Goal: Task Accomplishment & Management: Use online tool/utility

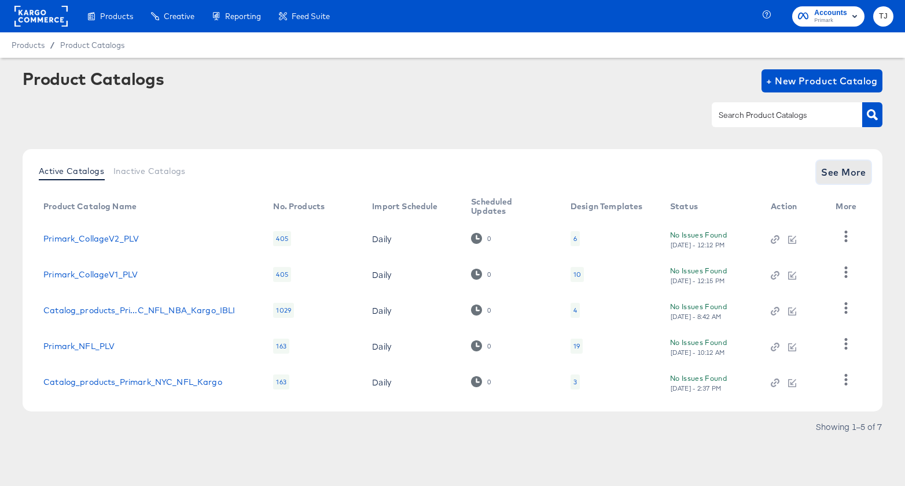
click at [849, 169] on span "See More" at bounding box center [843, 172] width 45 height 16
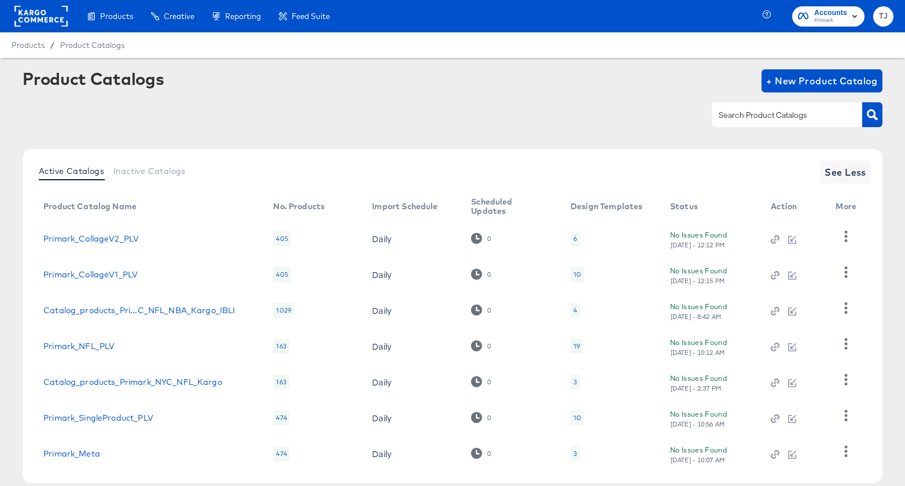
scroll to position [62, 0]
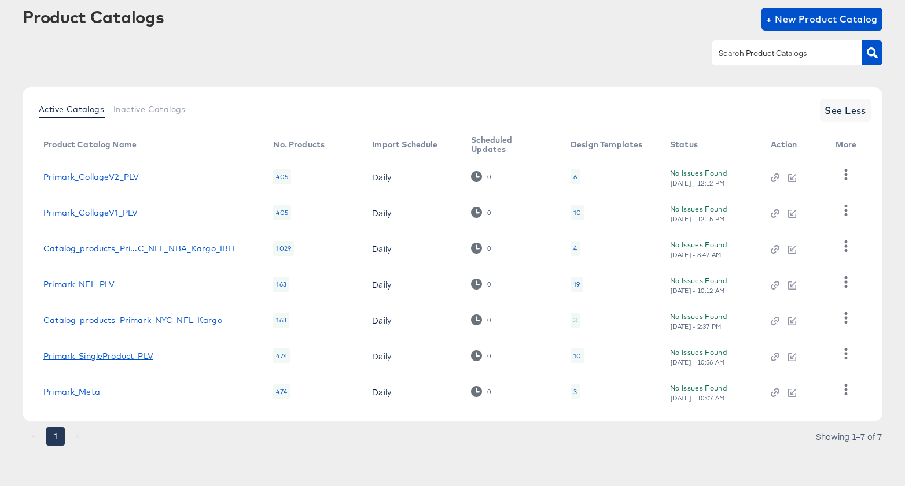
click at [109, 359] on link "Primark_SingleProduct_PLV" at bounding box center [98, 356] width 110 height 9
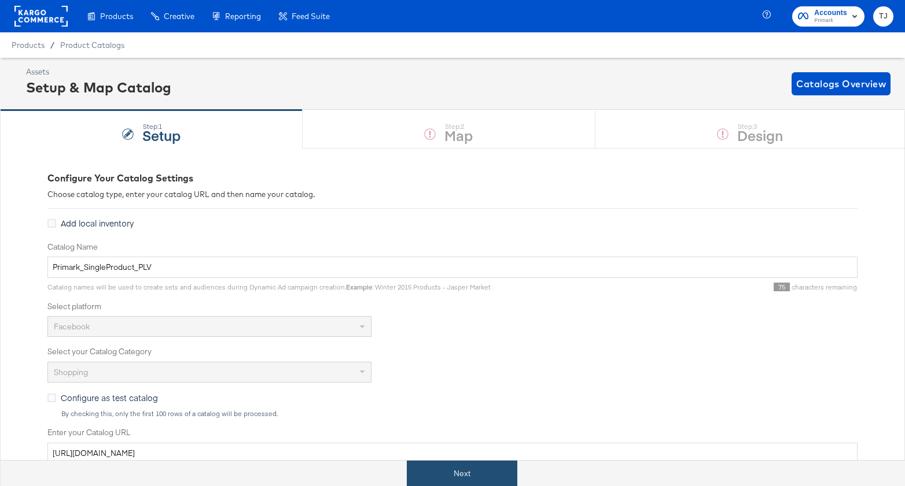
click at [478, 474] on button "Next" at bounding box center [462, 474] width 110 height 26
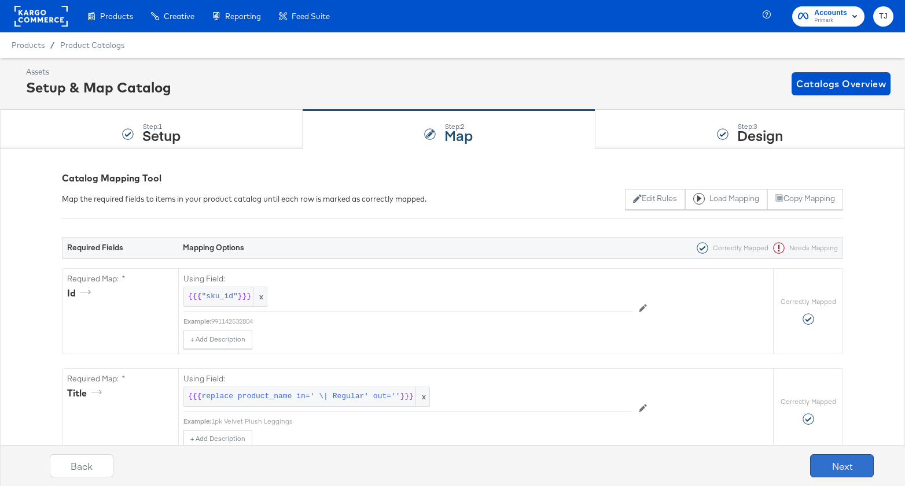
click at [847, 466] on button "Next" at bounding box center [842, 466] width 64 height 23
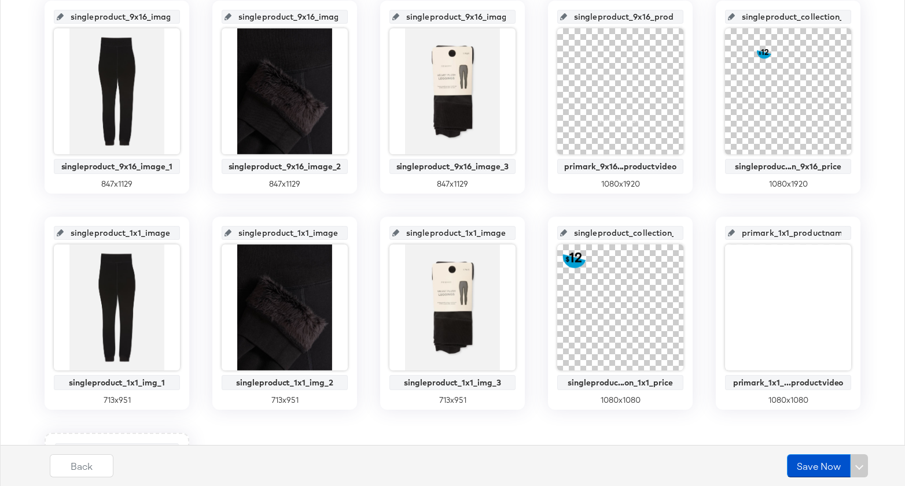
scroll to position [276, 0]
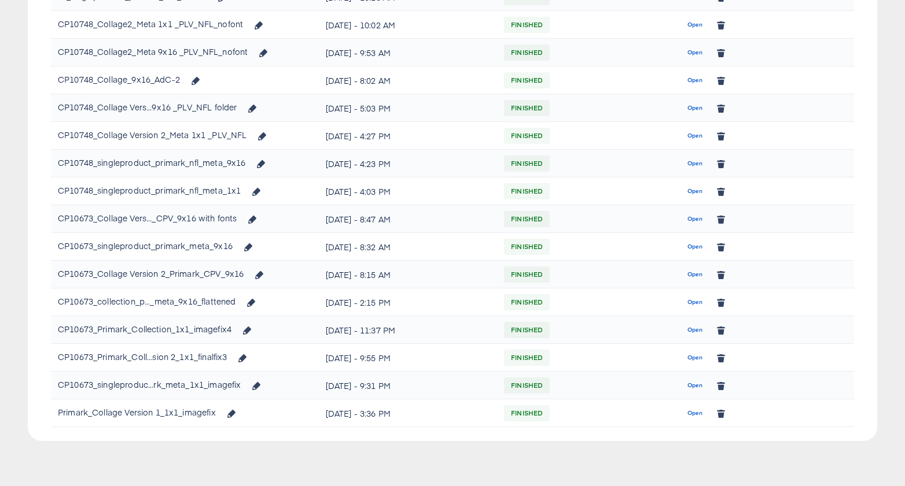
scroll to position [333, 0]
click at [692, 385] on span "Open" at bounding box center [695, 386] width 16 height 10
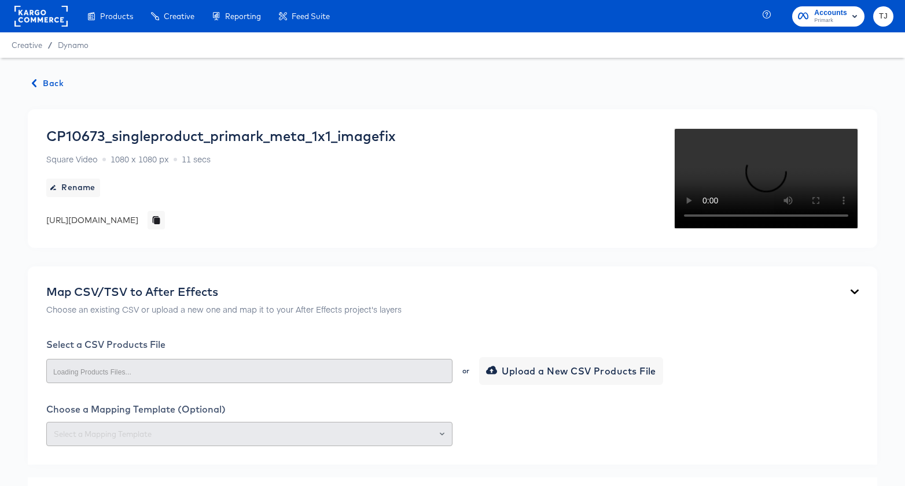
scroll to position [329, 0]
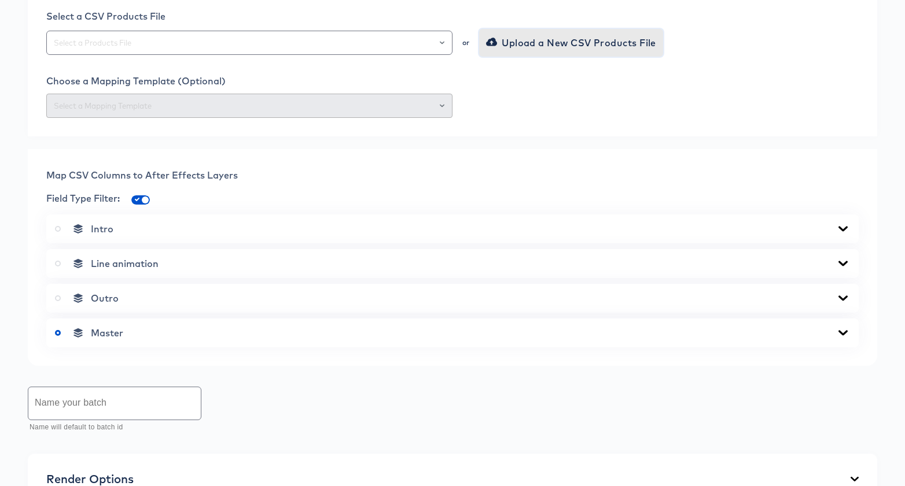
click at [583, 51] on span "Upload a New CSV Products File" at bounding box center [572, 43] width 168 height 16
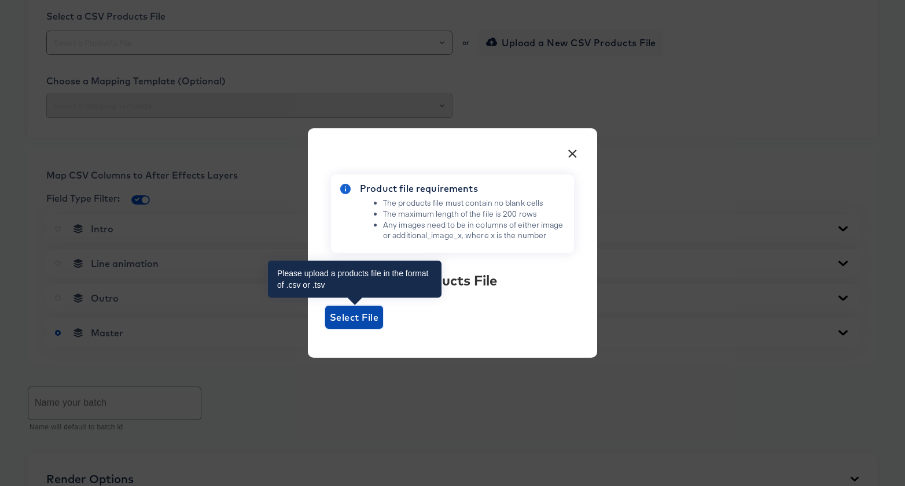
click at [356, 316] on span "Select File" at bounding box center [354, 317] width 49 height 16
click at [325, 329] on input "Select File" at bounding box center [325, 329] width 0 height 0
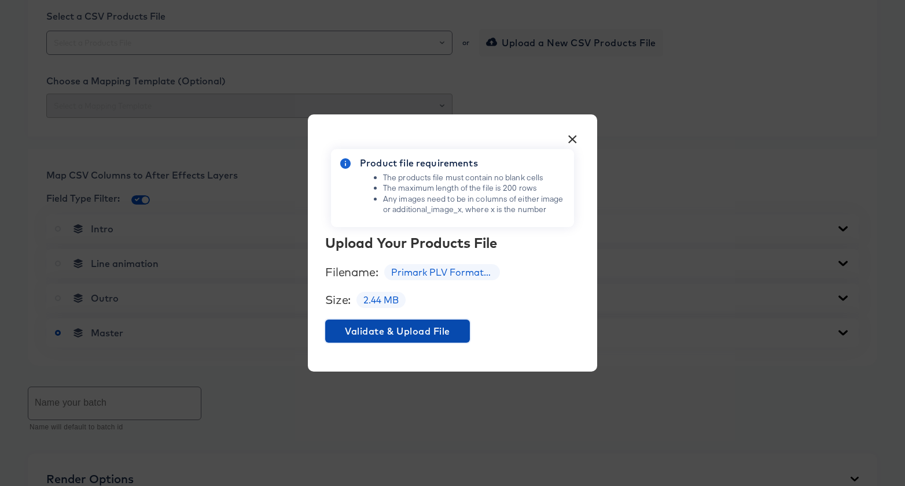
click at [450, 330] on span "Validate & Upload File" at bounding box center [397, 331] width 135 height 16
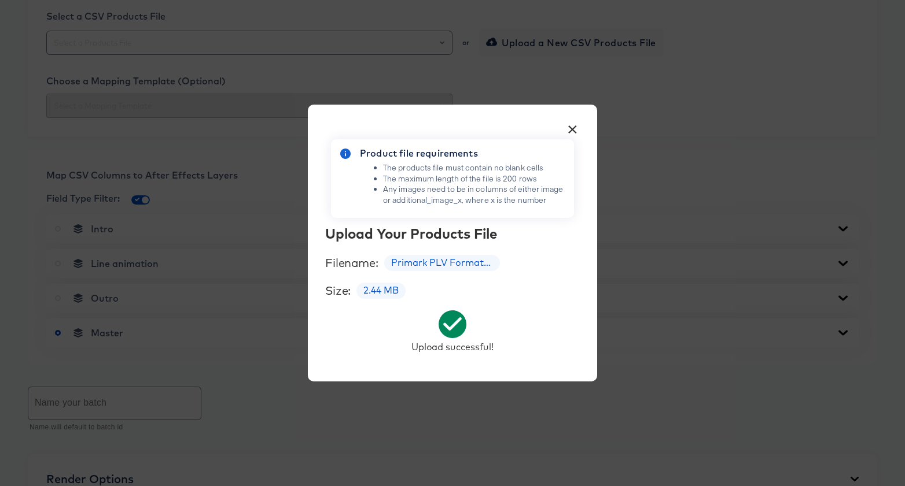
scroll to position [329, 0]
click at [573, 129] on button "×" at bounding box center [572, 126] width 21 height 21
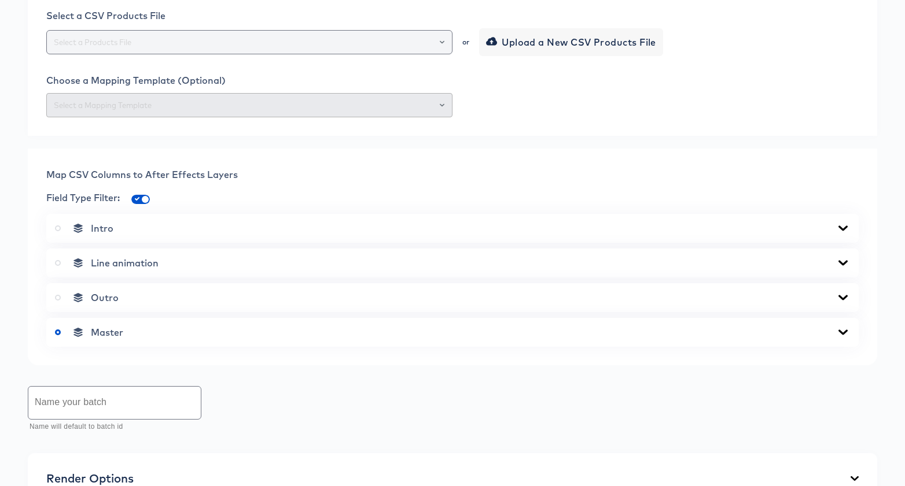
click at [444, 50] on div at bounding box center [437, 42] width 20 height 16
click at [440, 45] on icon "Open" at bounding box center [442, 42] width 5 height 5
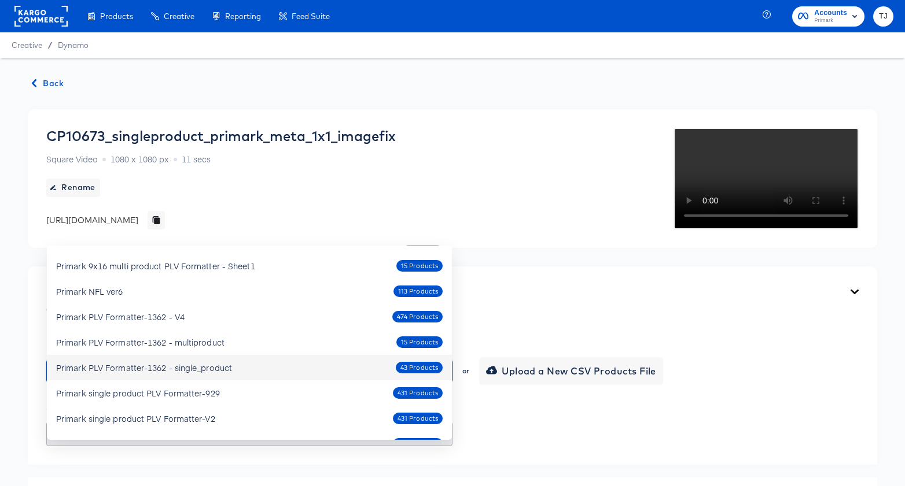
scroll to position [17, 0]
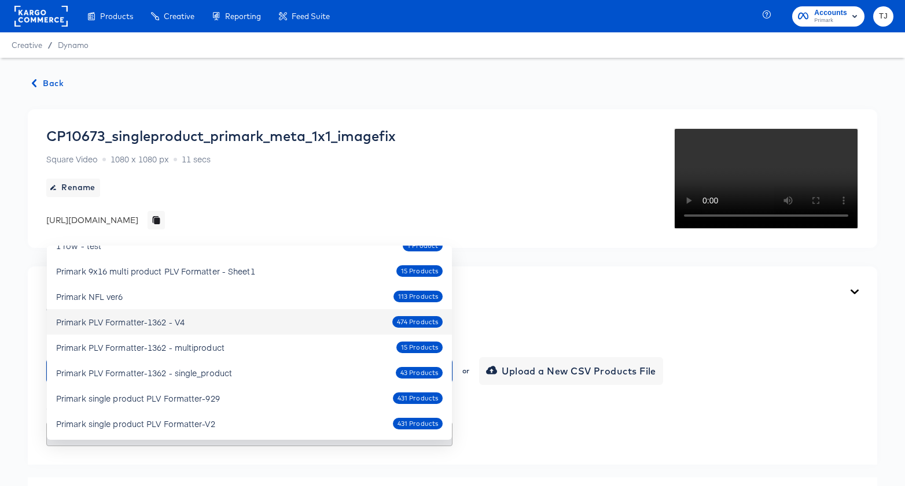
click at [280, 316] on div "Primark PLV Formatter-1362 - V4 474 Products" at bounding box center [249, 322] width 386 height 19
type input "Primark PLV Formatter-1362 - V4"
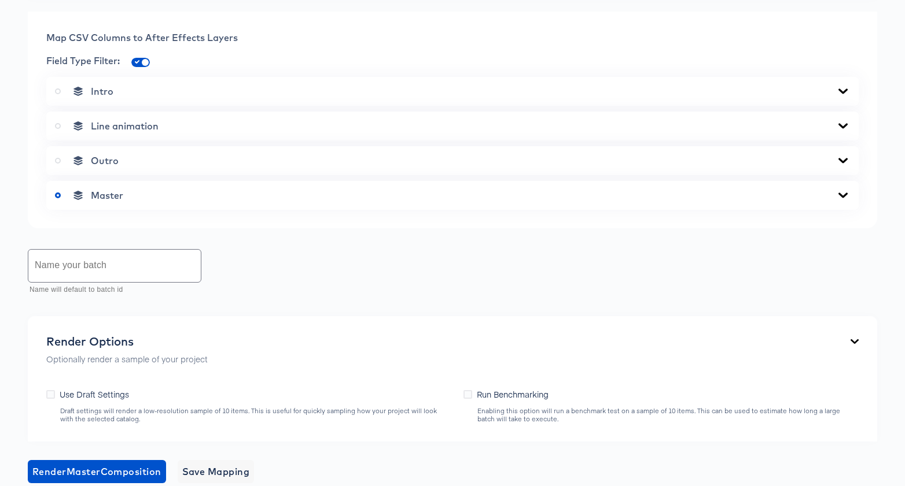
scroll to position [513, 0]
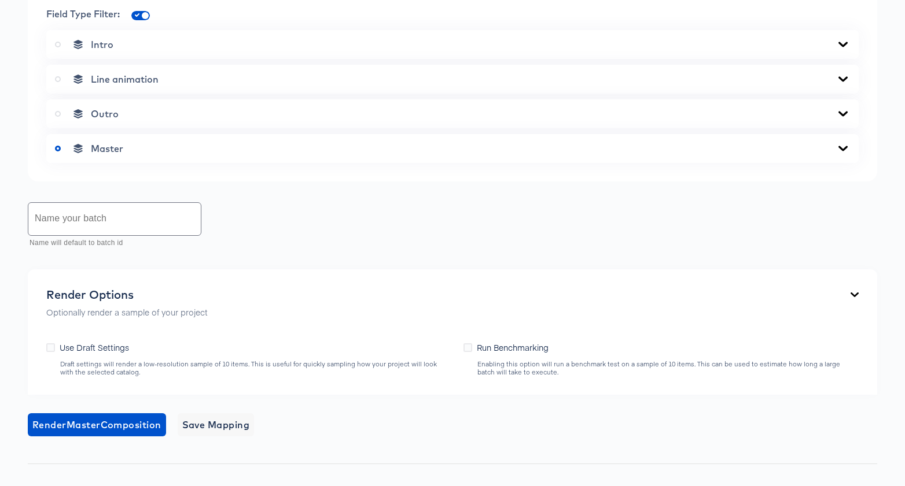
click at [138, 235] on input "text" at bounding box center [114, 219] width 172 height 32
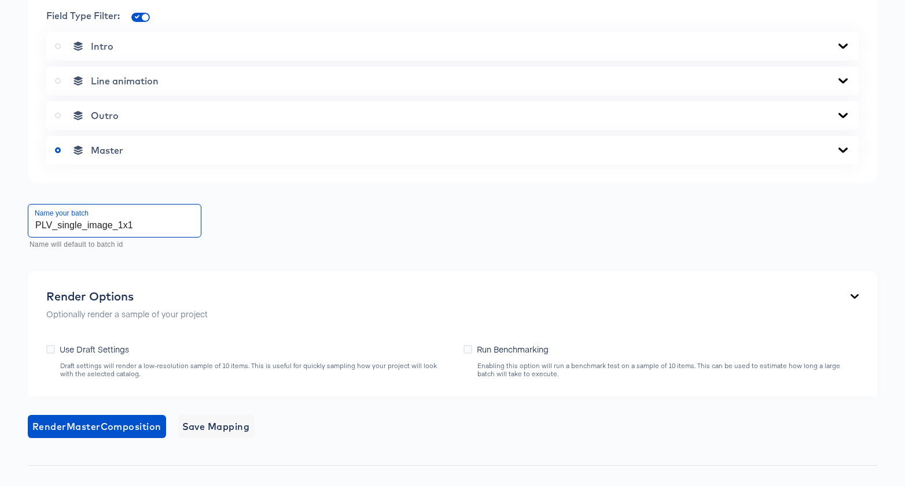
scroll to position [514, 0]
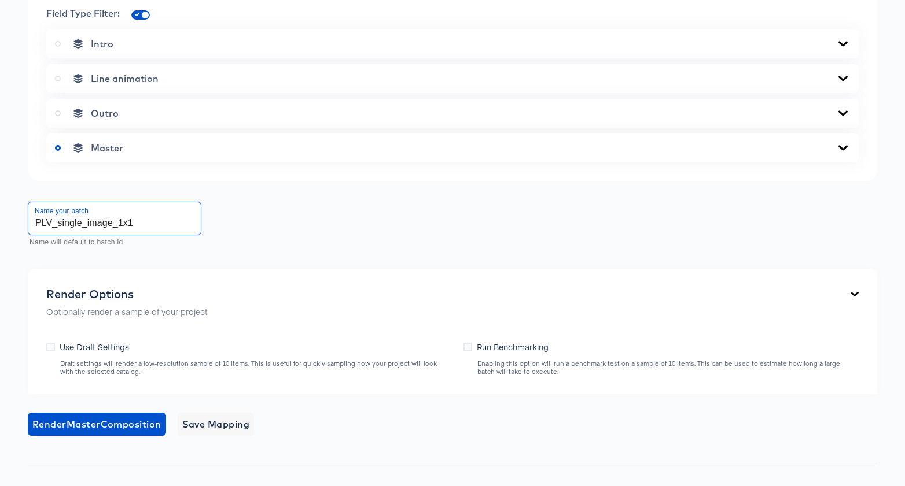
drag, startPoint x: 53, startPoint y: 307, endPoint x: 43, endPoint y: 308, distance: 9.9
click at [43, 235] on input "PLV_single_image_1x1" at bounding box center [114, 218] width 172 height 32
click at [153, 235] on input "Primark_single_image_1x1" at bounding box center [114, 218] width 172 height 32
type input "Primark_single_image_1x1_V4"
click at [844, 150] on icon at bounding box center [842, 147] width 9 height 5
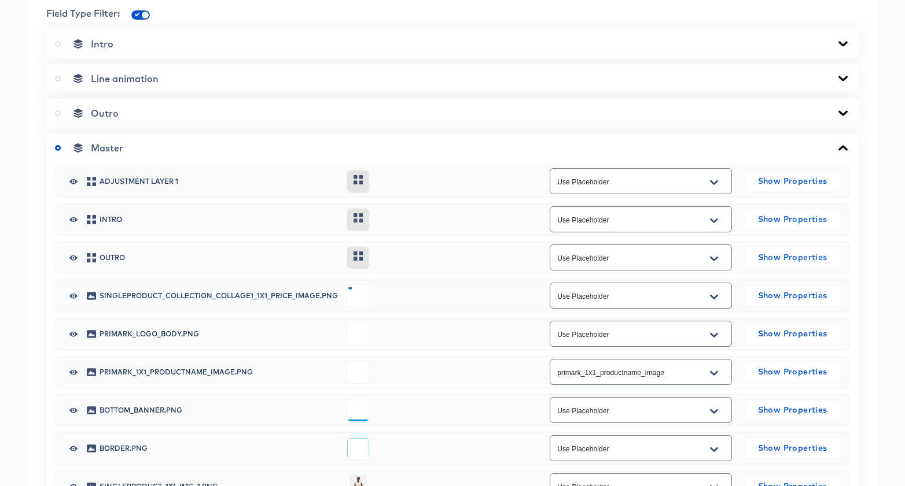
scroll to position [728, 0]
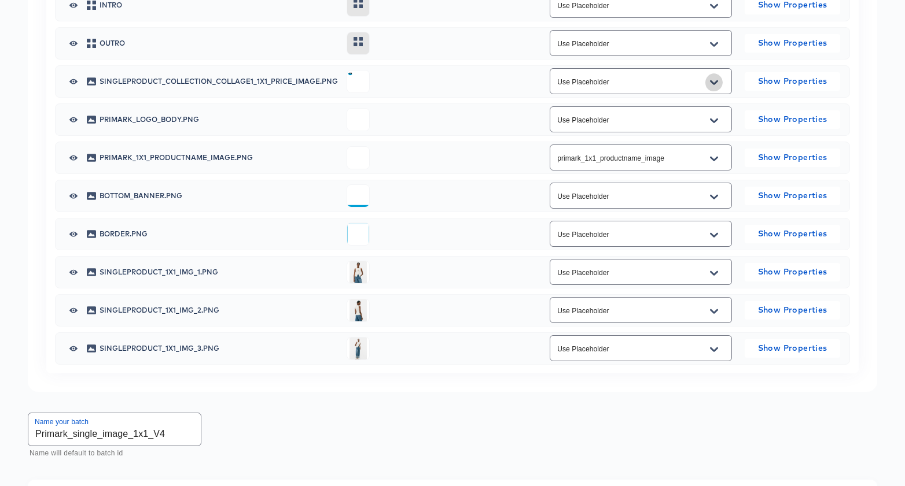
click at [717, 87] on icon "Open" at bounding box center [714, 82] width 8 height 9
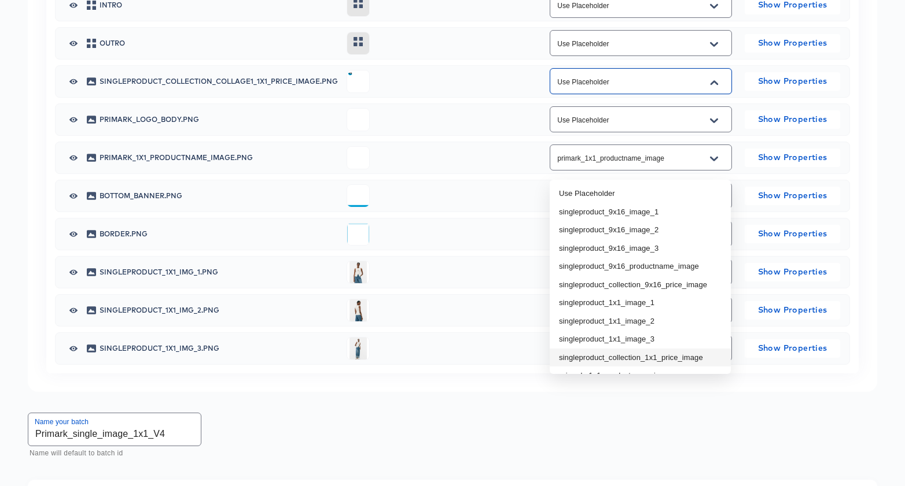
click at [669, 357] on li "singleproduct_collection_1x1_price_image" at bounding box center [640, 358] width 181 height 19
type input "singleproduct_collection_1x1_price_image"
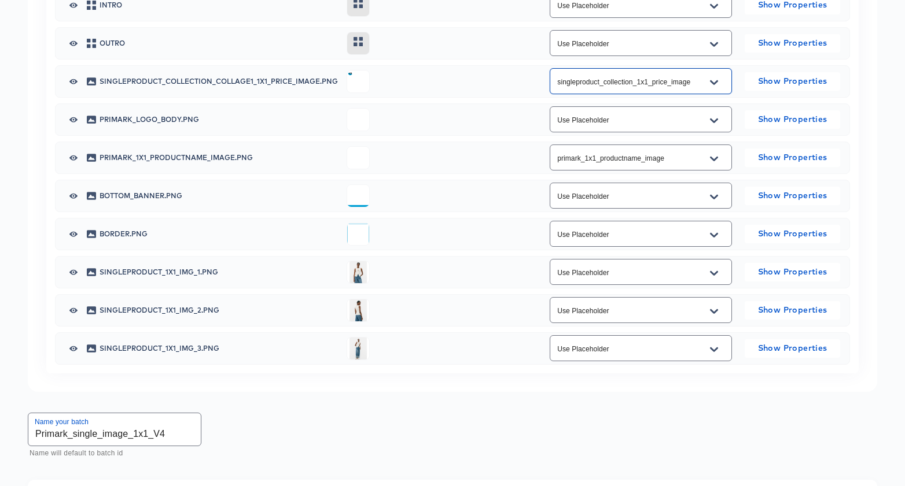
click at [717, 164] on icon "Open" at bounding box center [714, 158] width 8 height 9
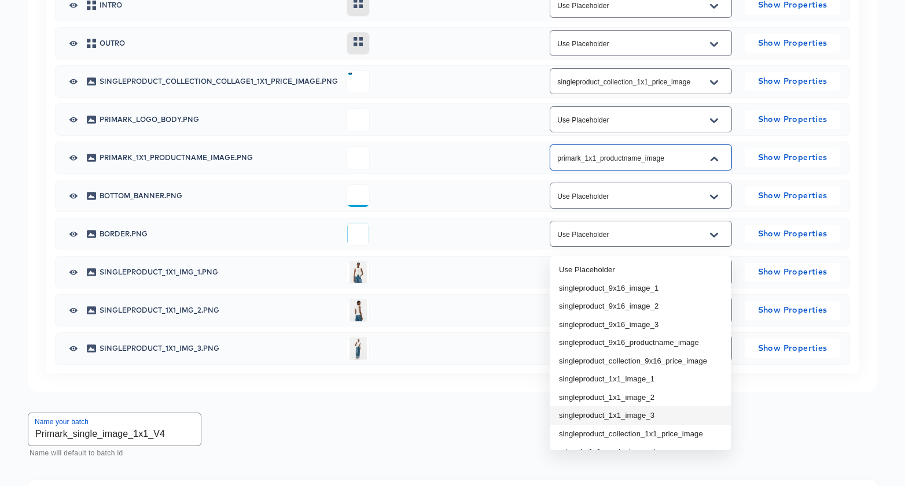
scroll to position [16, 0]
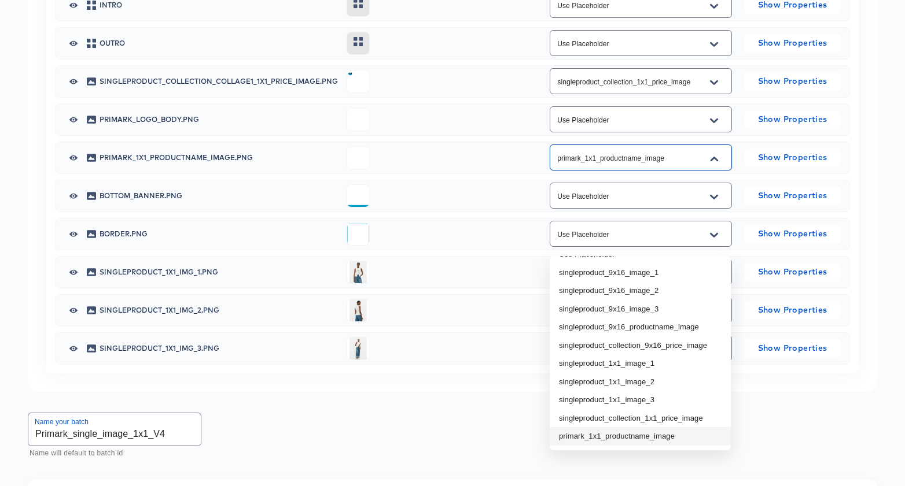
click at [671, 436] on li "primark_1x1_productname_image" at bounding box center [640, 436] width 181 height 19
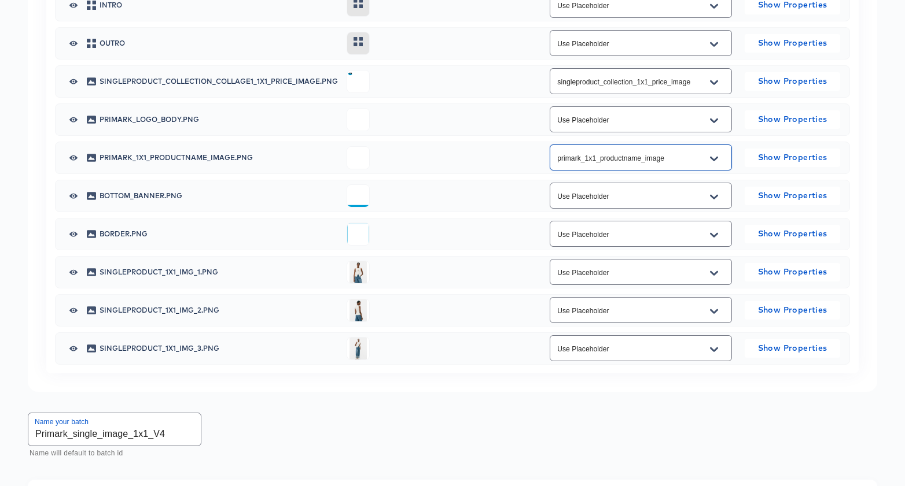
scroll to position [755, 0]
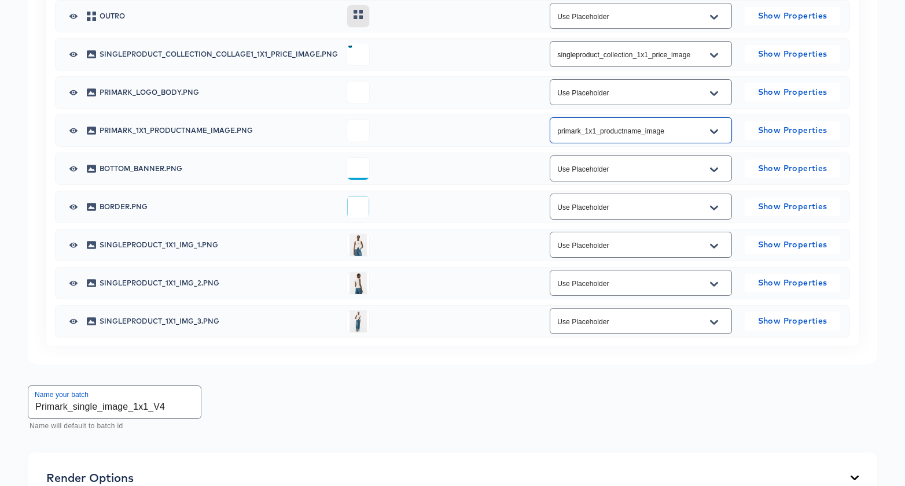
click at [711, 251] on icon "Open" at bounding box center [714, 246] width 8 height 9
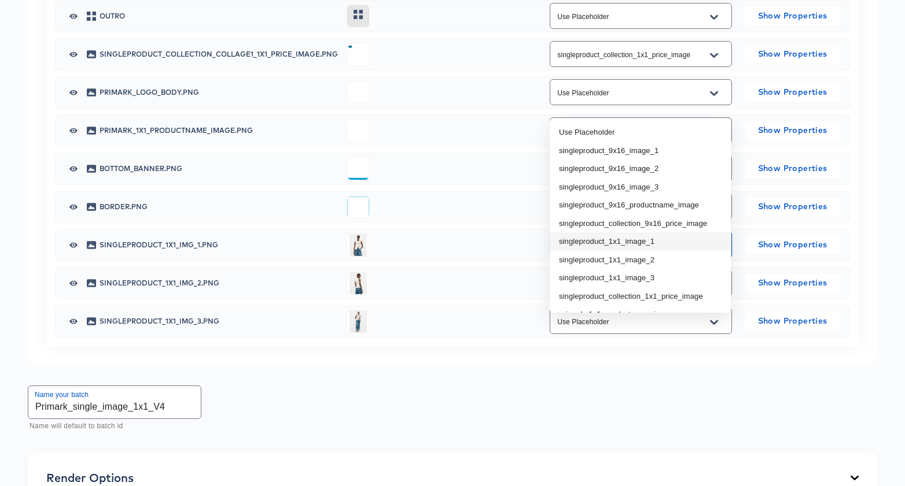
drag, startPoint x: 666, startPoint y: 238, endPoint x: 679, endPoint y: 282, distance: 45.9
click at [666, 238] on li "singleproduct_1x1_image_1" at bounding box center [640, 242] width 181 height 19
type input "singleproduct_1x1_image_1"
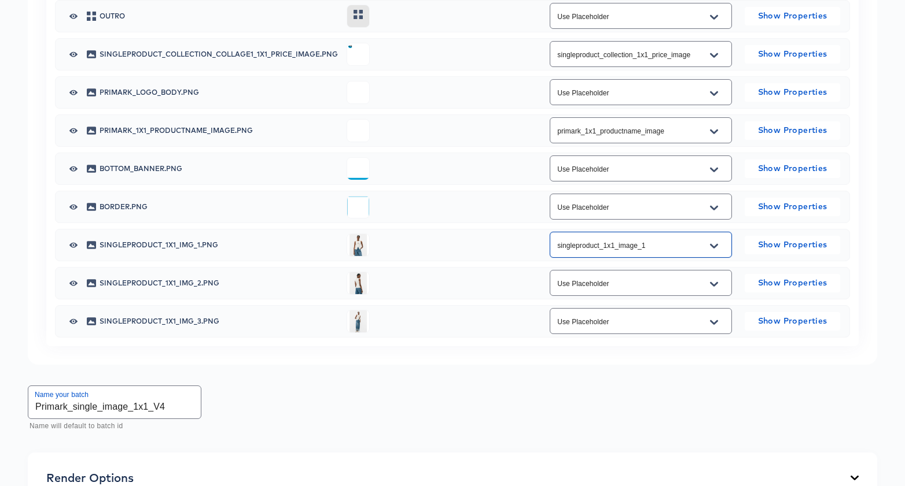
click at [714, 289] on icon "Open" at bounding box center [714, 284] width 8 height 9
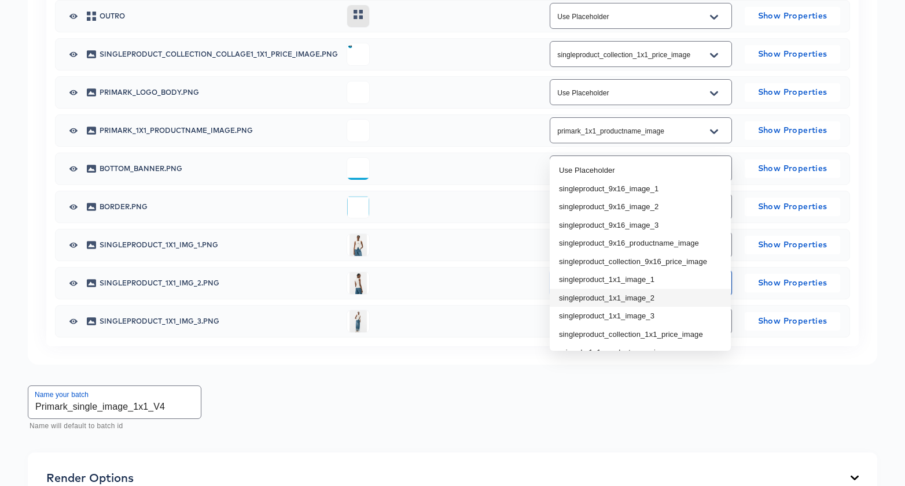
drag, startPoint x: 677, startPoint y: 296, endPoint x: 691, endPoint y: 316, distance: 23.7
click at [677, 296] on li "singleproduct_1x1_image_2" at bounding box center [640, 298] width 181 height 19
type input "singleproduct_1x1_image_2"
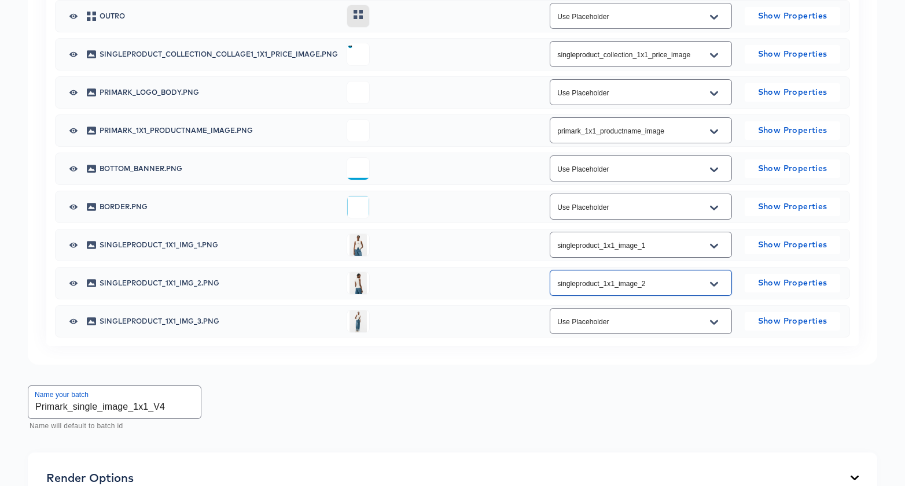
click at [717, 327] on icon "Open" at bounding box center [714, 322] width 8 height 9
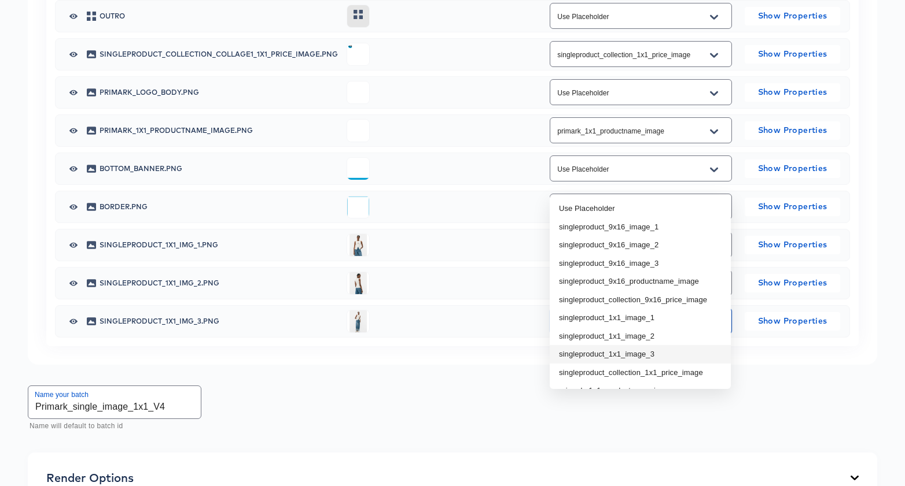
drag, startPoint x: 689, startPoint y: 351, endPoint x: 681, endPoint y: 355, distance: 9.6
click at [689, 351] on li "singleproduct_1x1_image_3" at bounding box center [640, 354] width 181 height 19
type input "singleproduct_1x1_image_3"
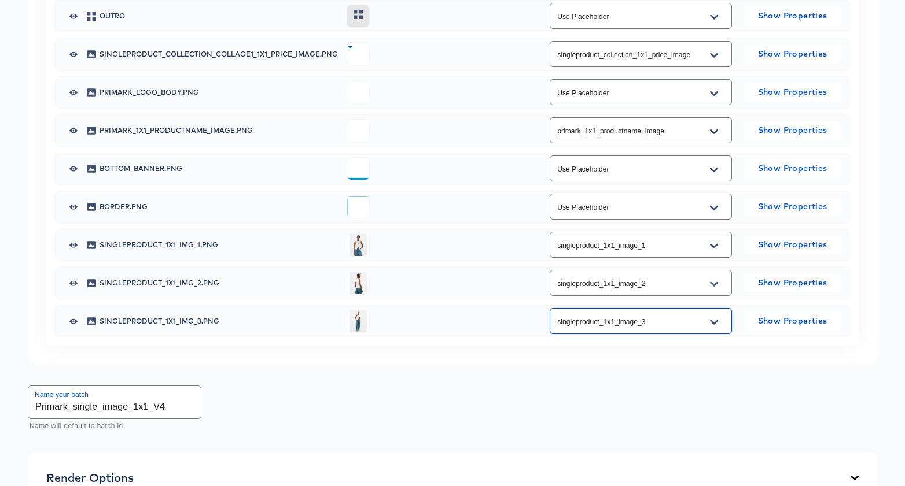
scroll to position [1003, 0]
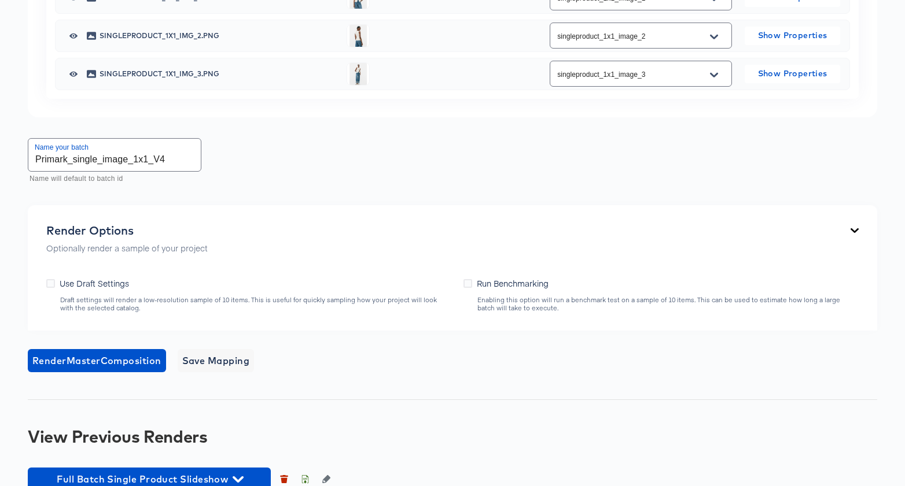
click at [593, 373] on div "Render Master Composition Save Mapping" at bounding box center [452, 360] width 849 height 23
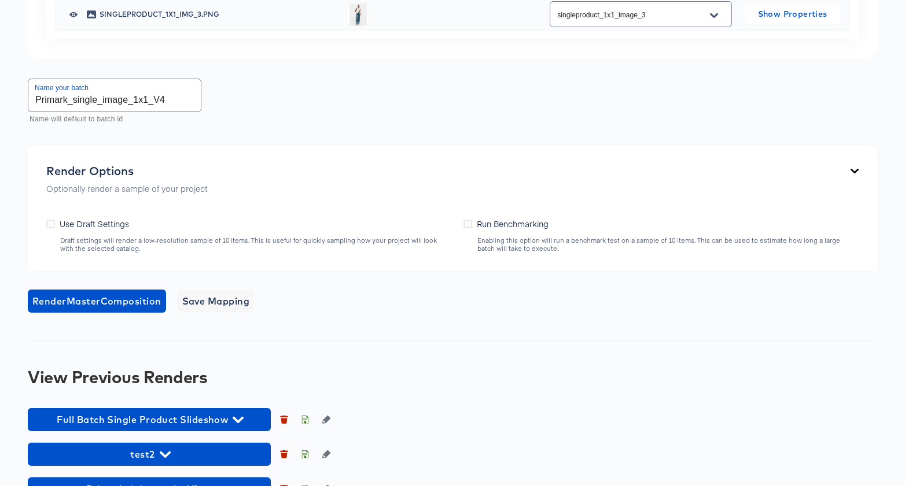
drag, startPoint x: 50, startPoint y: 307, endPoint x: 54, endPoint y: 339, distance: 32.1
click at [50, 228] on icon at bounding box center [50, 224] width 9 height 9
click at [0, 0] on input "Use Draft Settings" at bounding box center [0, 0] width 0 height 0
click at [87, 309] on span "Render Master Composition" at bounding box center [96, 301] width 129 height 16
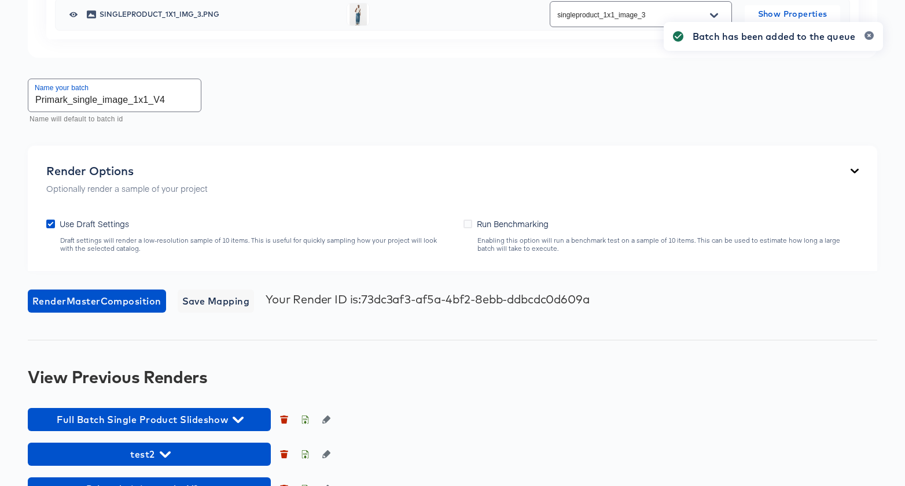
scroll to position [1063, 0]
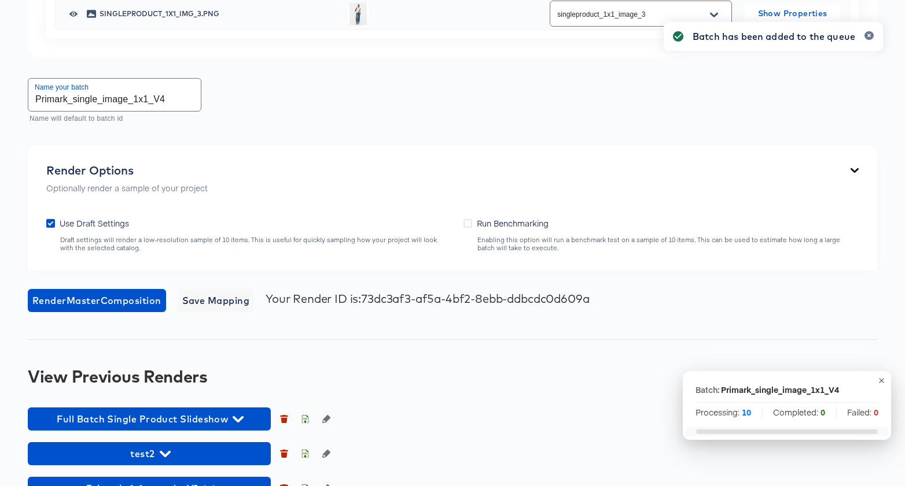
click at [179, 111] on input "Primark_single_image_1x1_V4" at bounding box center [114, 95] width 172 height 32
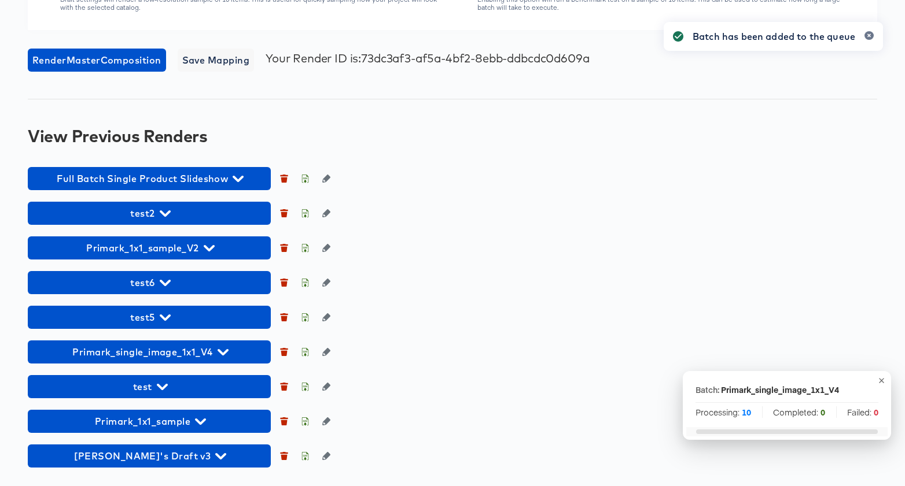
scroll to position [1387, 0]
click at [322, 351] on icon "button" at bounding box center [326, 352] width 8 height 8
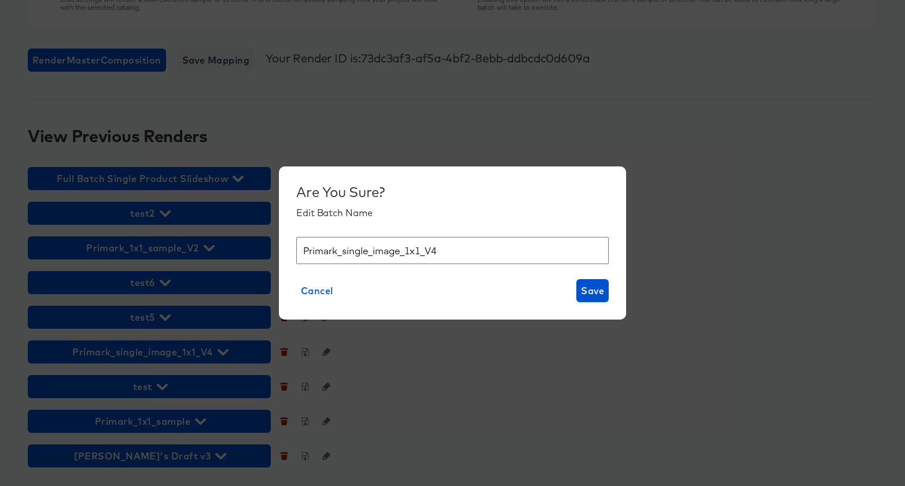
click at [447, 253] on input "Primark_single_image_1x1_V4" at bounding box center [452, 250] width 312 height 27
type input "Primark_single_image_1x1_V4_sample"
click at [591, 289] on span "Save" at bounding box center [592, 291] width 23 height 16
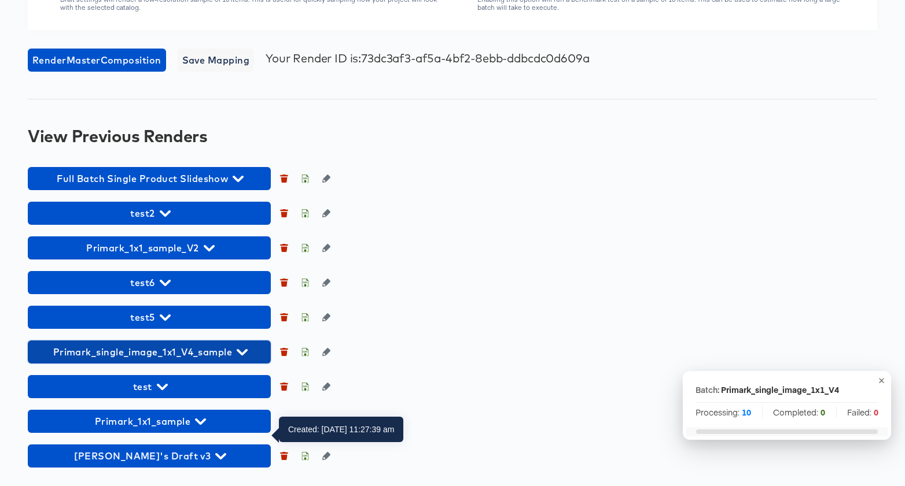
click at [245, 352] on icon "button" at bounding box center [242, 352] width 11 height 6
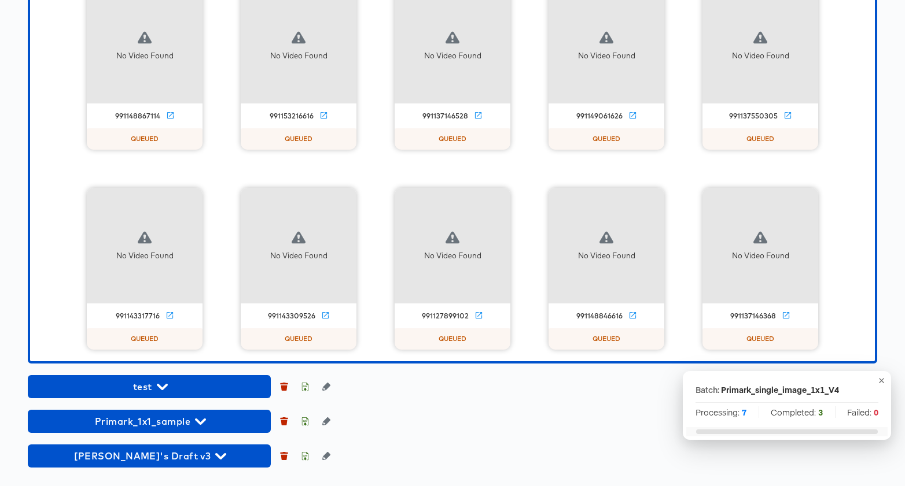
scroll to position [1612, 0]
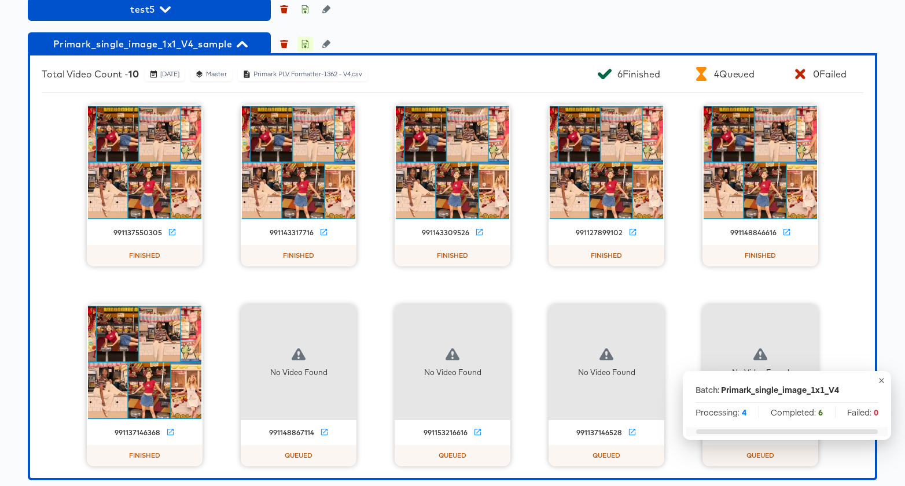
click at [305, 48] on icon "button" at bounding box center [305, 44] width 8 height 8
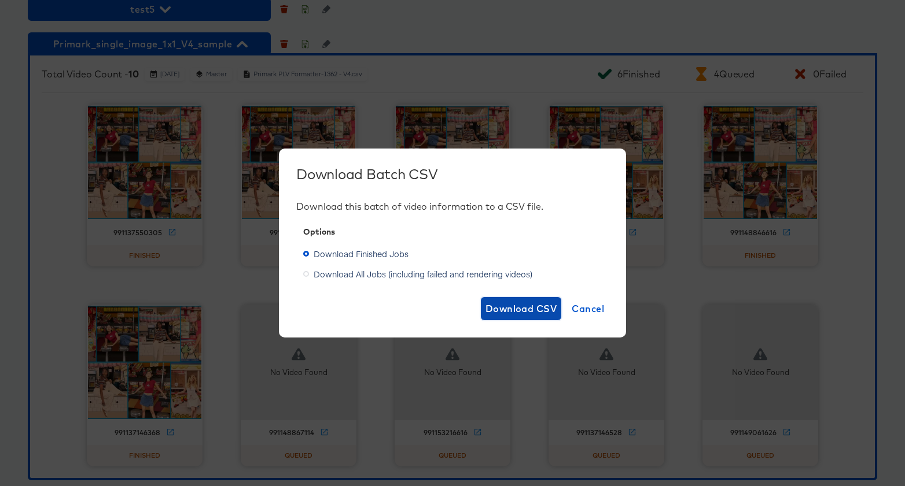
click at [496, 311] on span "Download CSV" at bounding box center [521, 309] width 72 height 16
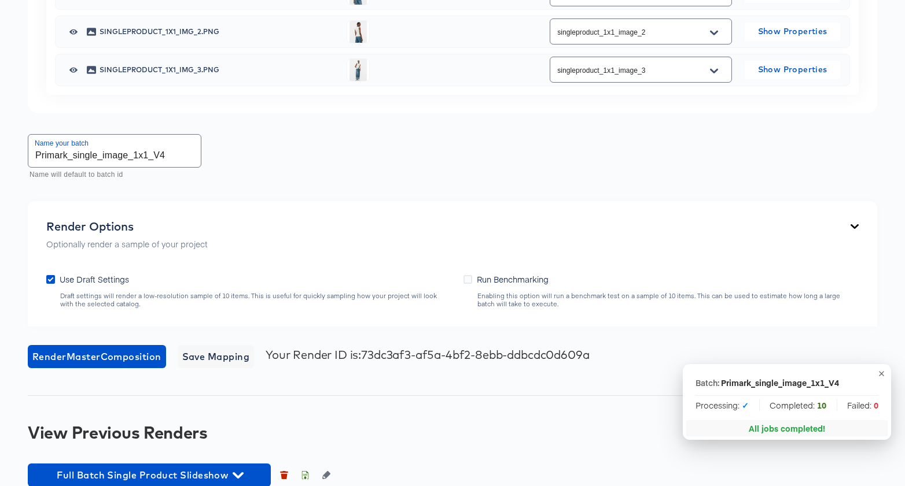
scroll to position [0, 0]
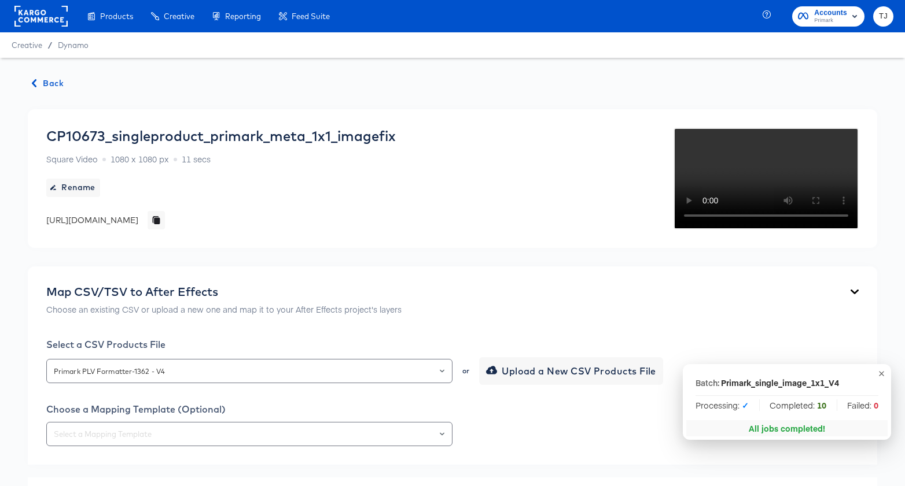
click at [58, 83] on span "Back" at bounding box center [47, 83] width 31 height 14
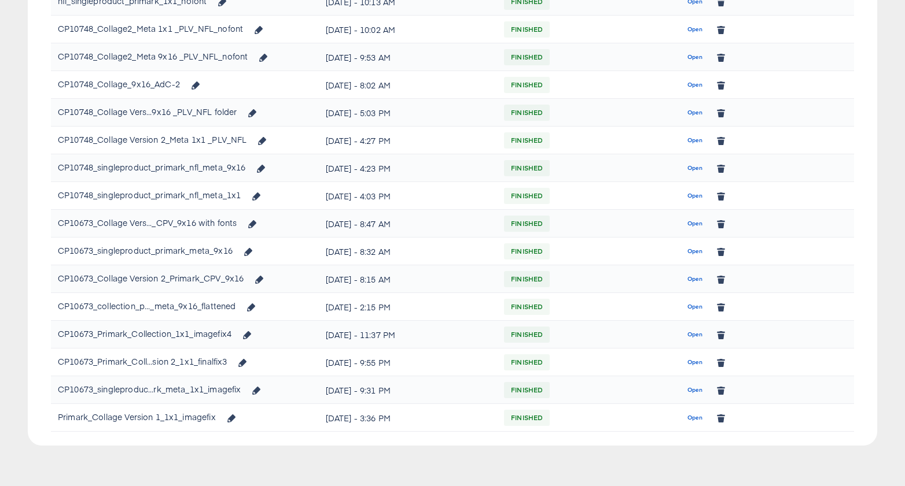
scroll to position [333, 0]
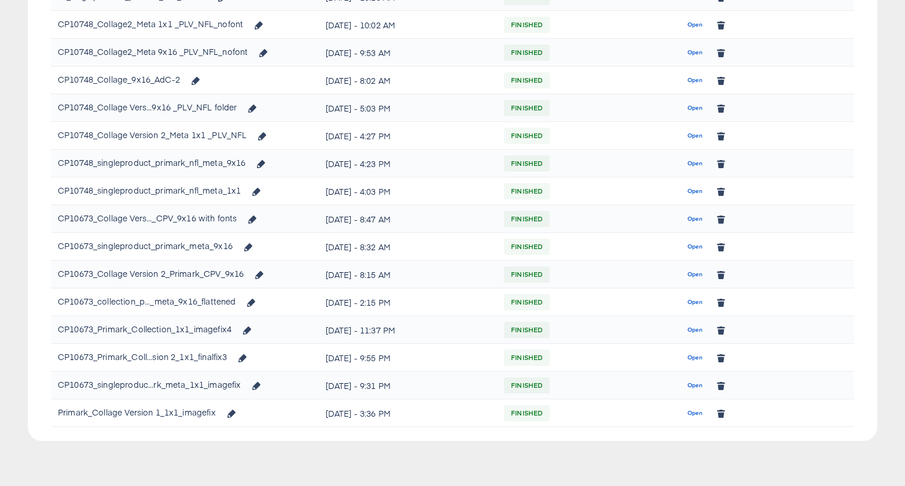
click at [695, 246] on span "Open" at bounding box center [695, 247] width 16 height 10
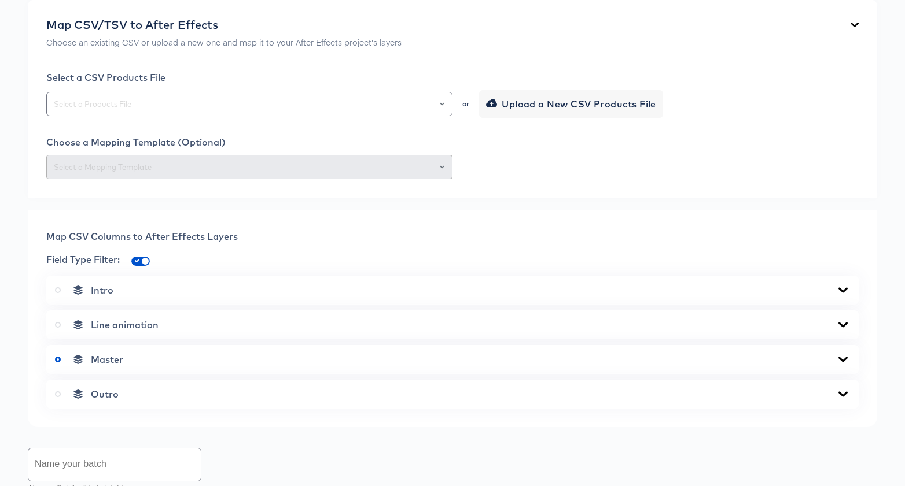
scroll to position [276, 0]
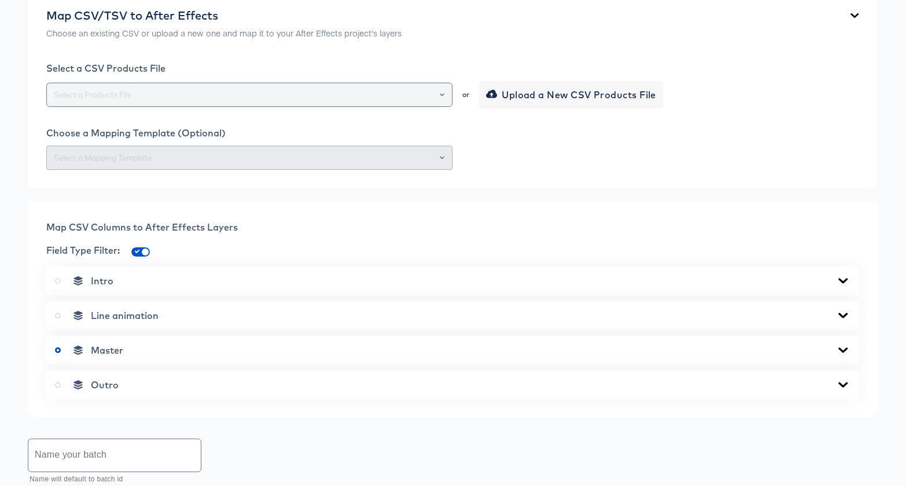
click at [443, 97] on icon "Open" at bounding box center [442, 95] width 5 height 5
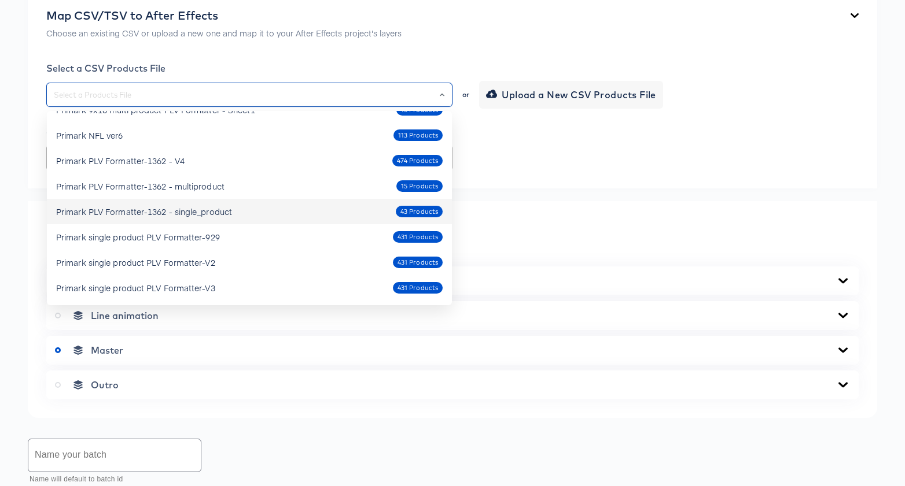
scroll to position [0, 0]
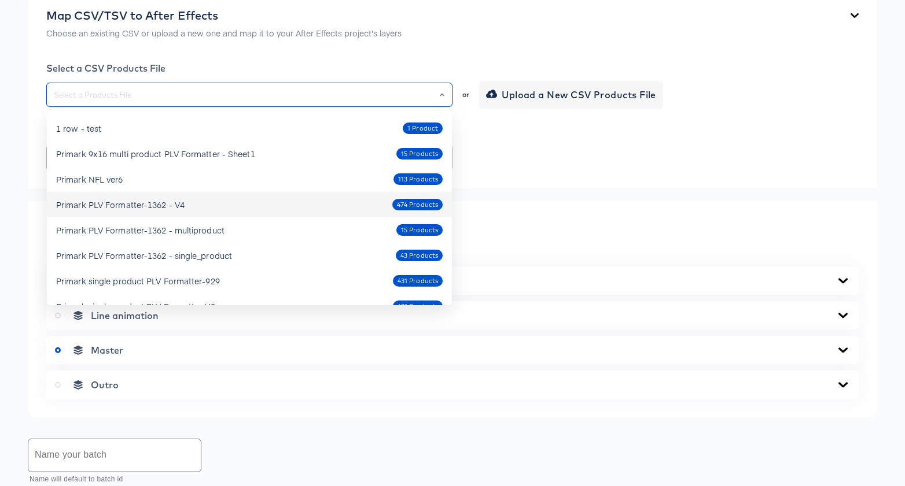
click at [201, 201] on div "Primark PLV Formatter-1362 - V4 474 Products" at bounding box center [249, 205] width 386 height 19
type input "Primark PLV Formatter-1362 - V4"
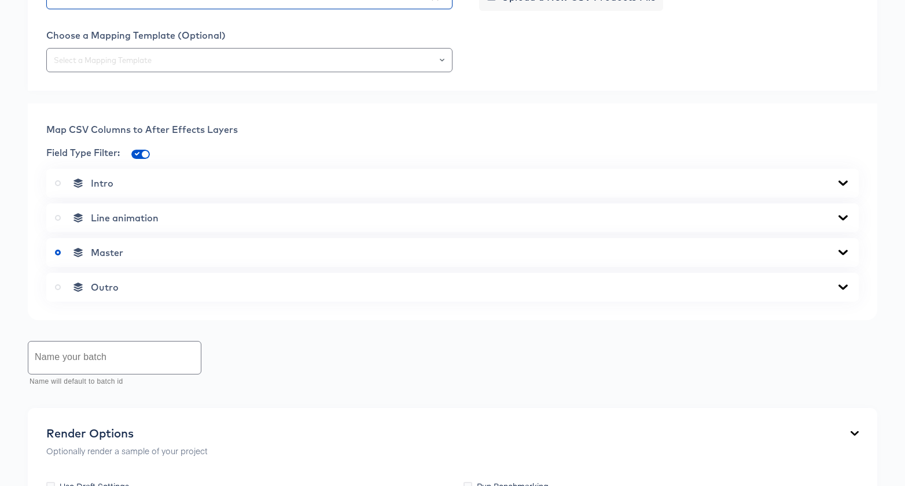
scroll to position [504, 0]
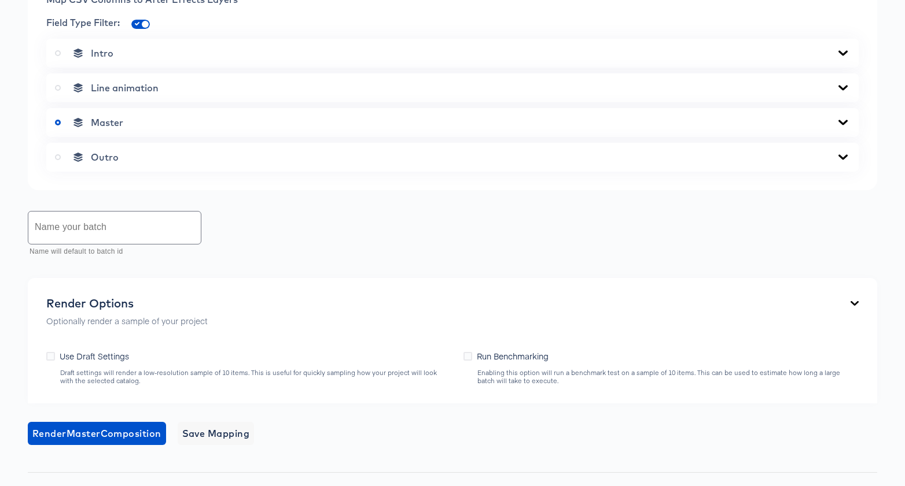
click at [846, 127] on icon at bounding box center [843, 122] width 14 height 9
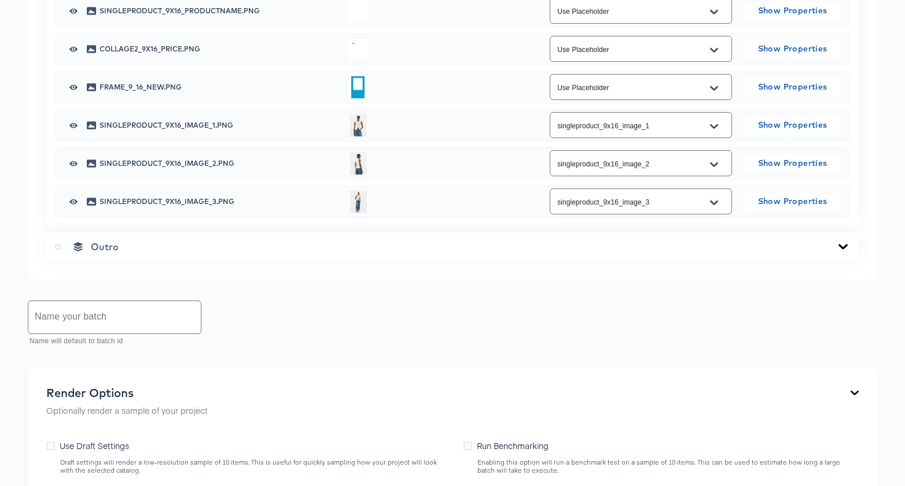
scroll to position [814, 0]
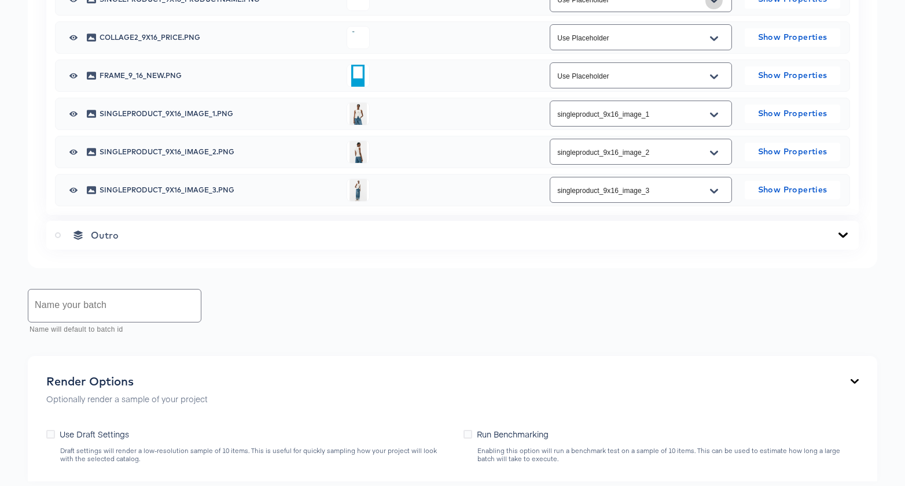
click at [716, 5] on icon "Open" at bounding box center [714, 0] width 8 height 9
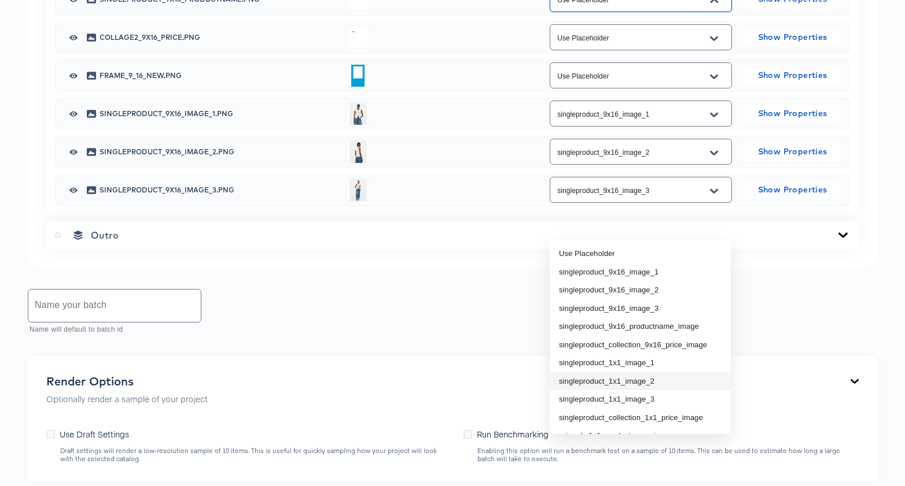
scroll to position [3, 0]
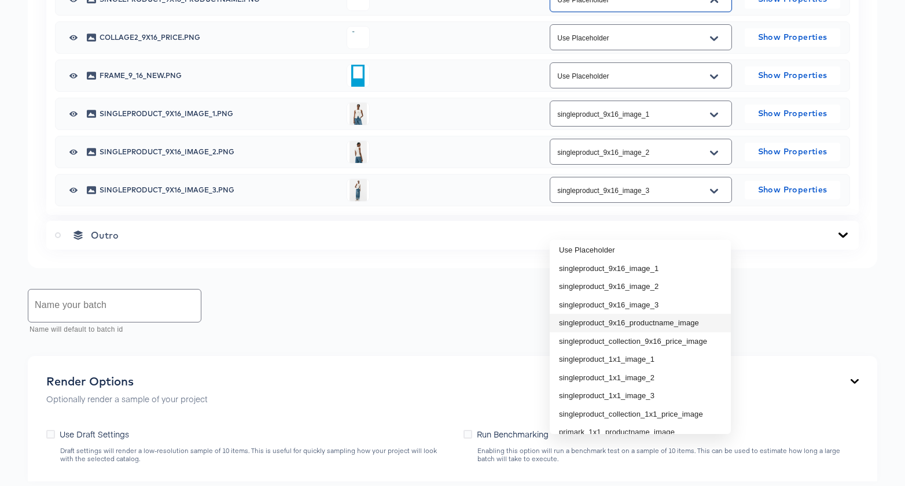
click at [680, 321] on li "singleproduct_9x16_productname_image" at bounding box center [640, 323] width 181 height 19
type input "singleproduct_9x16_productname_image"
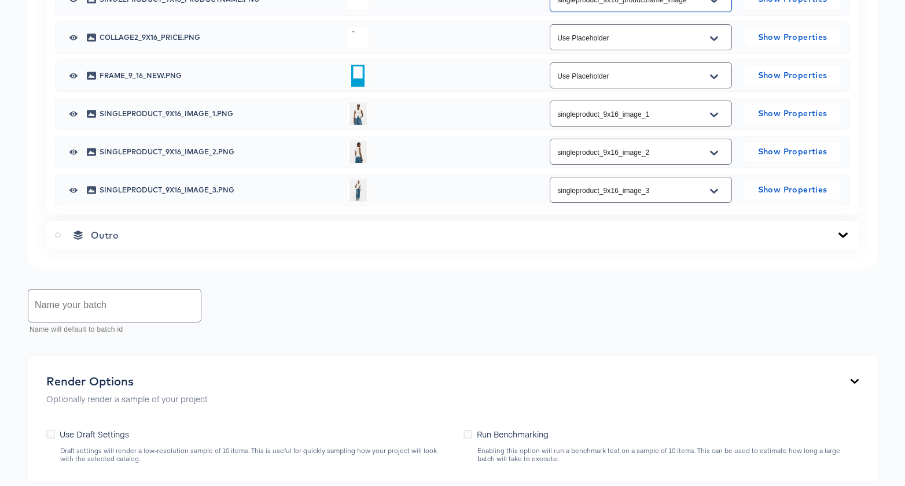
scroll to position [812, 0]
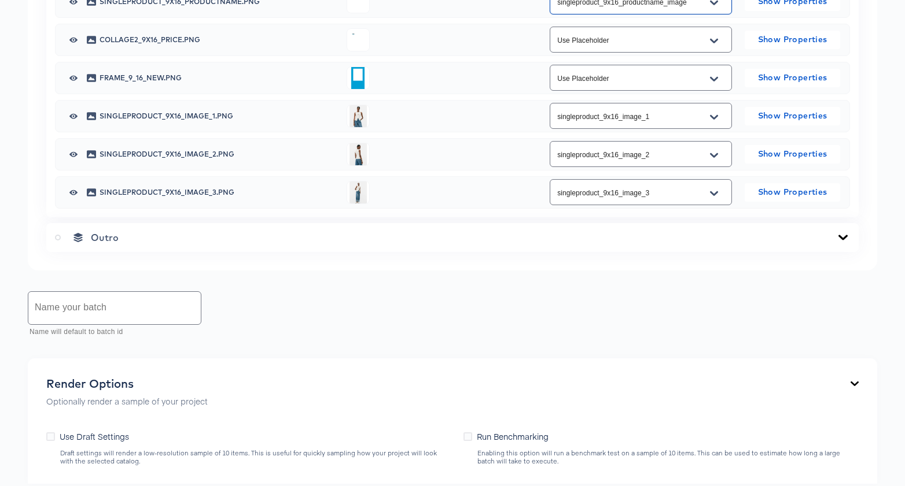
click at [714, 46] on icon "Open" at bounding box center [714, 40] width 8 height 9
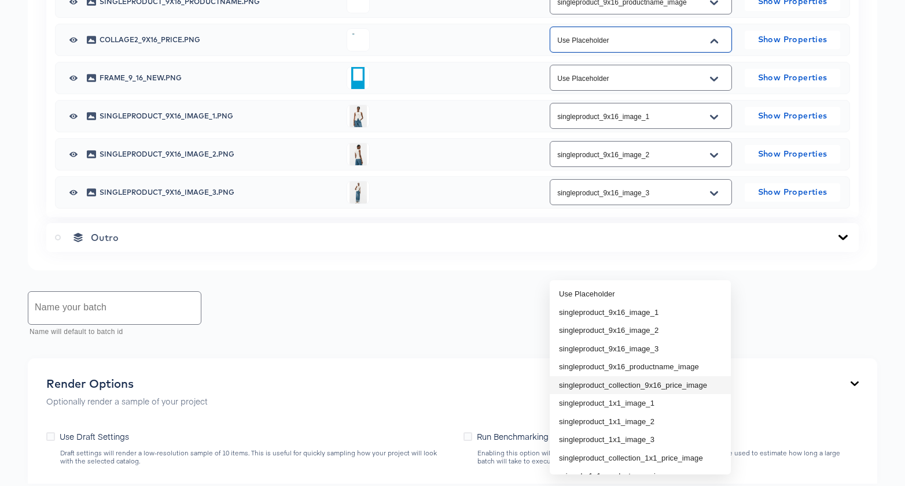
click at [669, 385] on li "singleproduct_collection_9x16_price_image" at bounding box center [640, 386] width 181 height 19
type input "singleproduct_collection_9x16_price_image"
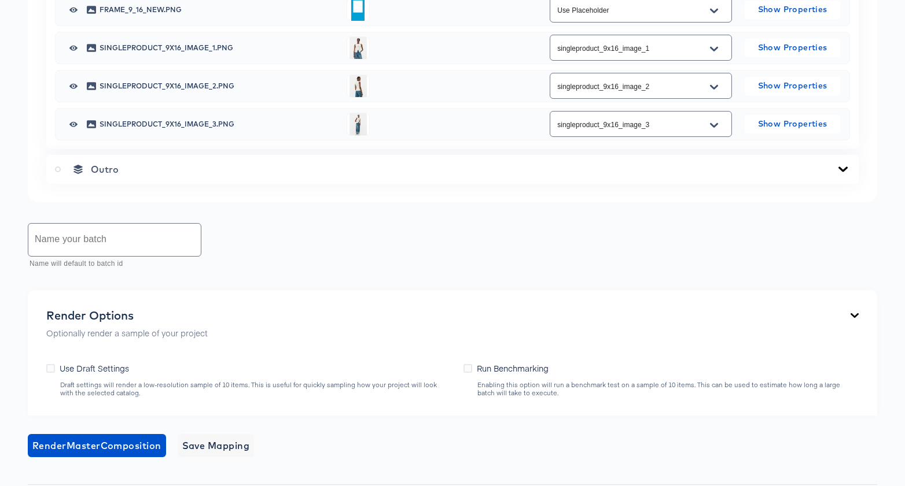
scroll to position [884, 0]
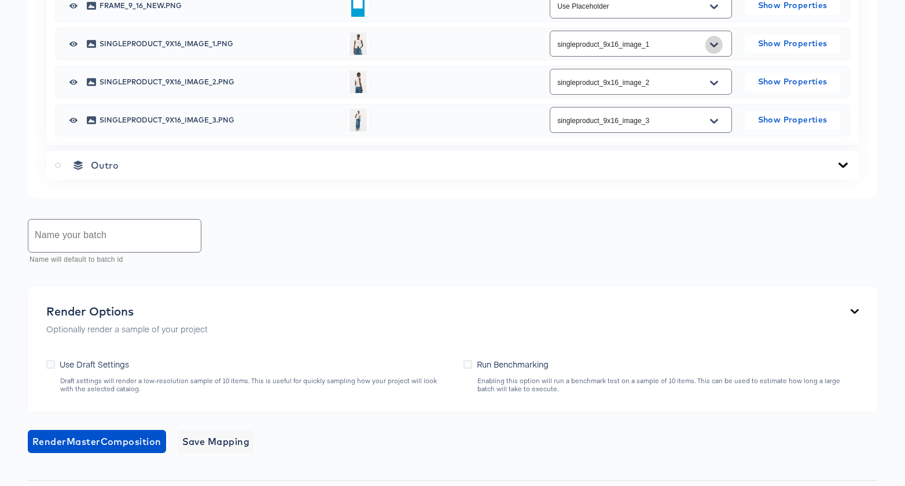
click at [713, 50] on icon "Open" at bounding box center [714, 44] width 8 height 9
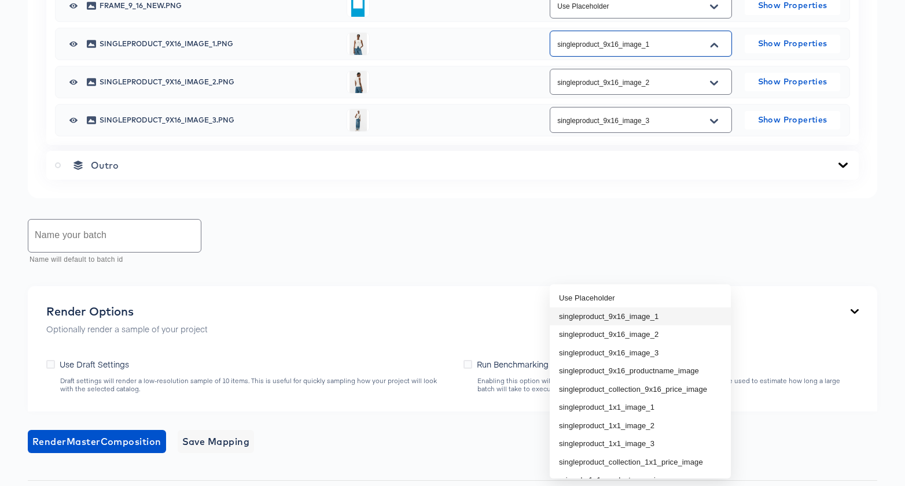
click at [674, 309] on li "singleproduct_9x16_image_1" at bounding box center [640, 317] width 181 height 19
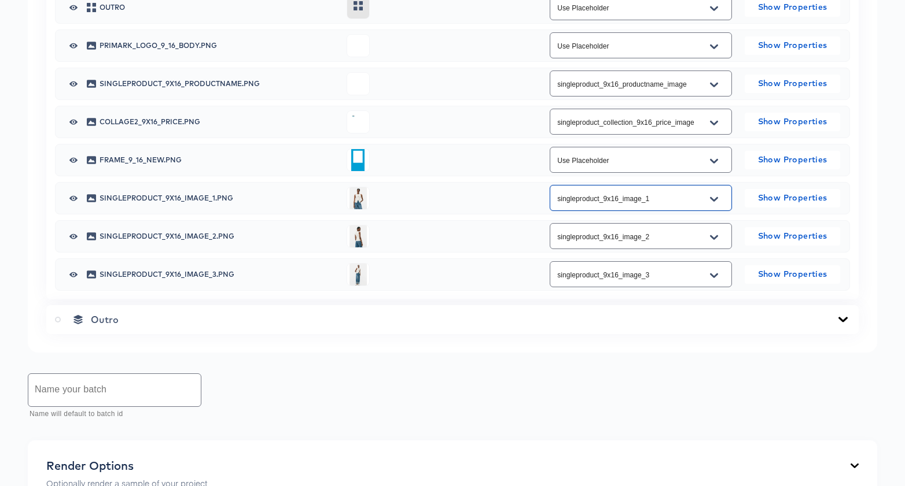
scroll to position [960, 0]
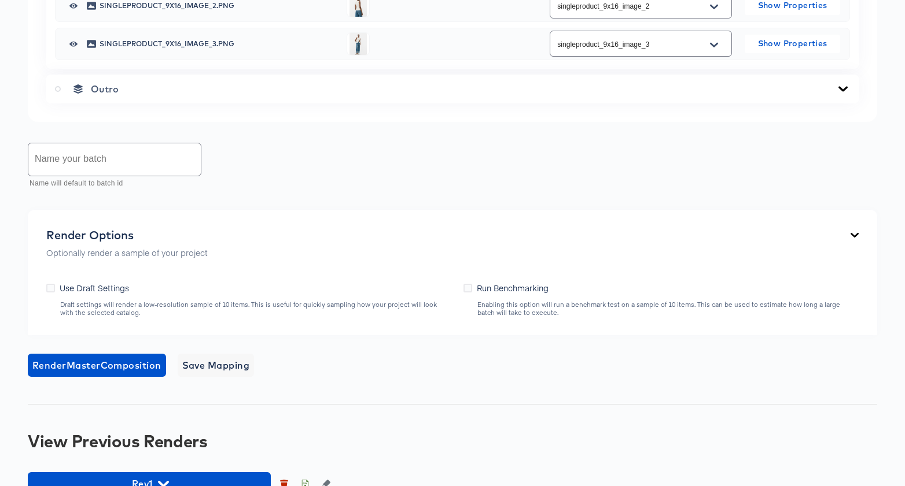
click at [716, 9] on icon "Open" at bounding box center [714, 6] width 8 height 5
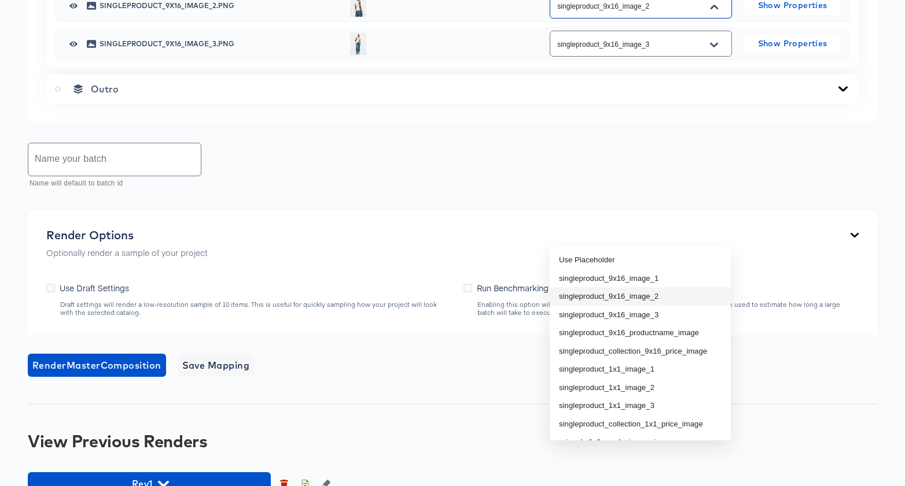
click at [679, 298] on li "singleproduct_9x16_image_2" at bounding box center [640, 296] width 181 height 19
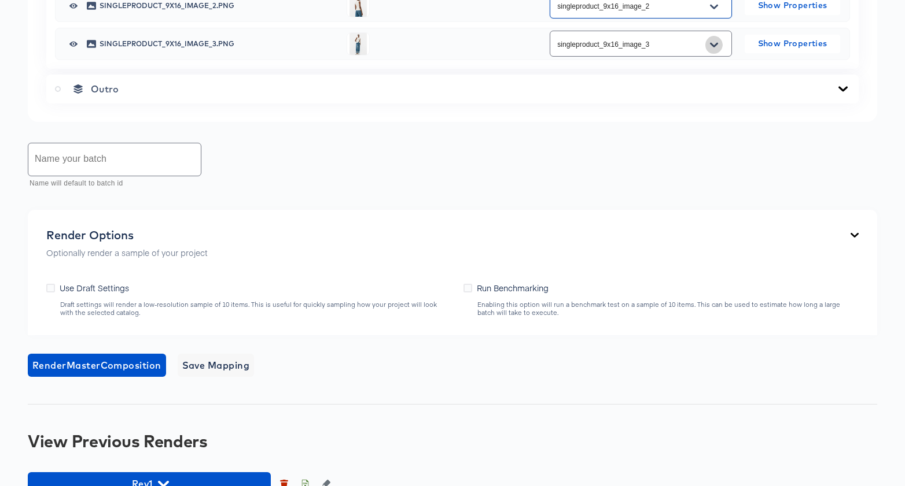
drag, startPoint x: 716, startPoint y: 271, endPoint x: 713, endPoint y: 278, distance: 8.3
click at [716, 50] on icon "Open" at bounding box center [714, 44] width 8 height 9
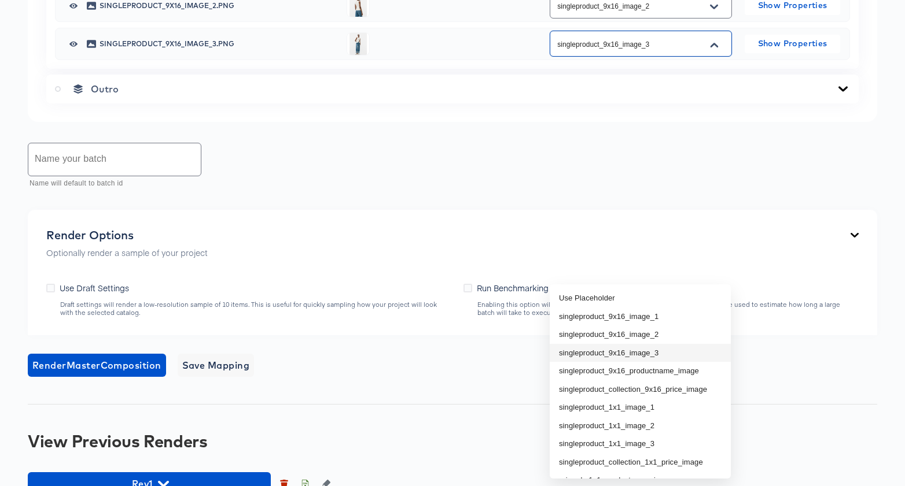
drag, startPoint x: 661, startPoint y: 352, endPoint x: 692, endPoint y: 345, distance: 31.9
click at [661, 352] on li "singleproduct_9x16_image_3" at bounding box center [640, 353] width 181 height 19
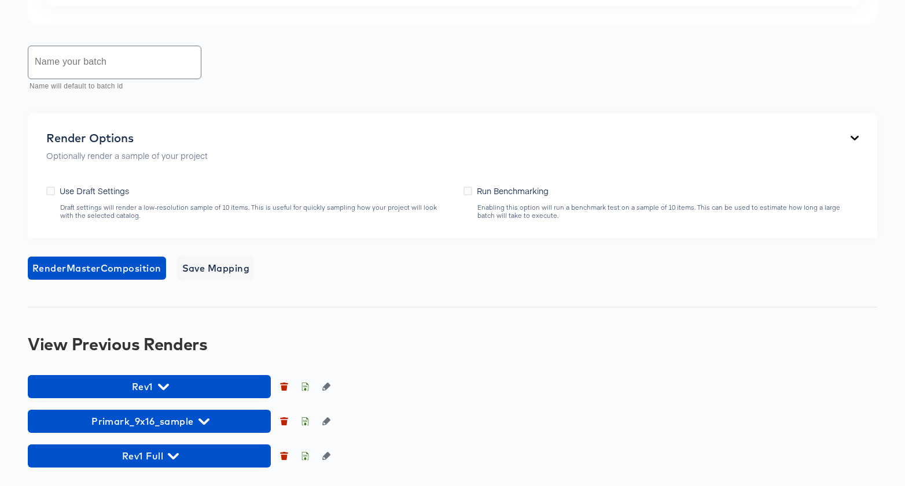
scroll to position [1275, 0]
click at [143, 70] on input "text" at bounding box center [114, 62] width 172 height 32
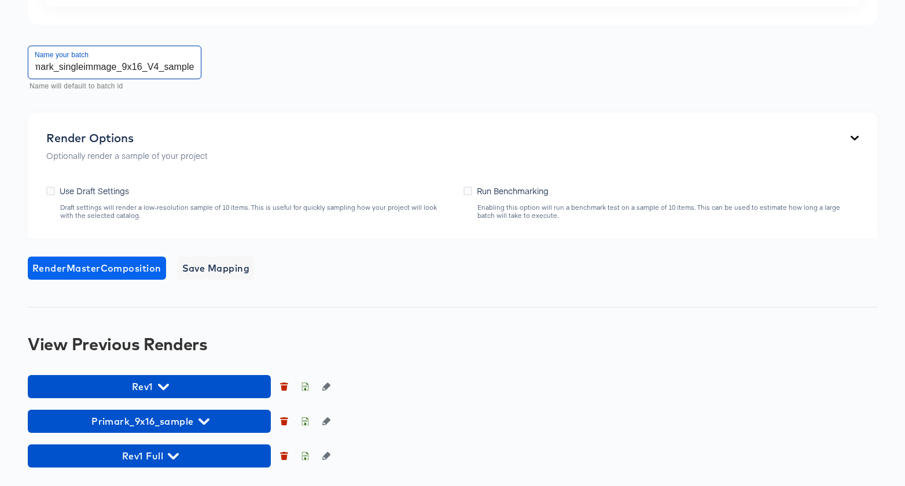
scroll to position [1271, 0]
type input "Primark_singleimmage_9x16_V4_sample"
click at [49, 196] on icon at bounding box center [50, 191] width 9 height 9
click at [0, 0] on input "Use Draft Settings" at bounding box center [0, 0] width 0 height 0
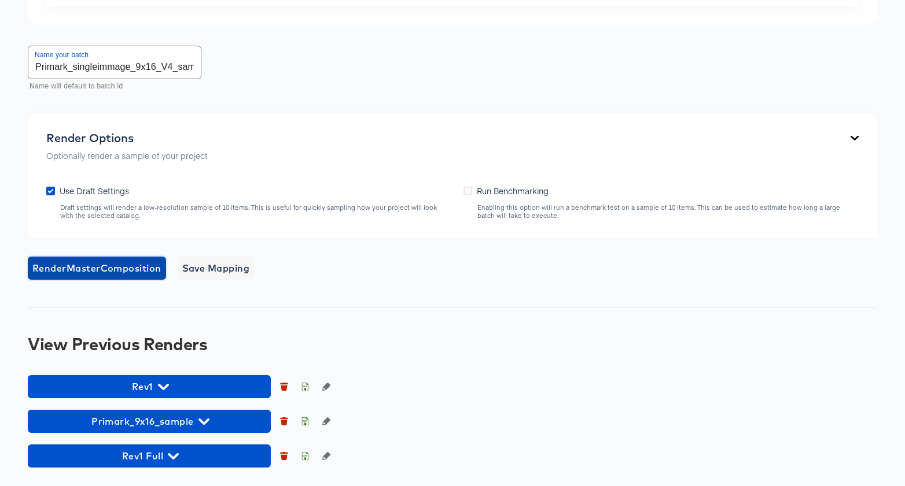
click at [80, 274] on span "Render Master Composition" at bounding box center [96, 268] width 129 height 16
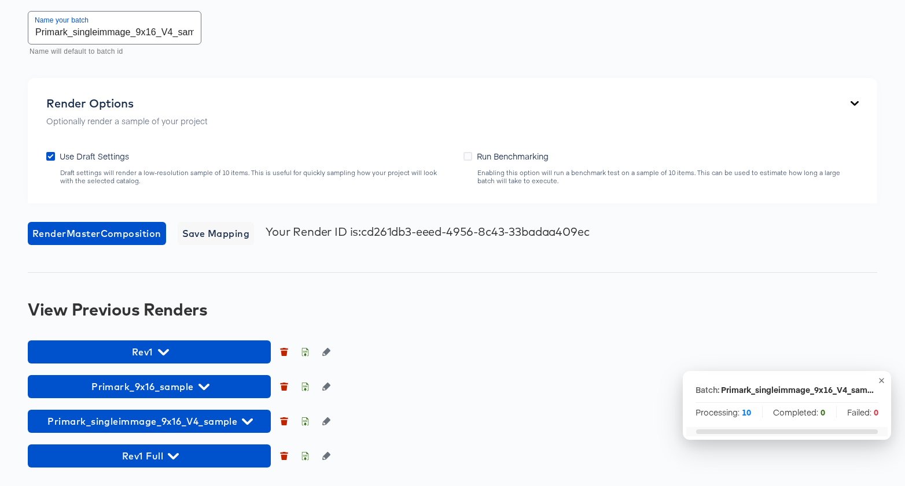
scroll to position [1318, 0]
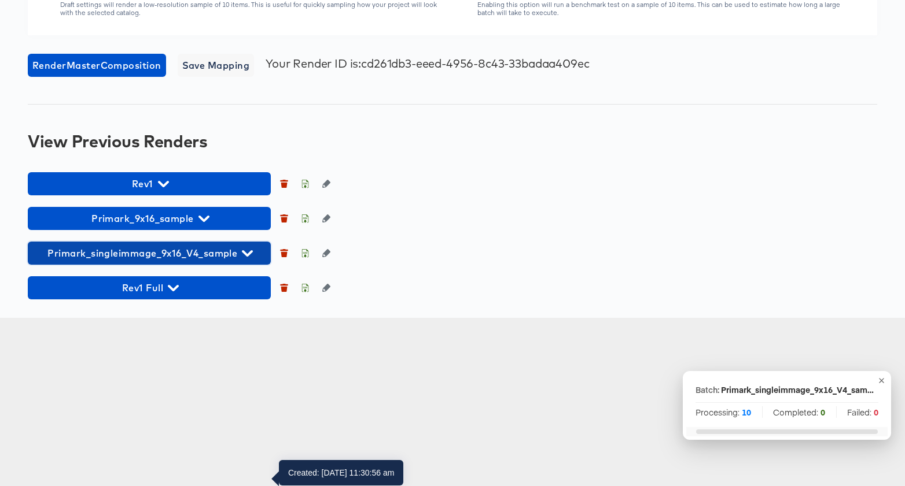
click at [248, 259] on icon "button" at bounding box center [247, 253] width 11 height 11
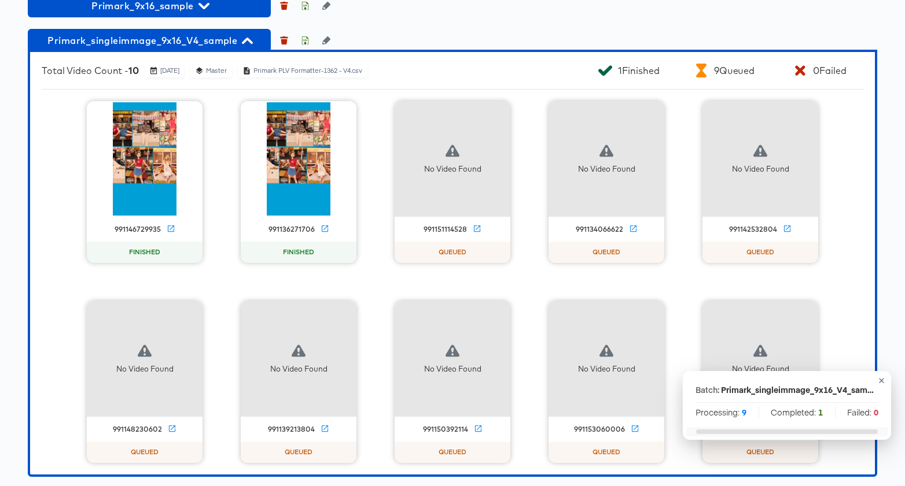
scroll to position [1482, 0]
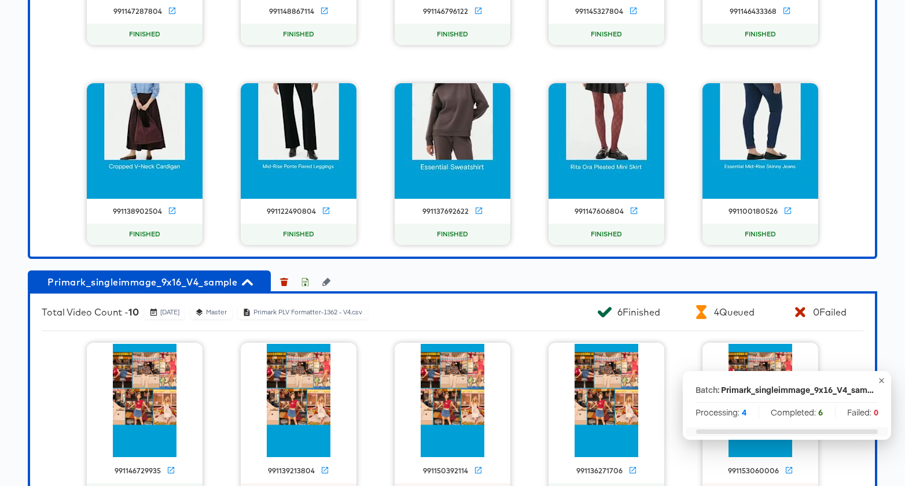
scroll to position [1658, 0]
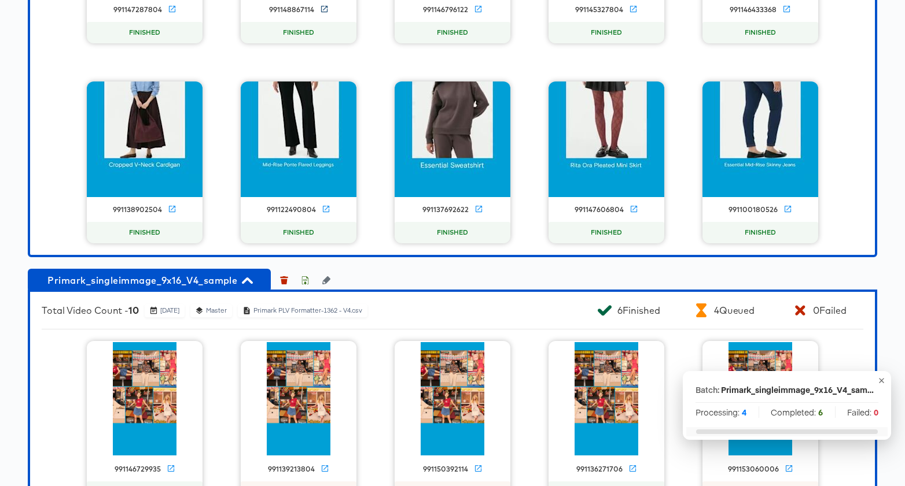
click at [325, 12] on icon at bounding box center [323, 9] width 6 height 6
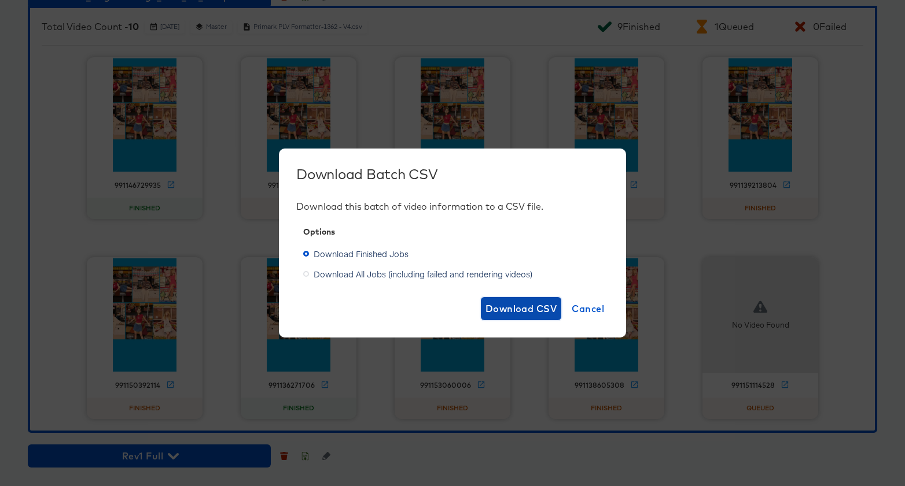
click at [528, 308] on span "Download CSV" at bounding box center [521, 309] width 72 height 16
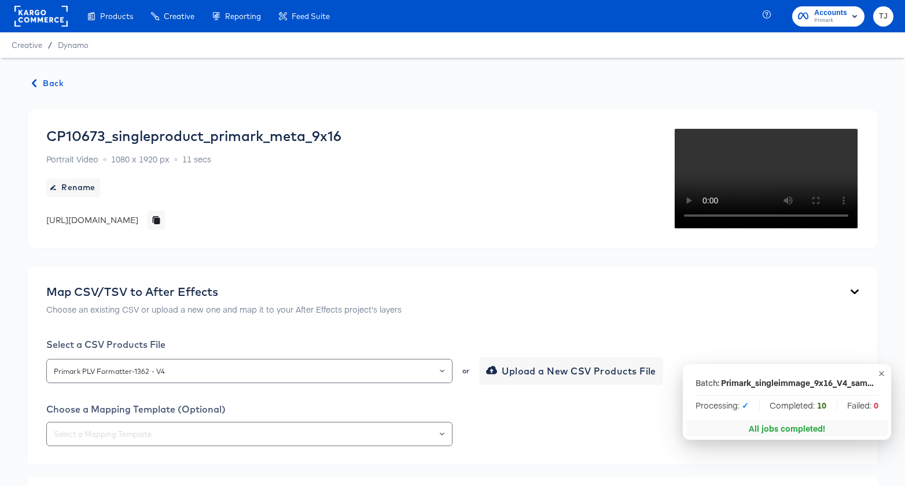
click at [45, 83] on span "Back" at bounding box center [47, 83] width 31 height 14
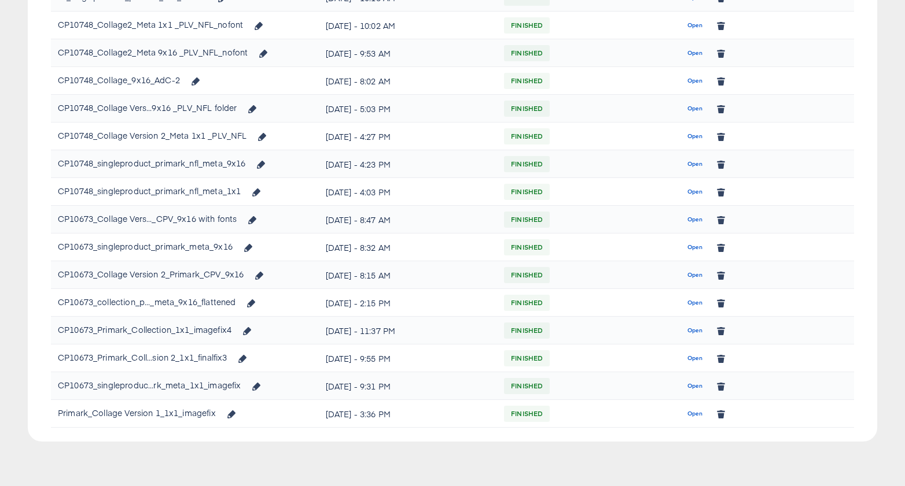
scroll to position [331, 0]
click at [695, 386] on span "Open" at bounding box center [695, 387] width 16 height 10
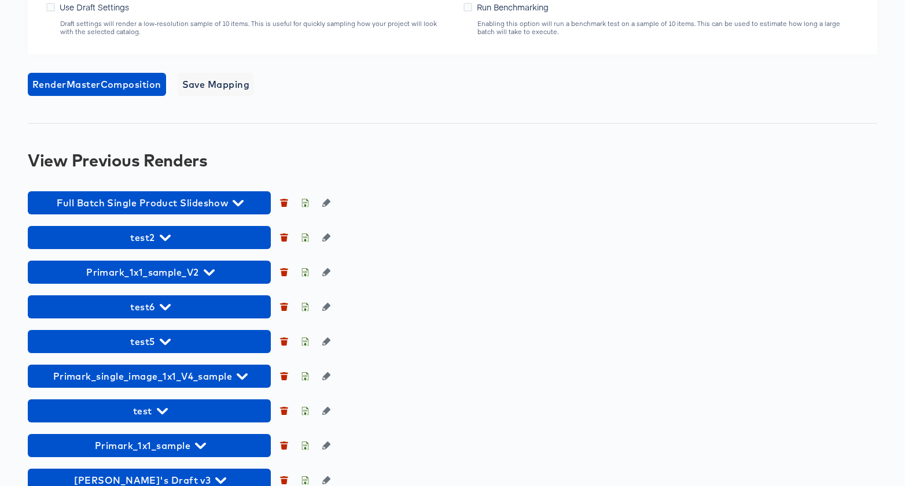
scroll to position [961, 0]
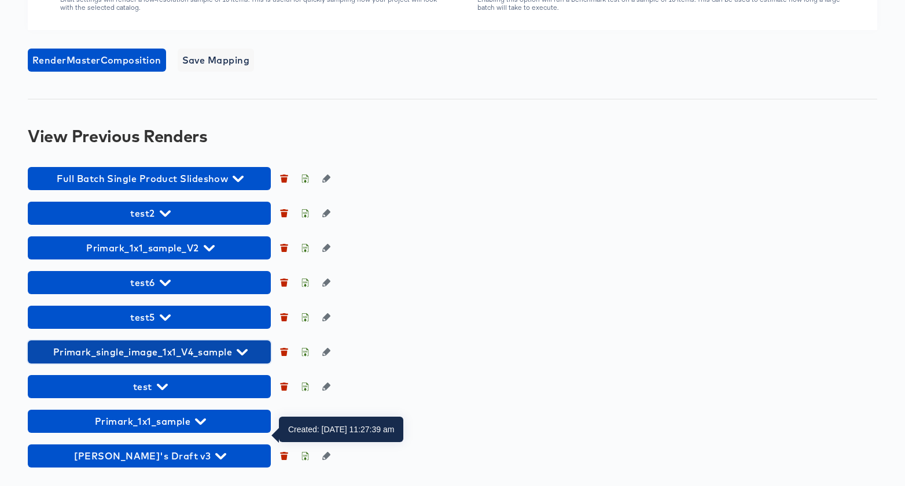
click at [239, 353] on icon "button" at bounding box center [242, 352] width 11 height 6
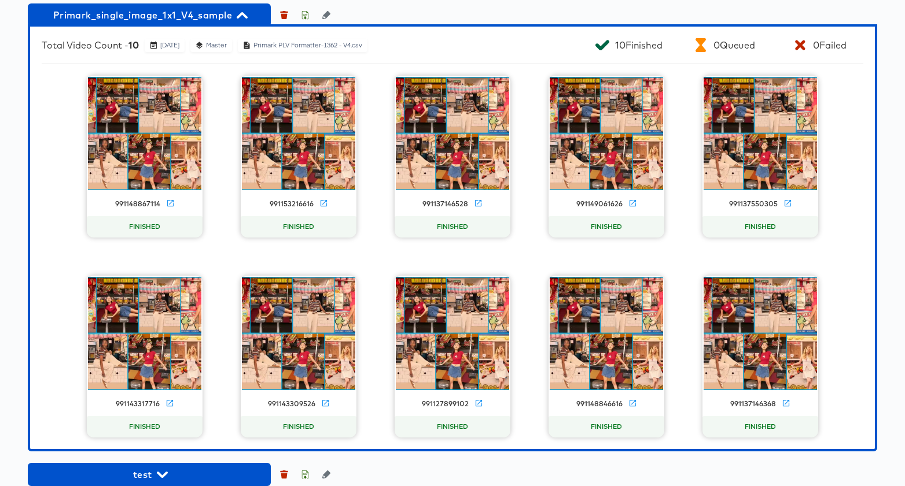
scroll to position [1216, 0]
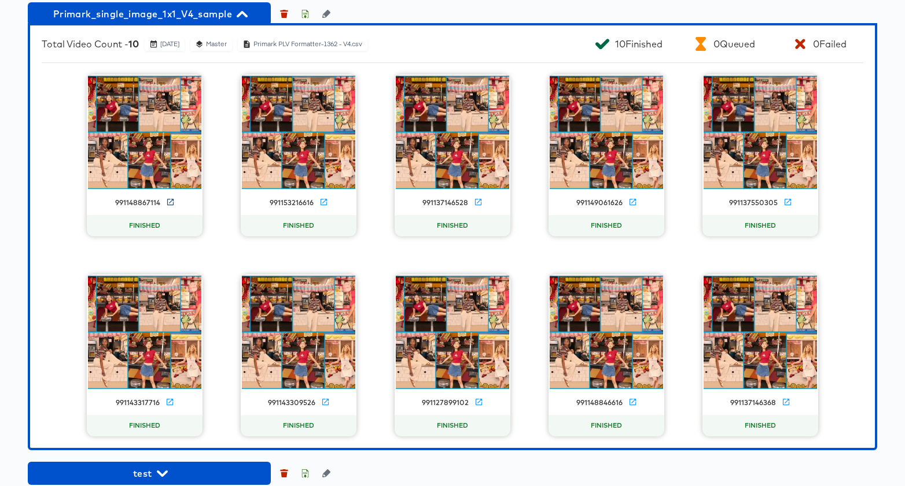
click at [168, 207] on icon at bounding box center [170, 202] width 9 height 9
click at [149, 189] on video at bounding box center [144, 132] width 113 height 113
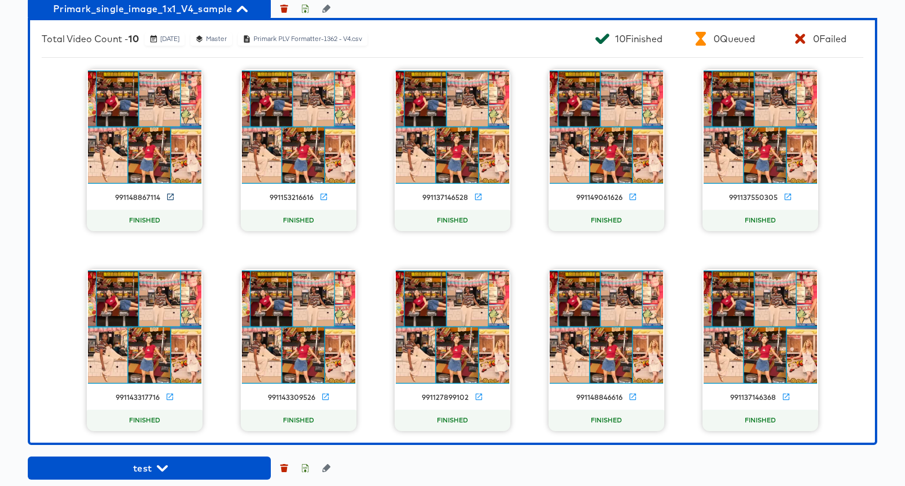
click at [172, 201] on icon at bounding box center [170, 197] width 9 height 9
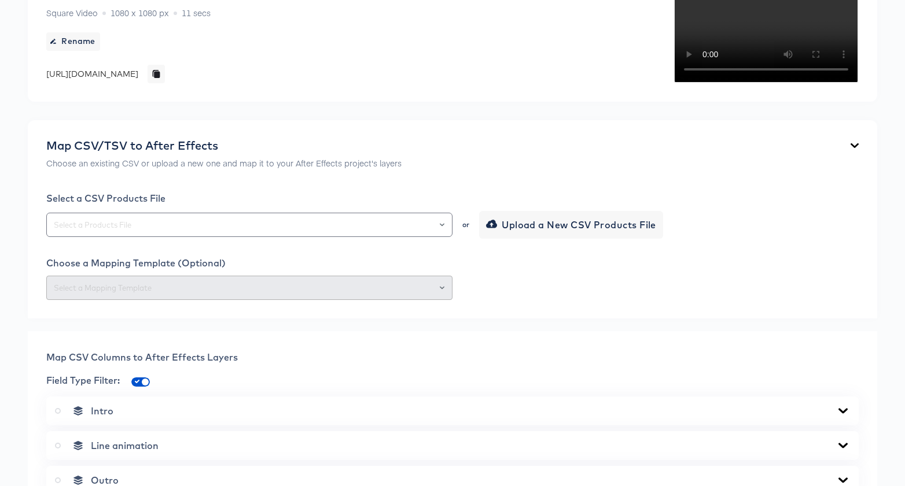
scroll to position [0, 0]
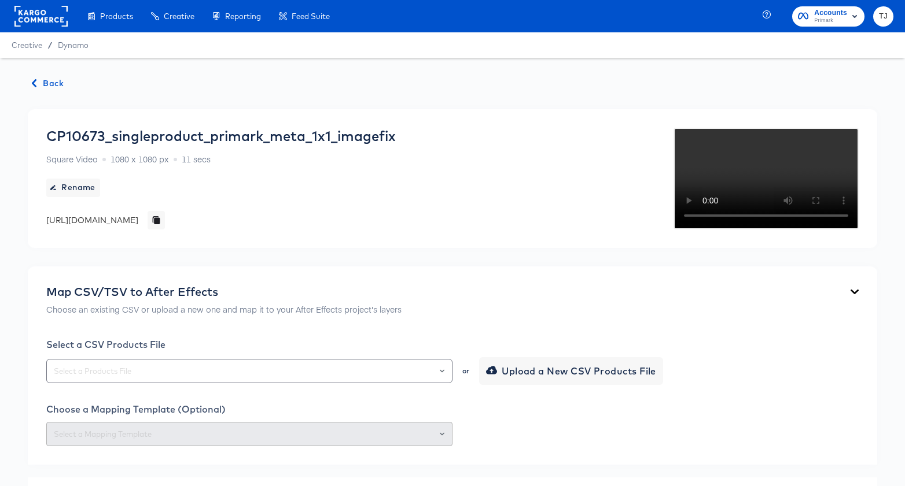
click at [49, 83] on span "Back" at bounding box center [47, 83] width 31 height 14
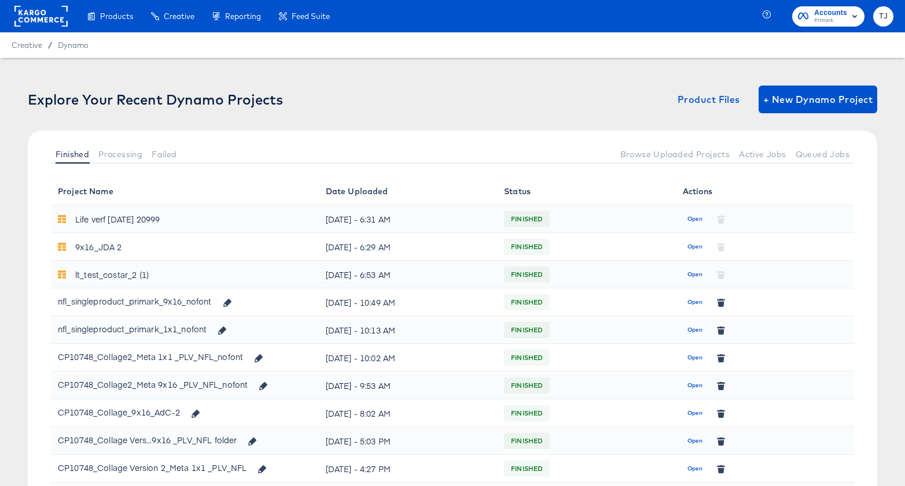
scroll to position [333, 0]
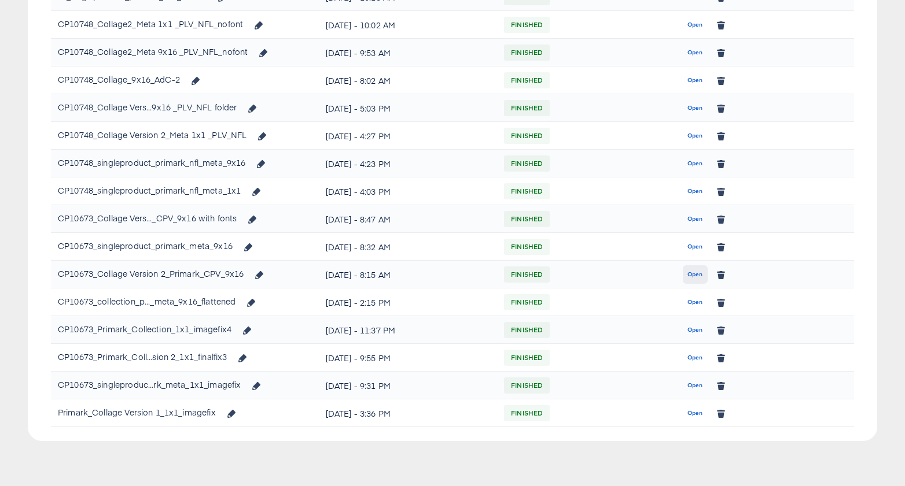
click at [695, 275] on span "Open" at bounding box center [695, 275] width 16 height 10
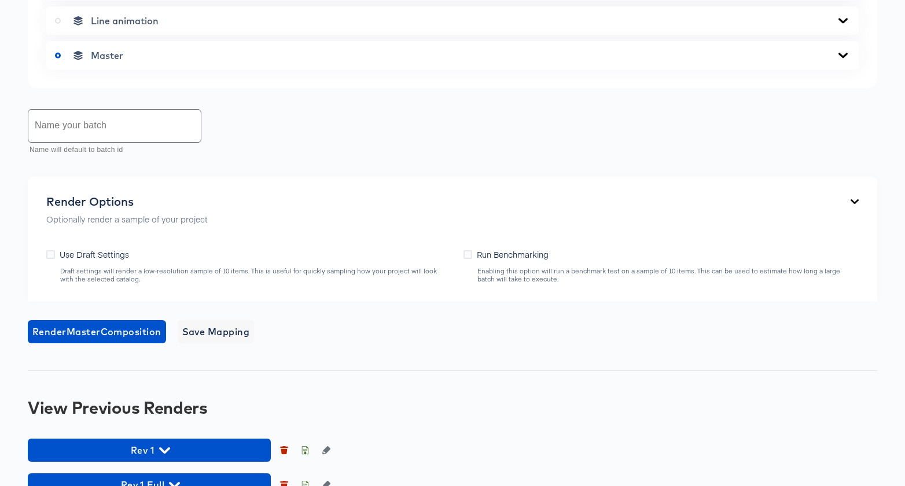
scroll to position [826, 0]
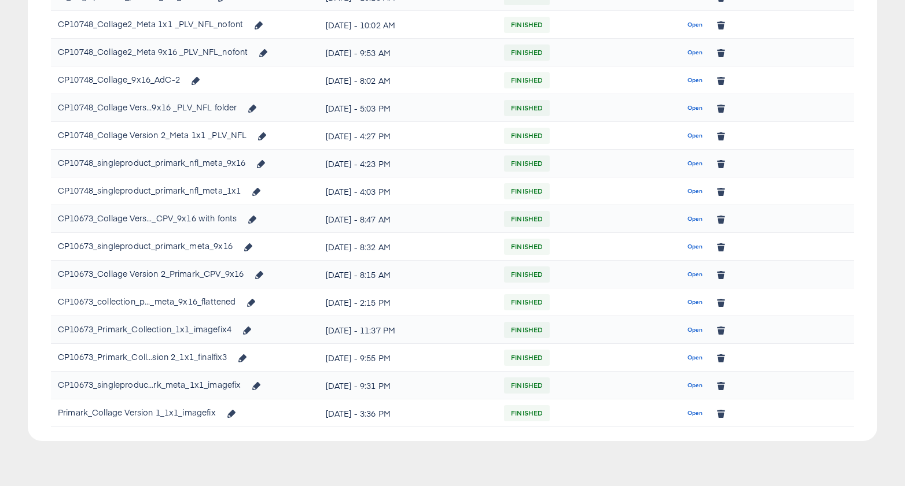
scroll to position [333, 0]
click at [695, 244] on span "Open" at bounding box center [695, 247] width 16 height 10
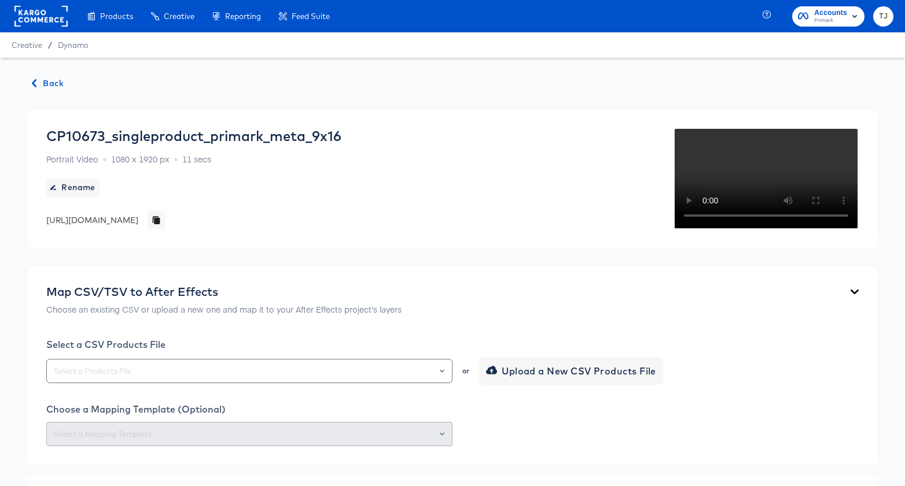
scroll to position [930, 0]
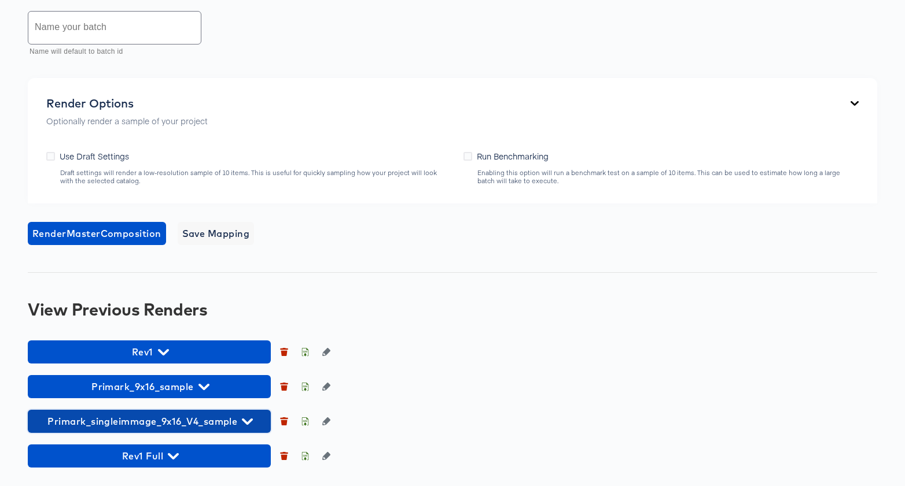
click at [242, 425] on icon "button" at bounding box center [247, 421] width 11 height 11
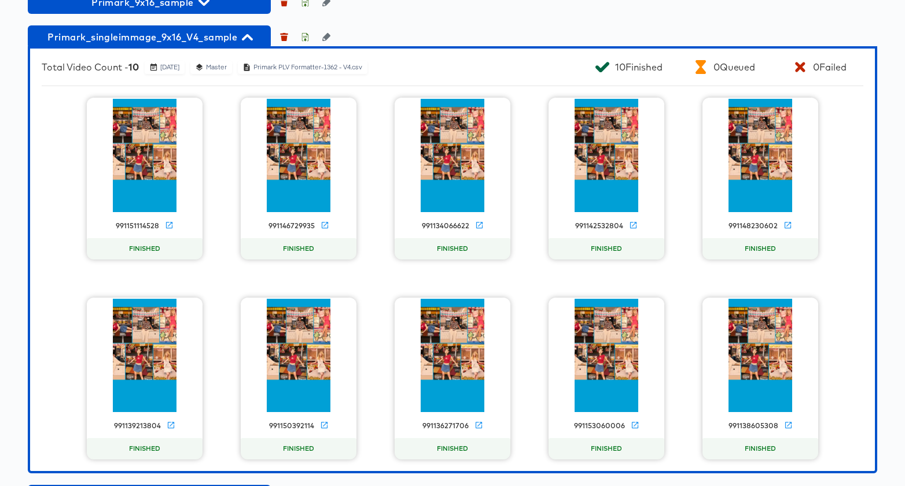
scroll to position [1116, 0]
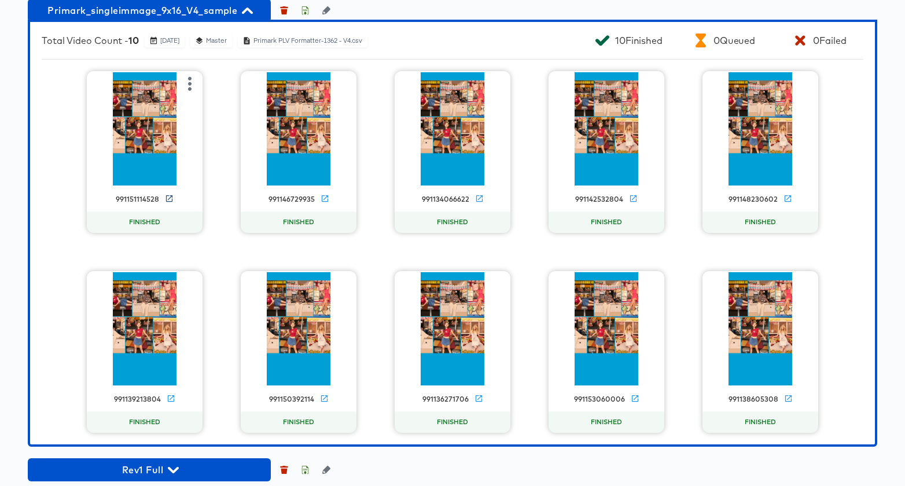
click at [171, 203] on icon at bounding box center [169, 198] width 9 height 9
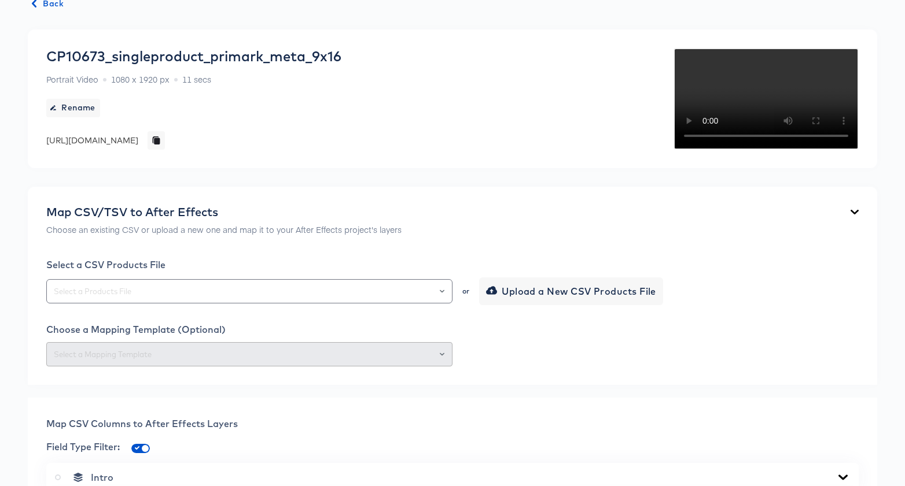
scroll to position [0, 0]
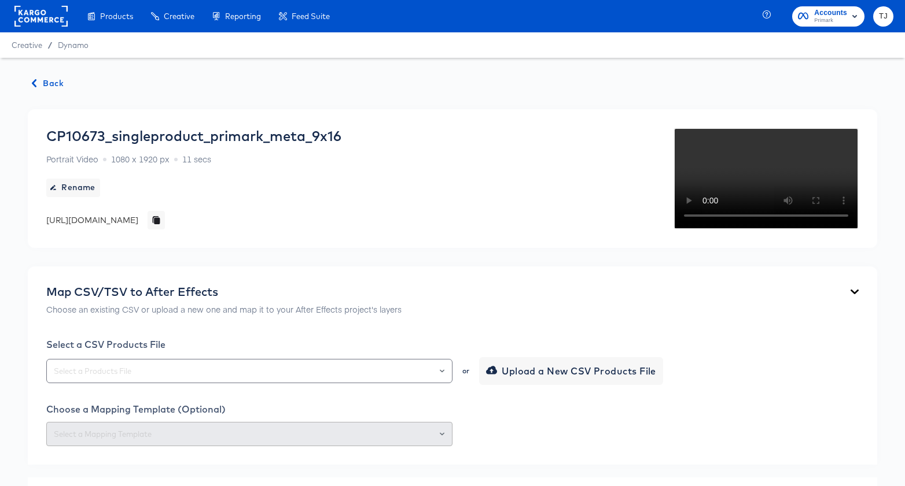
click at [37, 84] on icon "button" at bounding box center [34, 83] width 8 height 8
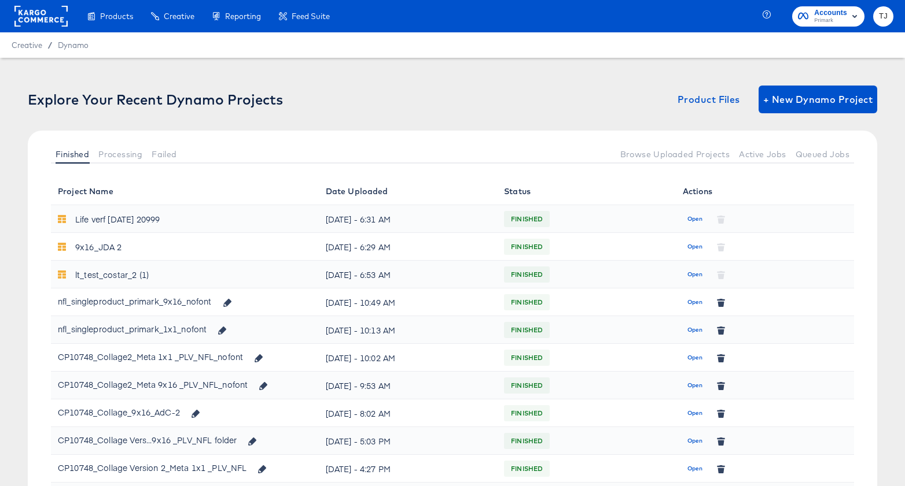
scroll to position [333, 0]
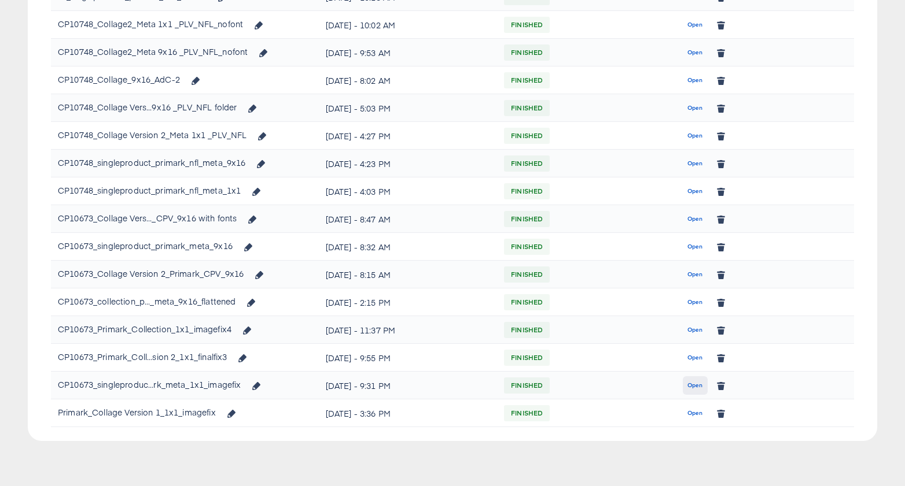
click at [694, 386] on span "Open" at bounding box center [695, 386] width 16 height 10
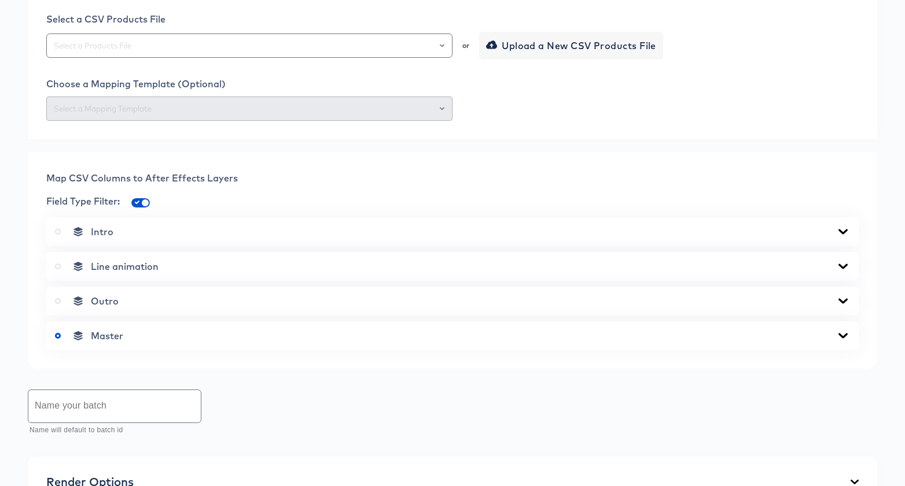
scroll to position [339, 0]
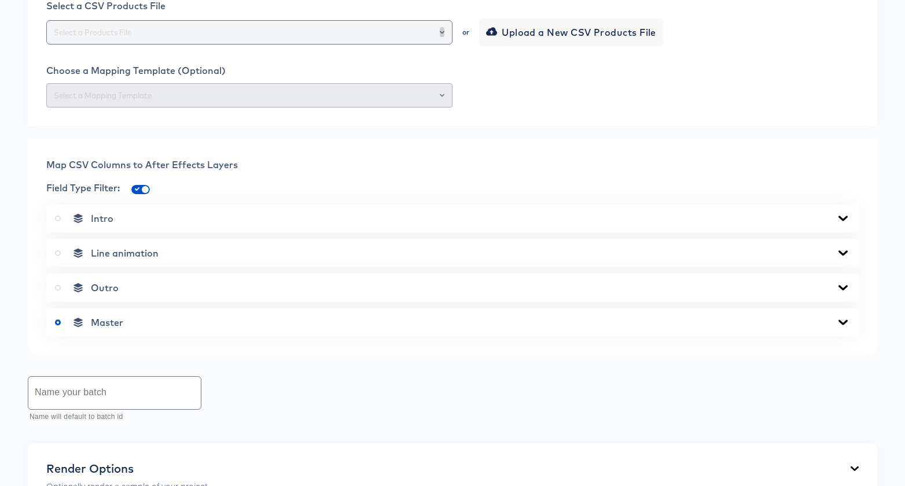
click at [444, 35] on icon "Open" at bounding box center [442, 32] width 5 height 5
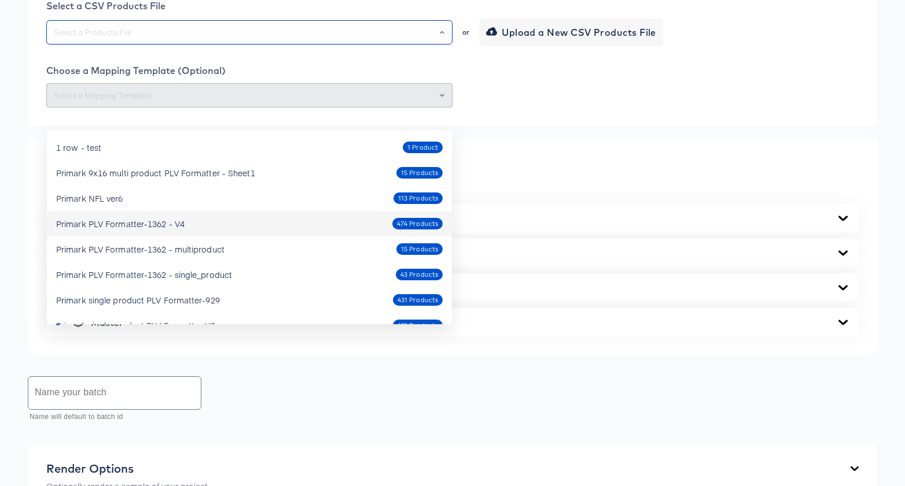
click at [359, 222] on div "Primark PLV Formatter-1362 - V4 474 Products" at bounding box center [249, 224] width 386 height 19
type input "Primark PLV Formatter-1362 - V4"
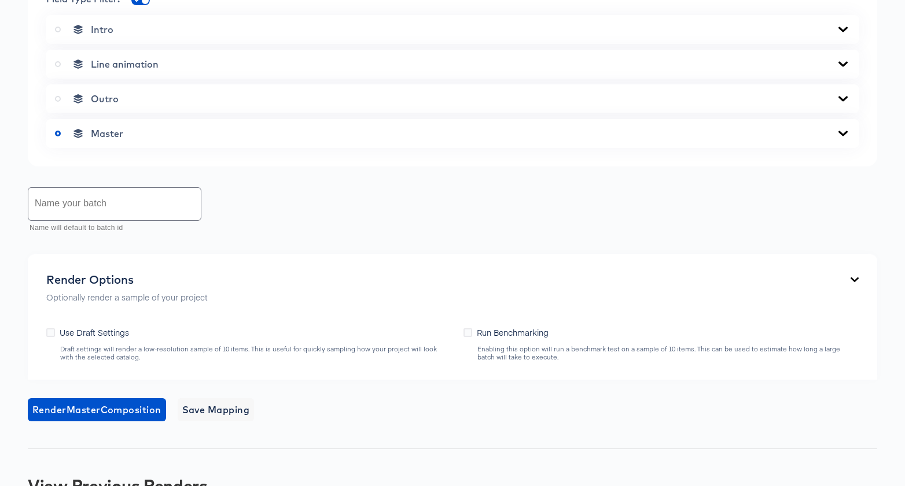
scroll to position [571, 0]
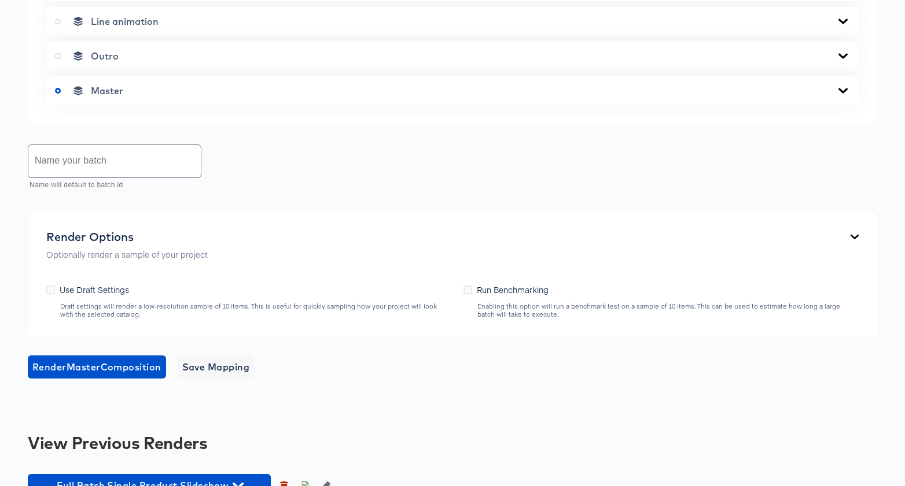
click at [840, 93] on icon at bounding box center [842, 90] width 9 height 5
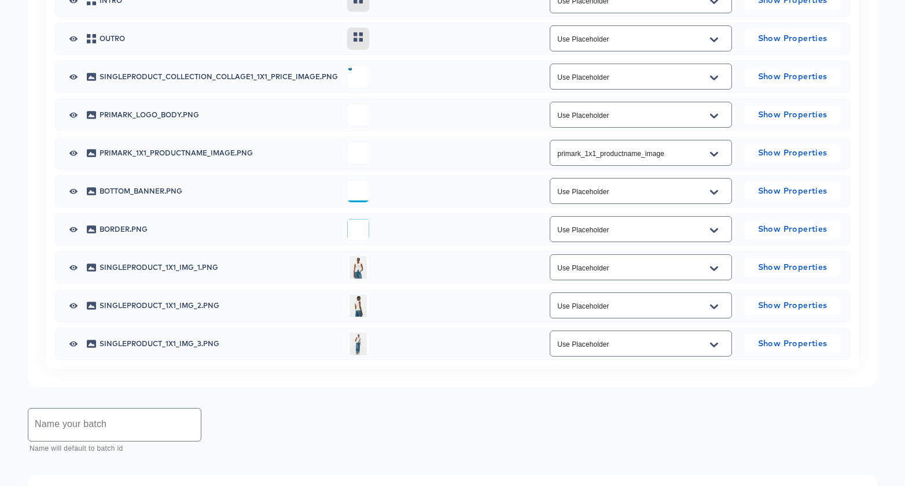
scroll to position [736, 0]
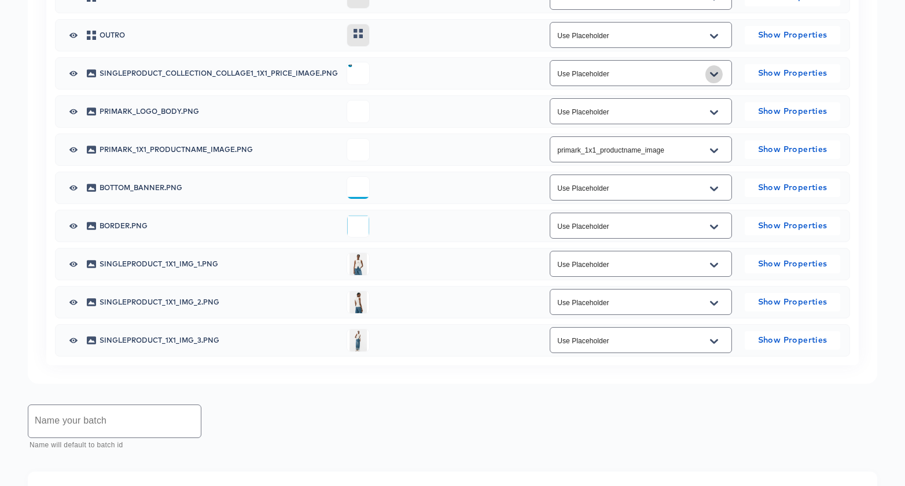
click at [716, 79] on icon "Open" at bounding box center [714, 74] width 8 height 9
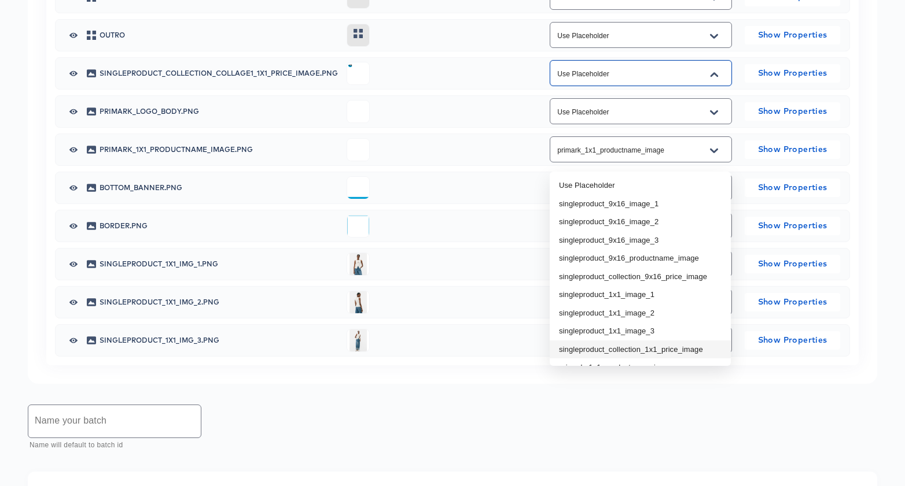
click at [669, 341] on li "singleproduct_collection_1x1_price_image" at bounding box center [640, 350] width 181 height 19
type input "singleproduct_collection_1x1_price_image"
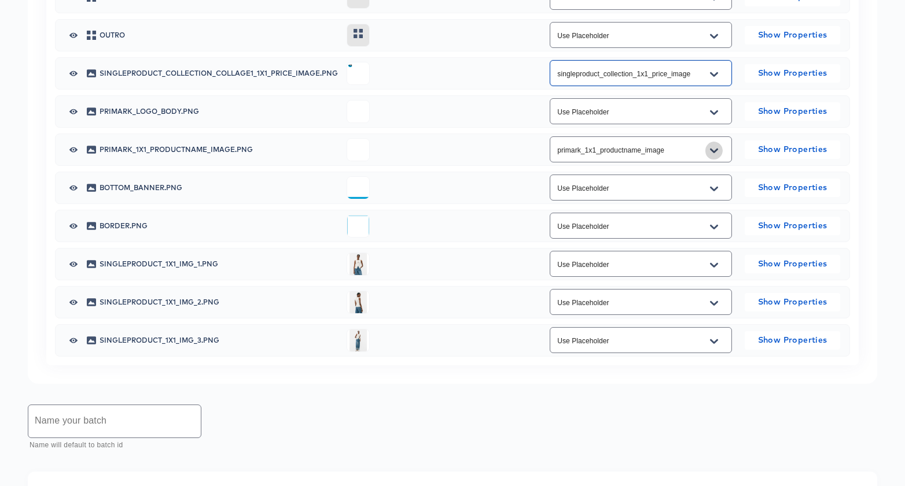
click at [714, 156] on icon "Open" at bounding box center [714, 150] width 8 height 9
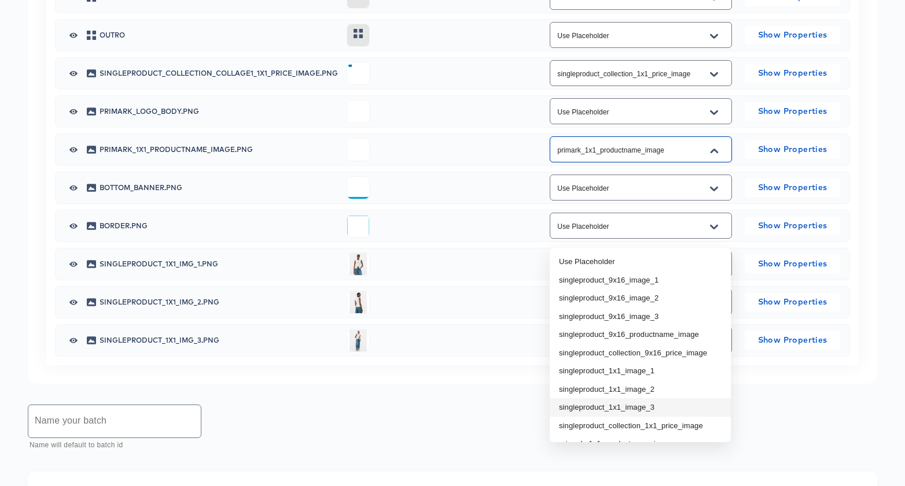
scroll to position [16, 0]
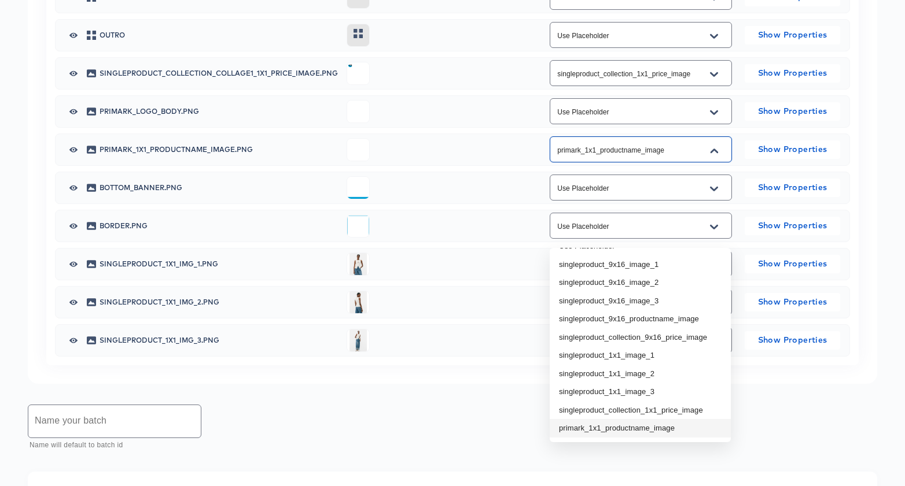
click at [643, 424] on li "primark_1x1_productname_image" at bounding box center [640, 428] width 181 height 19
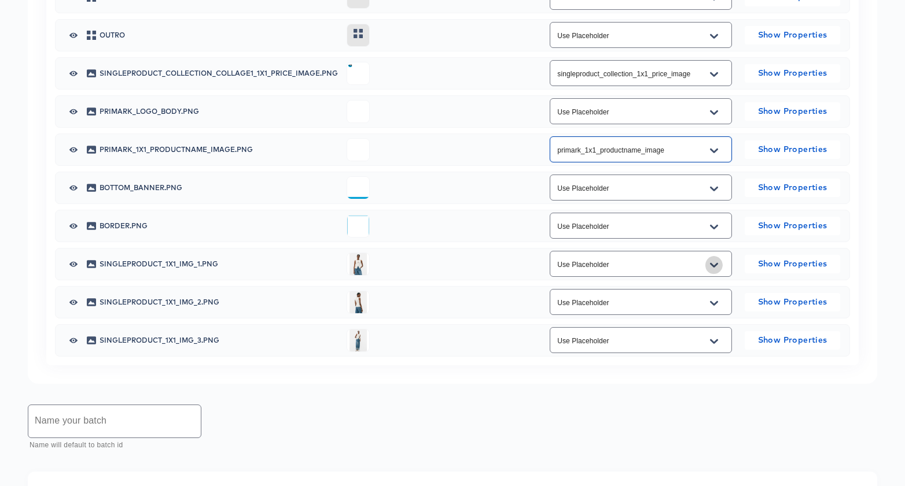
click at [714, 270] on icon "Open" at bounding box center [714, 265] width 8 height 9
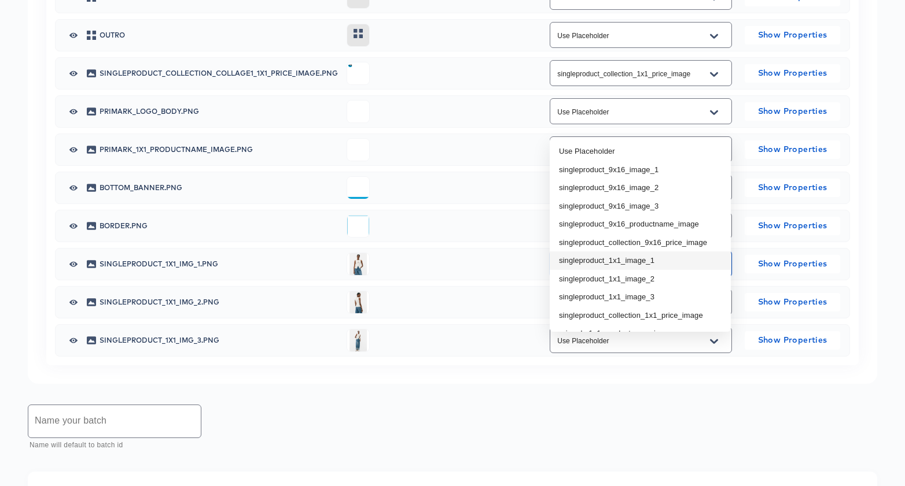
click at [694, 254] on li "singleproduct_1x1_image_1" at bounding box center [640, 261] width 181 height 19
type input "singleproduct_1x1_image_1"
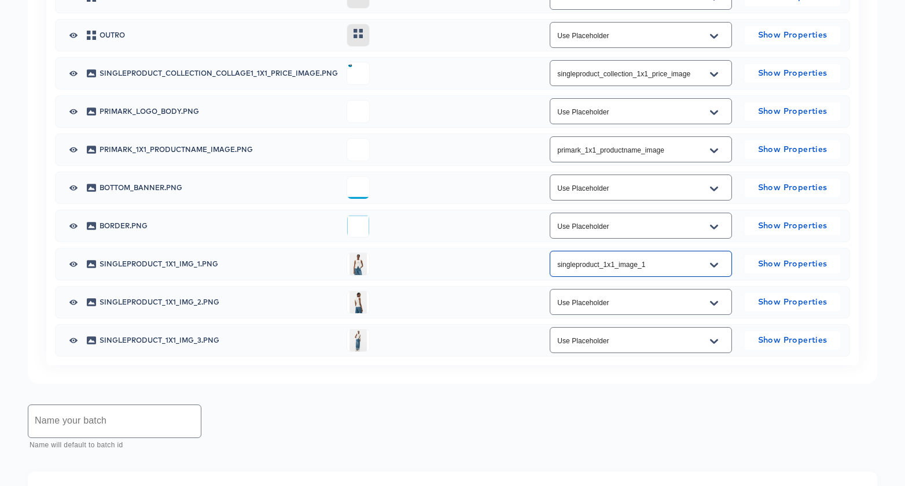
click at [713, 305] on icon "Open" at bounding box center [714, 303] width 8 height 5
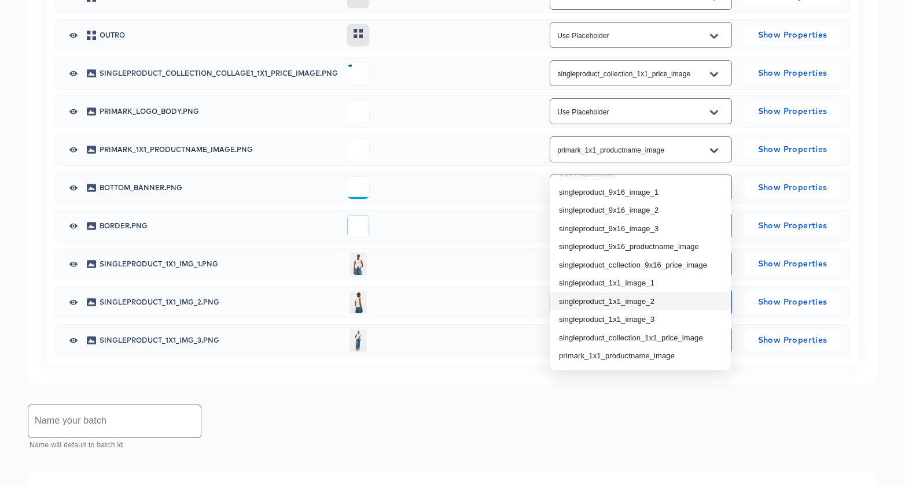
click at [685, 299] on li "singleproduct_1x1_image_2" at bounding box center [640, 302] width 181 height 19
type input "singleproduct_1x1_image_2"
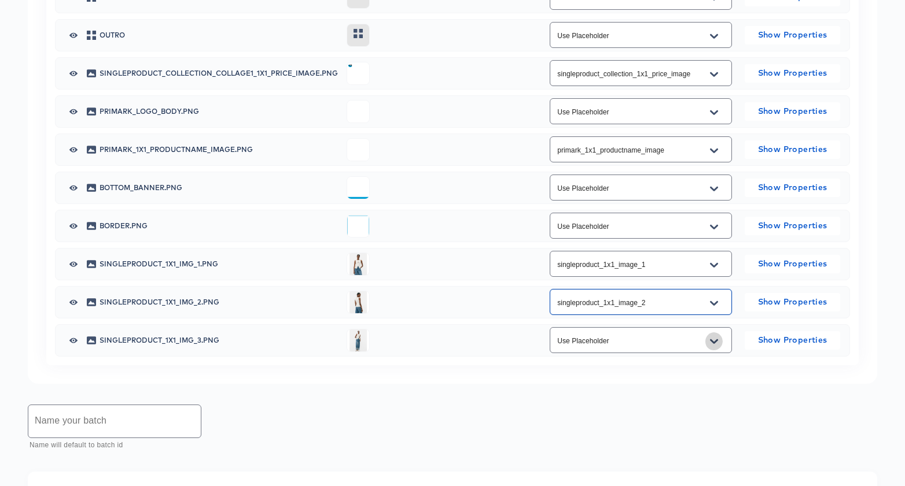
click at [711, 344] on icon "Open" at bounding box center [714, 341] width 8 height 5
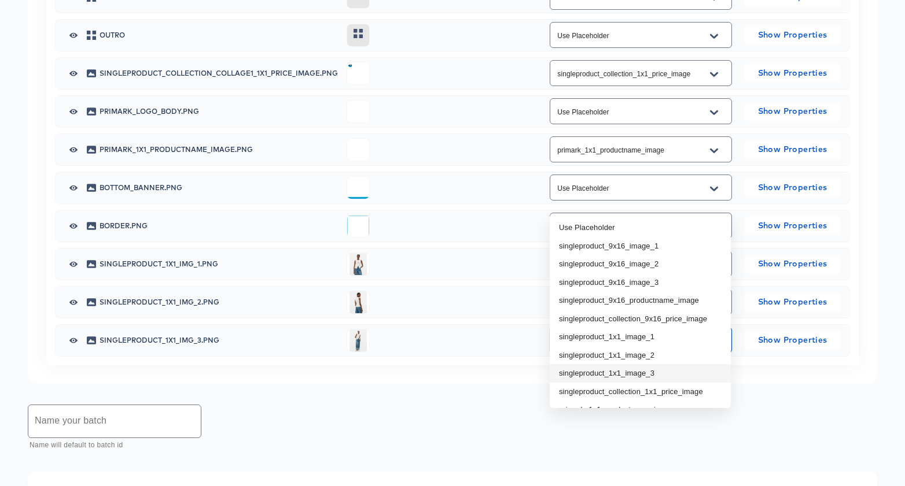
click at [693, 373] on li "singleproduct_1x1_image_3" at bounding box center [640, 373] width 181 height 19
type input "singleproduct_1x1_image_3"
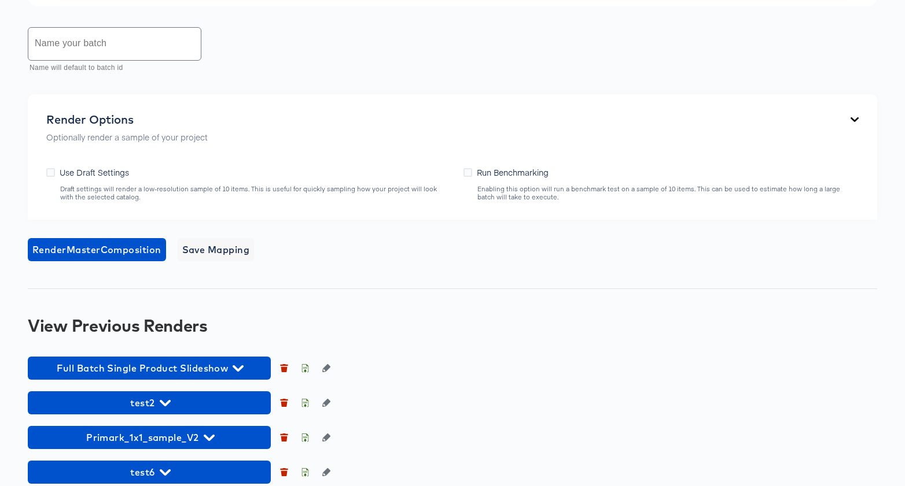
scroll to position [1124, 0]
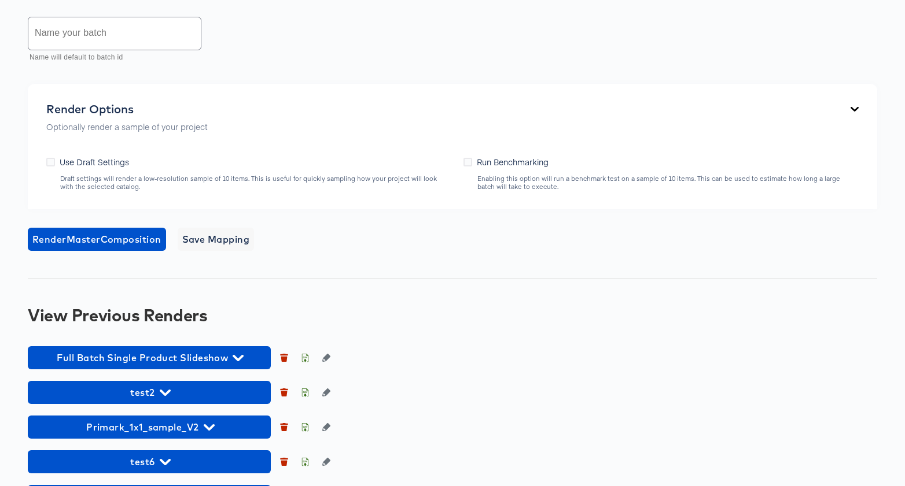
click at [146, 50] on input "text" at bounding box center [114, 33] width 172 height 32
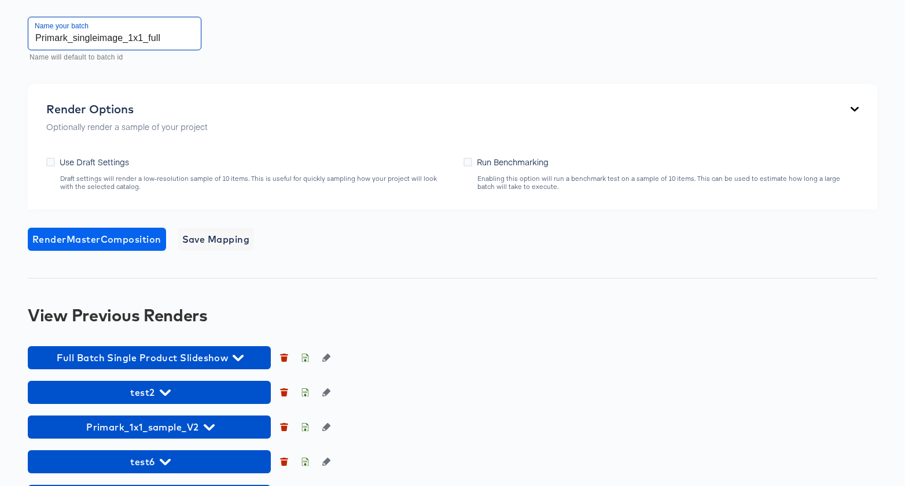
type input "Primark_singleimage_1x1_full"
click at [131, 248] on span "Render Master Composition" at bounding box center [96, 239] width 129 height 16
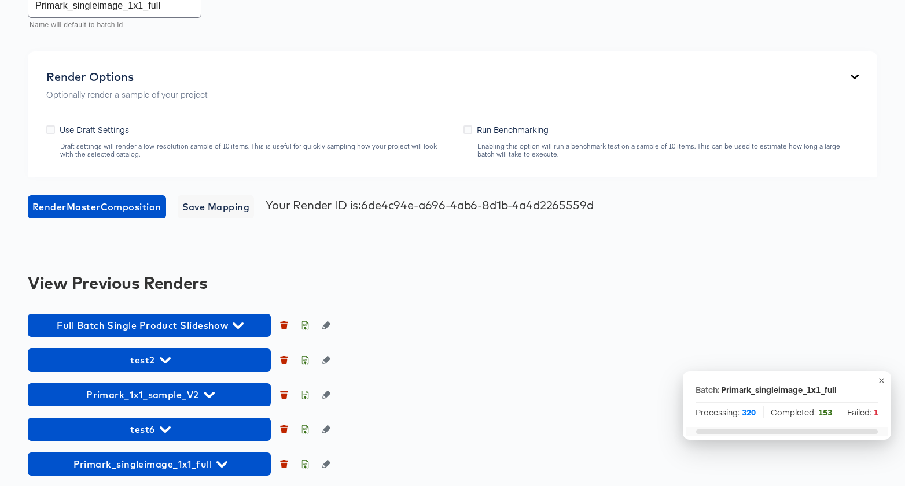
scroll to position [1159, 0]
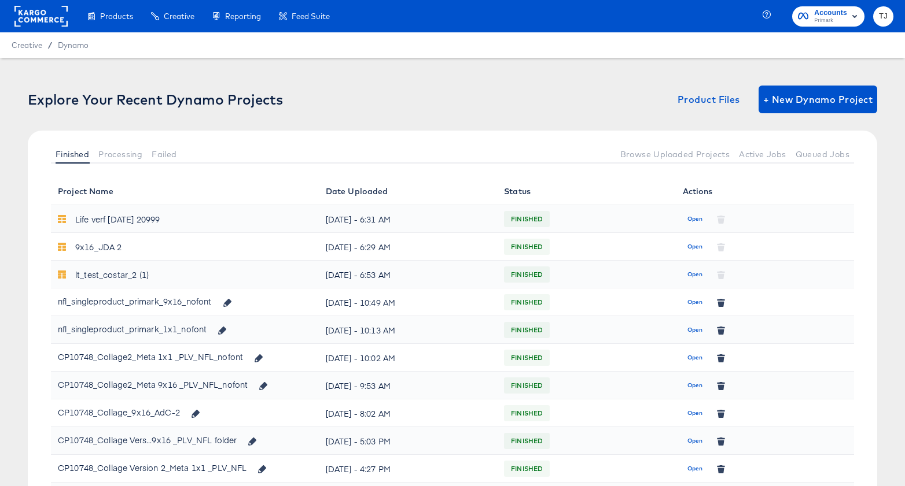
scroll to position [333, 0]
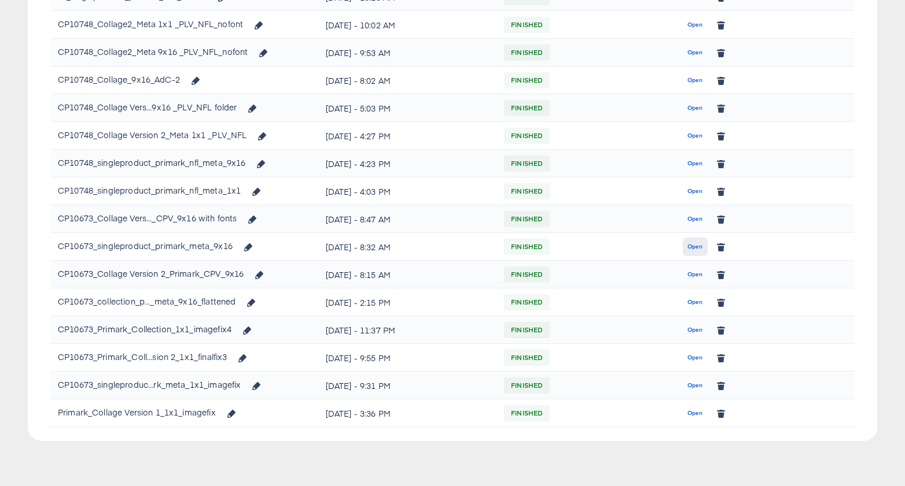
click at [692, 246] on span "Open" at bounding box center [695, 247] width 16 height 10
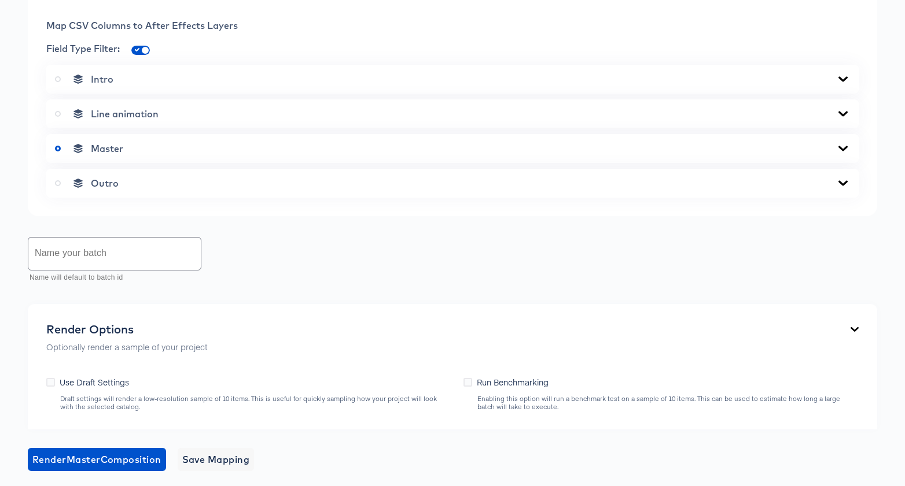
scroll to position [420, 0]
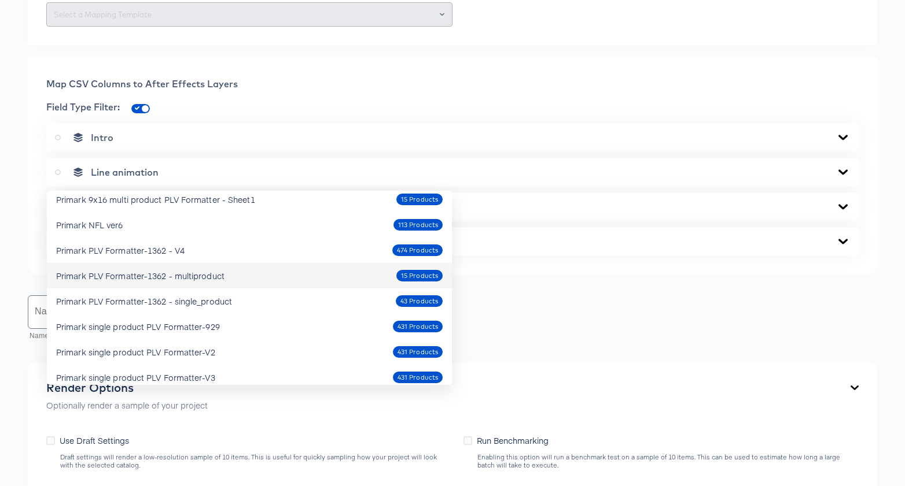
scroll to position [44, 0]
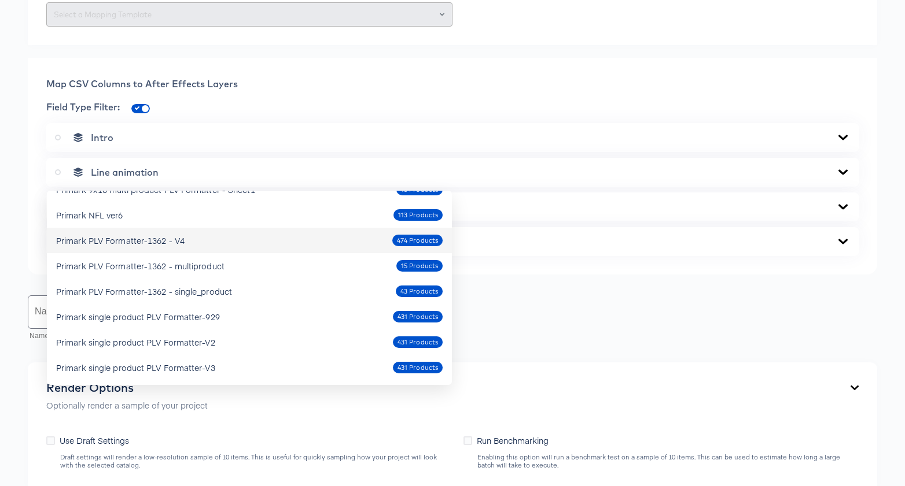
click at [290, 235] on div "Primark PLV Formatter-1362 - V4 474 Products" at bounding box center [249, 240] width 386 height 19
type input "Primark PLV Formatter-1362 - V4"
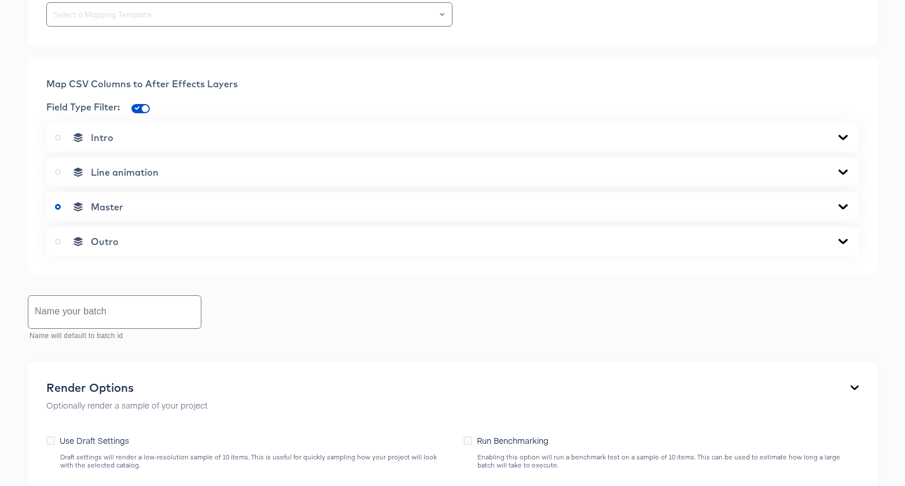
scroll to position [511, 0]
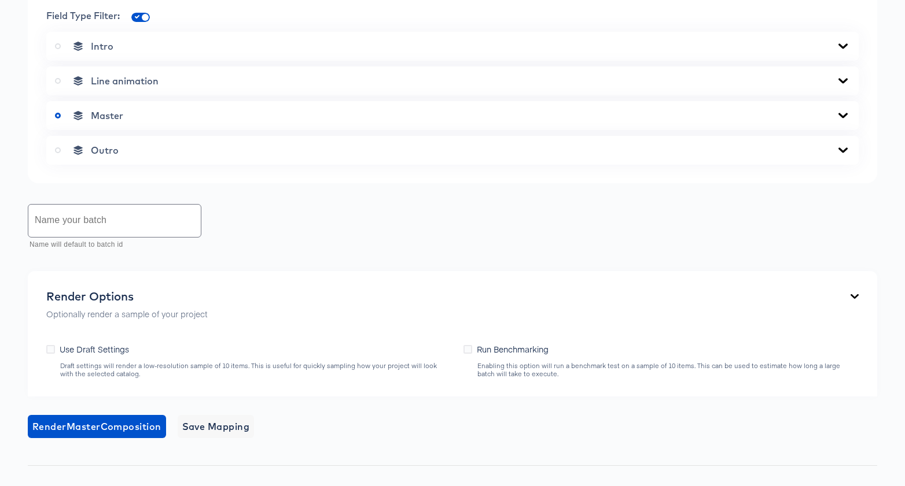
click at [843, 120] on icon at bounding box center [843, 115] width 14 height 9
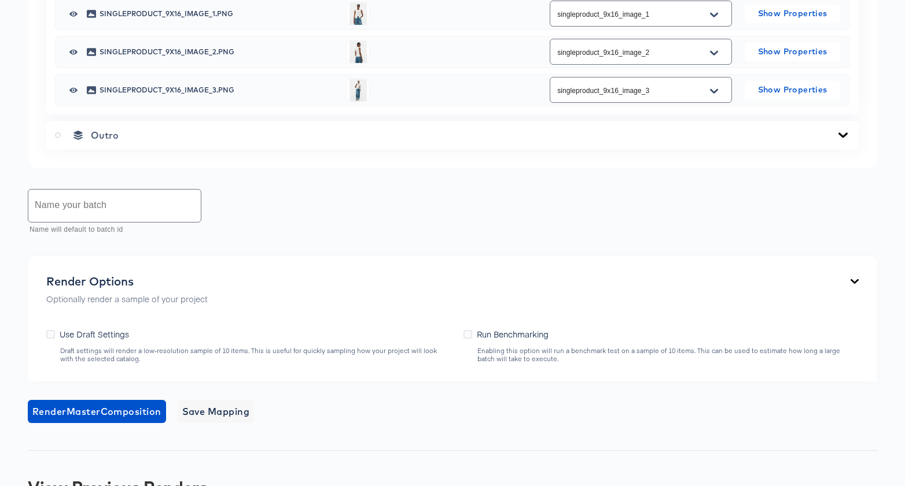
scroll to position [909, 0]
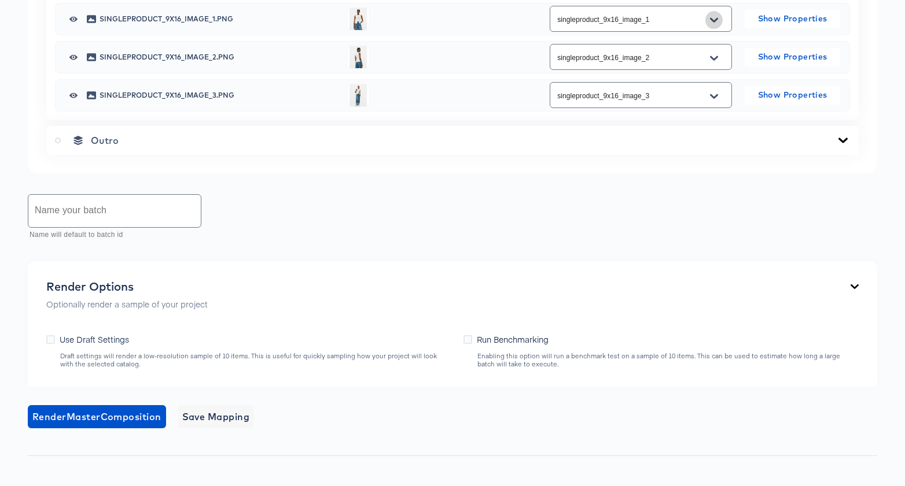
click at [711, 25] on icon "Open" at bounding box center [714, 20] width 8 height 9
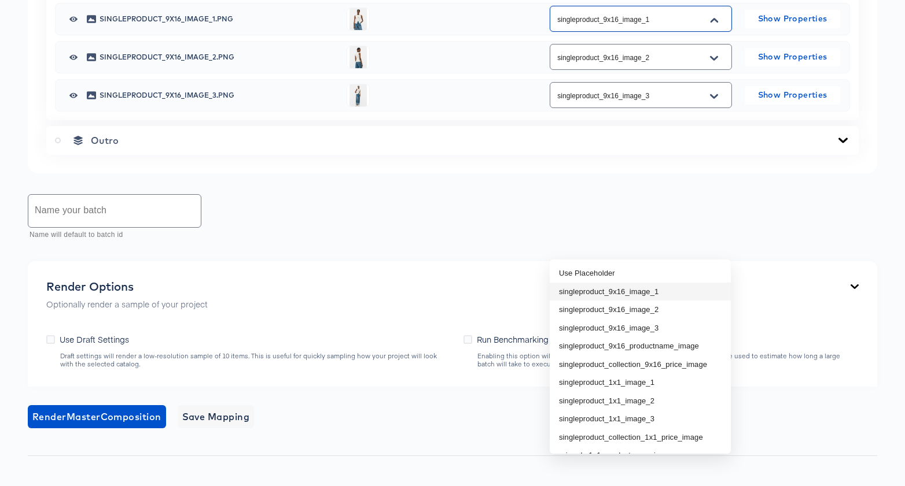
click at [661, 293] on li "singleproduct_9x16_image_1" at bounding box center [640, 292] width 181 height 19
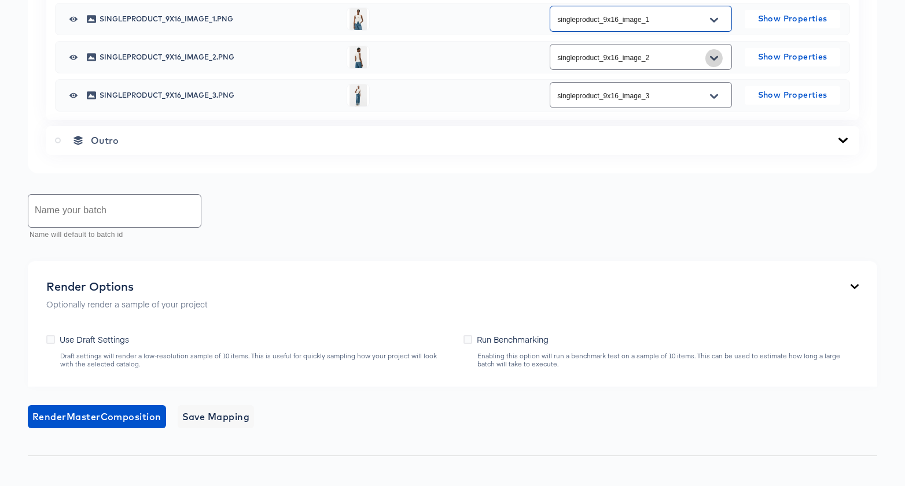
click at [715, 63] on icon "Open" at bounding box center [714, 58] width 8 height 9
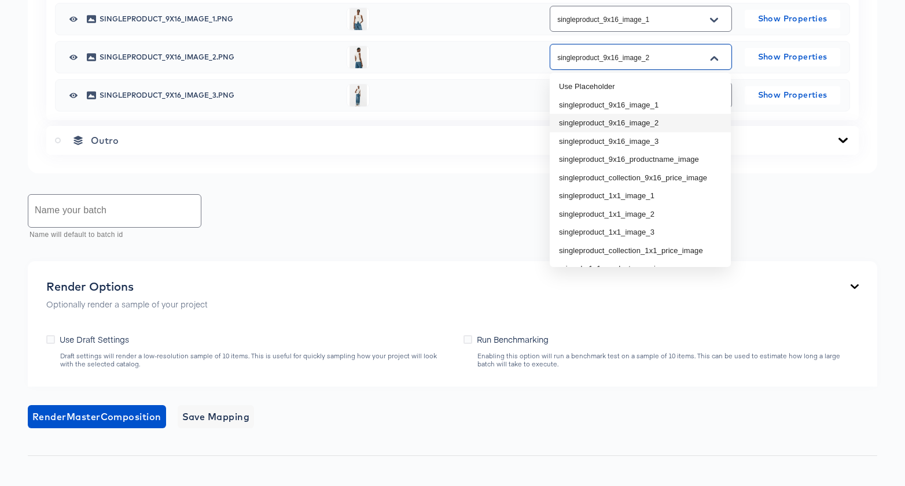
click at [688, 123] on li "singleproduct_9x16_image_2" at bounding box center [640, 123] width 181 height 19
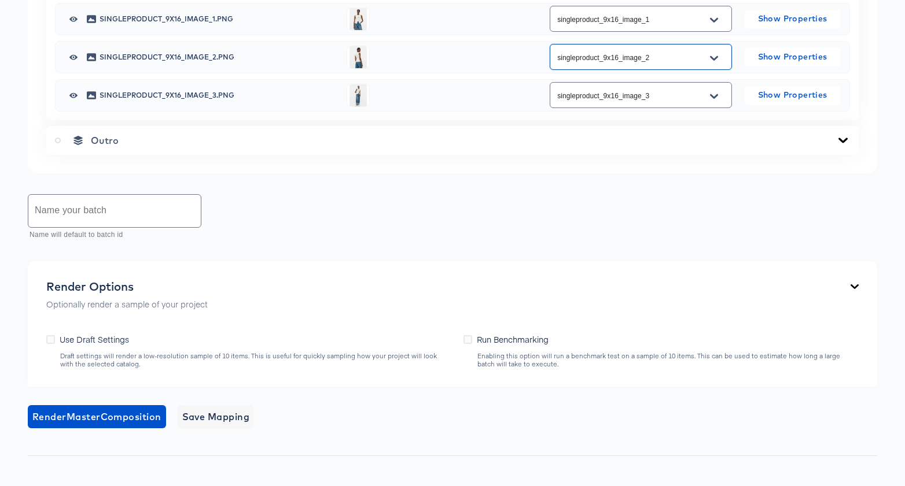
click at [716, 101] on icon "Open" at bounding box center [714, 96] width 8 height 9
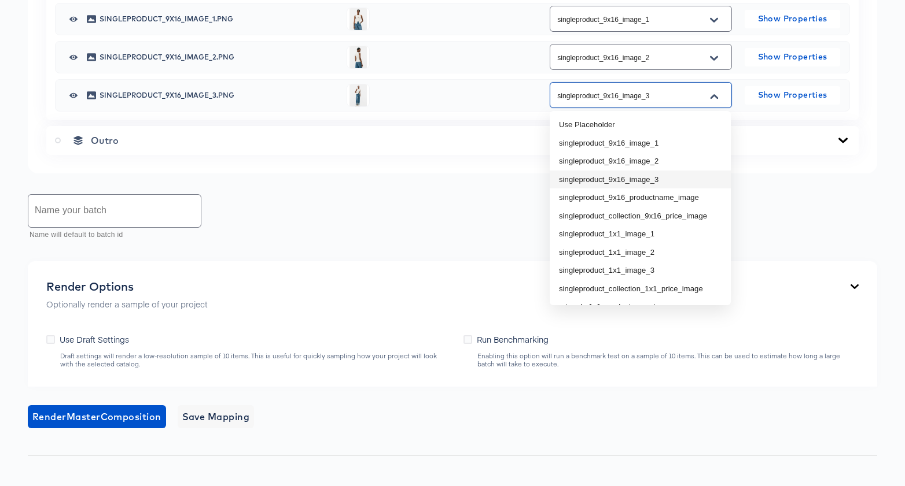
click at [668, 180] on li "singleproduct_9x16_image_3" at bounding box center [640, 180] width 181 height 19
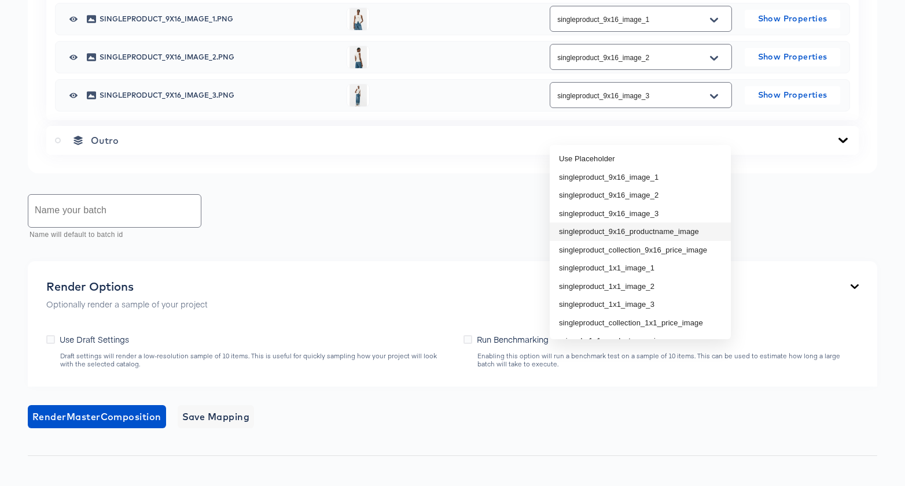
click at [680, 227] on li "singleproduct_9x16_productname_image" at bounding box center [640, 232] width 181 height 19
type input "singleproduct_9x16_productname_image"
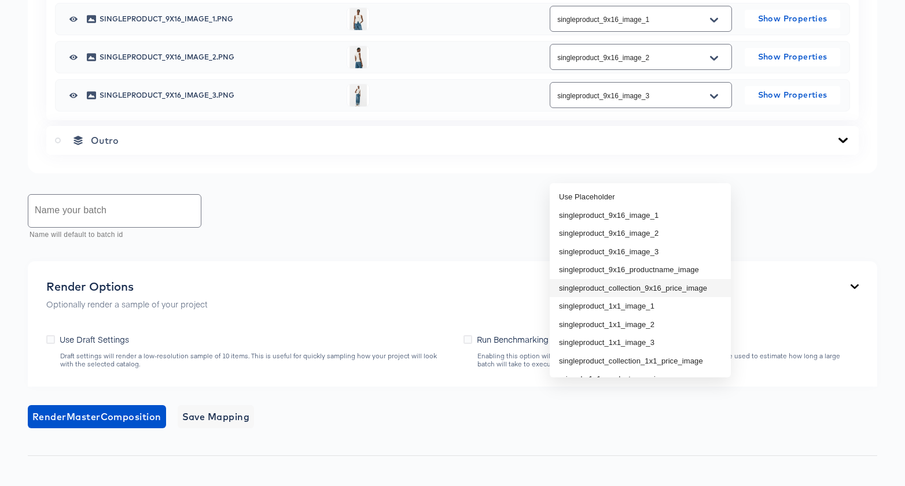
click at [668, 285] on li "singleproduct_collection_9x16_price_image" at bounding box center [640, 288] width 181 height 19
type input "singleproduct_collection_9x16_price_image"
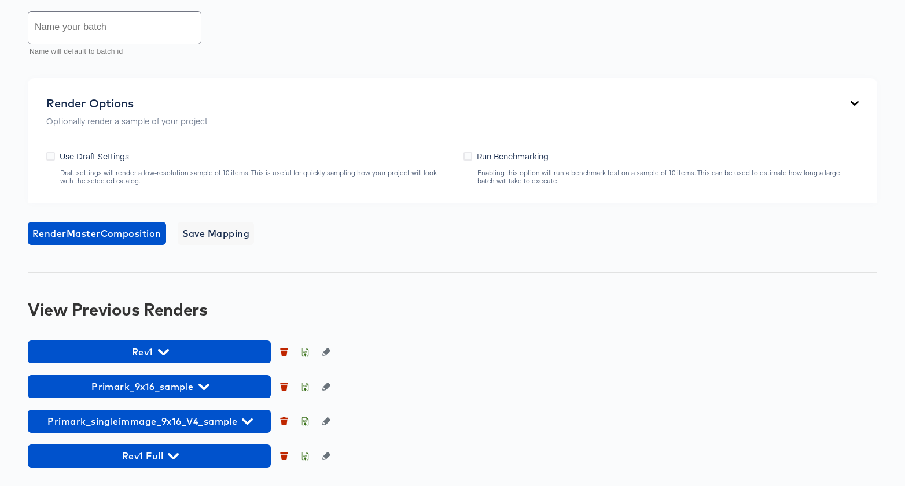
scroll to position [1318, 0]
click at [165, 30] on input "text" at bounding box center [114, 28] width 172 height 32
type input "primark_V4_test"
drag, startPoint x: 88, startPoint y: 228, endPoint x: 189, endPoint y: 148, distance: 129.6
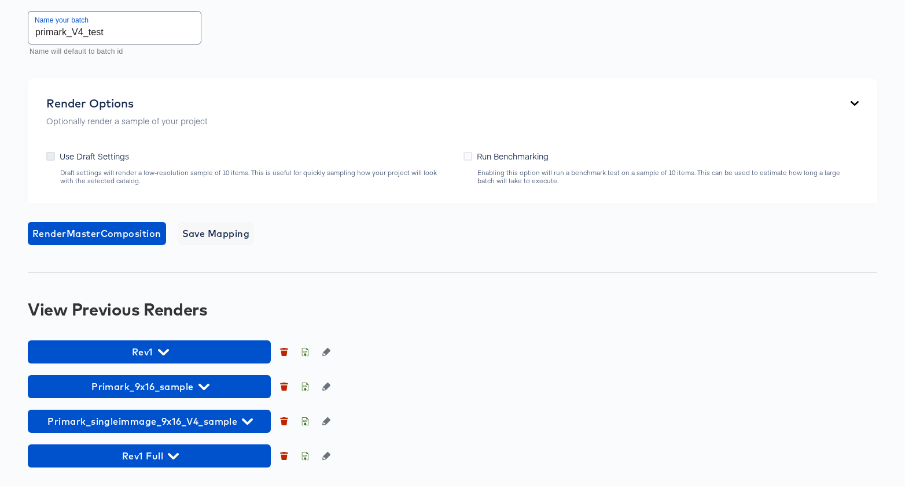
click at [49, 156] on icon at bounding box center [50, 156] width 9 height 9
click at [0, 0] on input "Use Draft Settings" at bounding box center [0, 0] width 0 height 0
click at [78, 237] on span "Render Master Composition" at bounding box center [96, 234] width 129 height 16
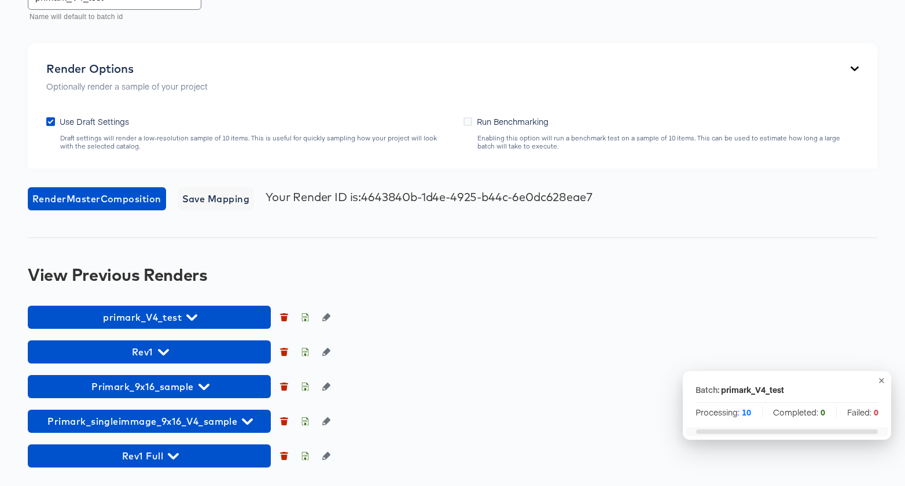
scroll to position [1352, 0]
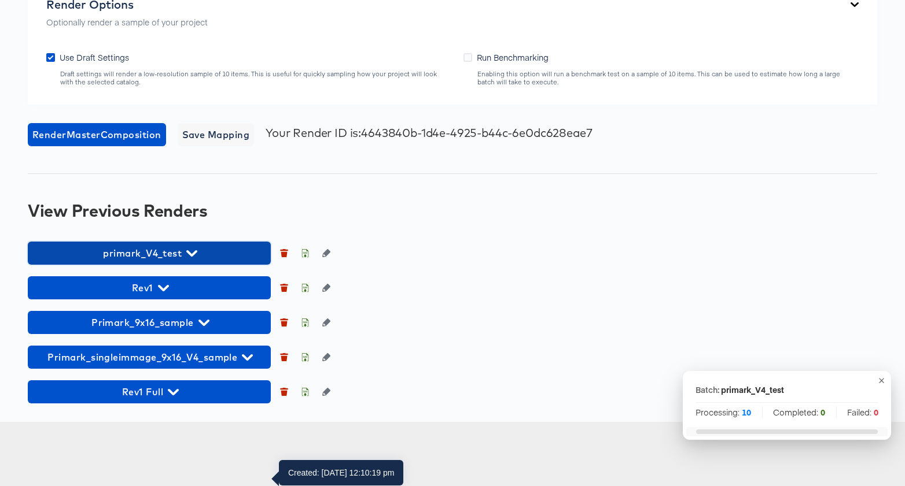
click at [193, 257] on icon "button" at bounding box center [191, 253] width 11 height 6
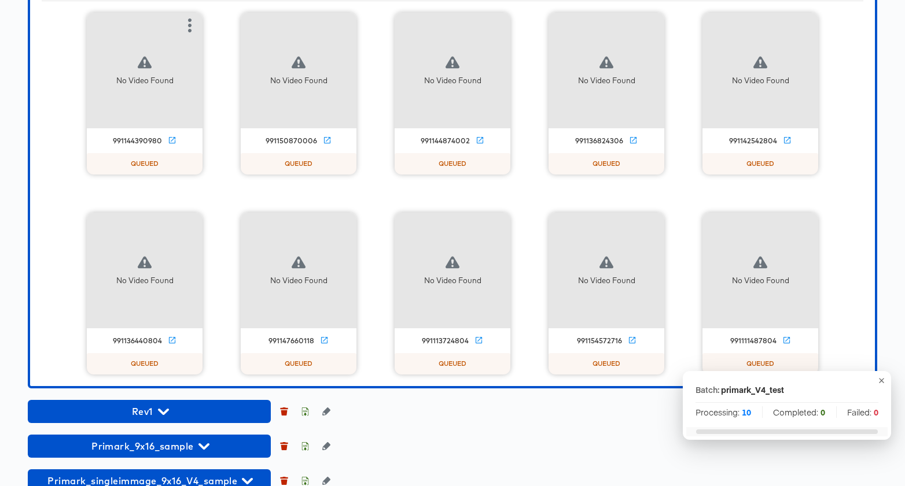
scroll to position [1642, 0]
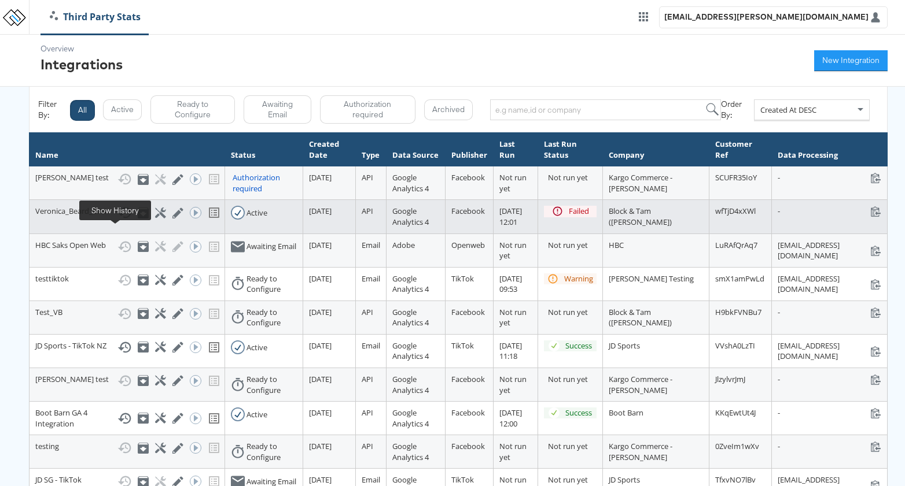
click at [117, 220] on icon at bounding box center [124, 213] width 14 height 14
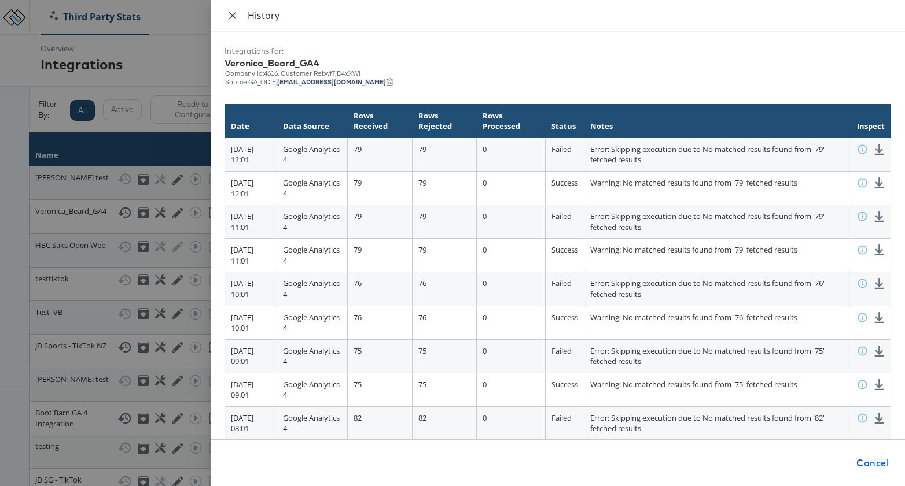
click at [231, 16] on icon "close" at bounding box center [232, 15] width 7 height 7
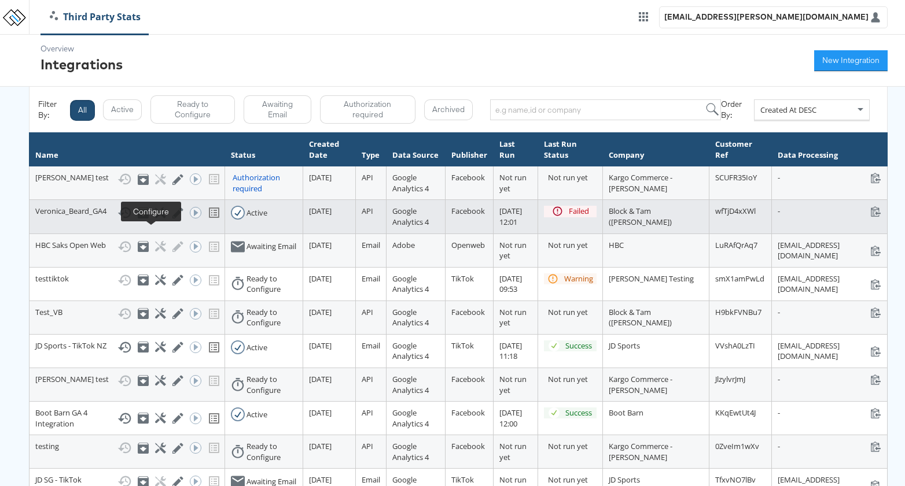
click at [155, 219] on icon at bounding box center [160, 213] width 11 height 11
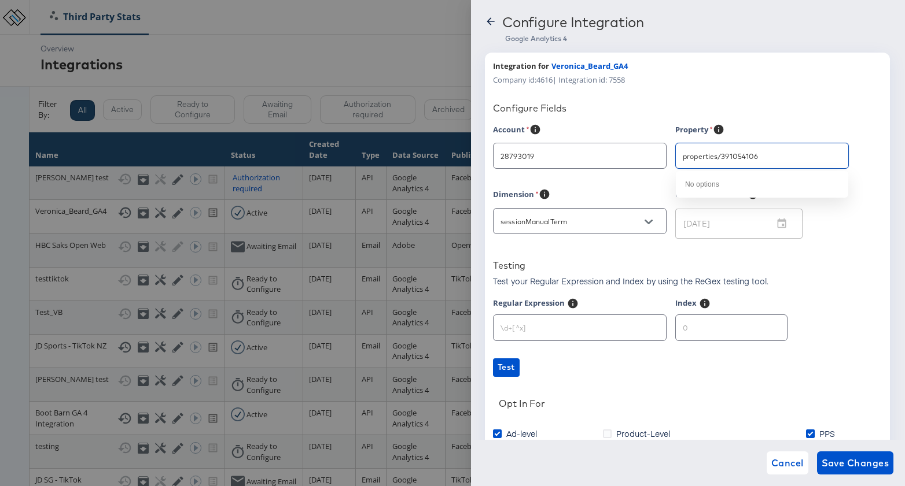
click at [781, 154] on input "properties/391054106" at bounding box center [752, 156] width 145 height 13
type input "Veronica Beard"
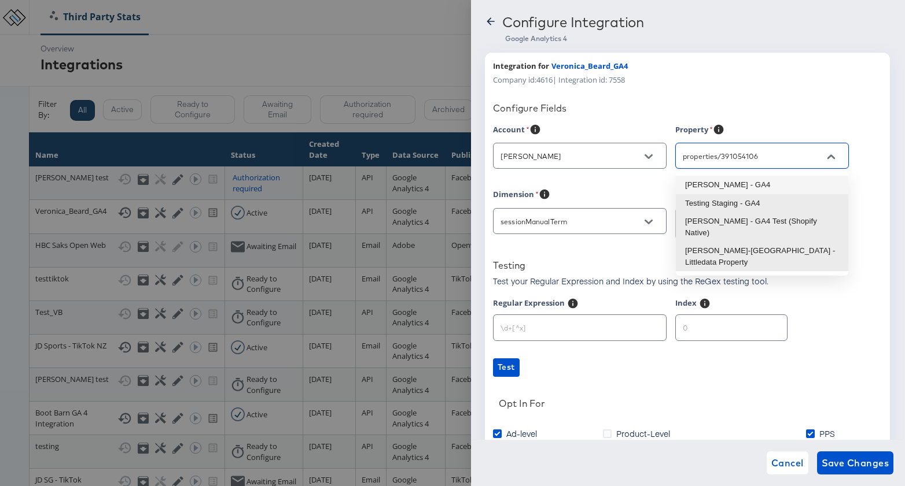
click at [781, 154] on input "properties/391054106" at bounding box center [752, 156] width 145 height 13
click at [761, 183] on li "Veronica Beard - GA4" at bounding box center [762, 185] width 172 height 19
type input "Veronica Beard - GA4"
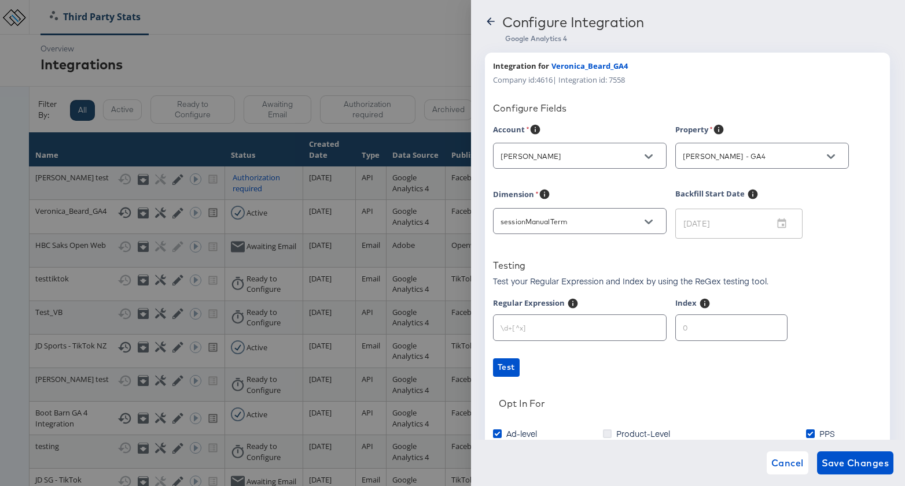
click at [610, 433] on icon at bounding box center [607, 434] width 9 height 9
click at [0, 0] on input "Product-Level" at bounding box center [0, 0] width 0 height 0
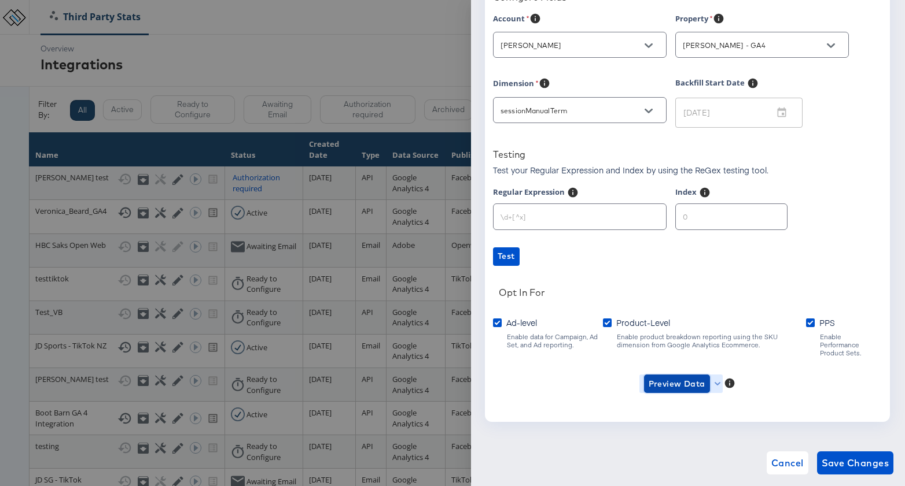
click at [659, 378] on span "Preview Data" at bounding box center [676, 384] width 57 height 14
click at [667, 397] on li "Ad-level GA4 Data" at bounding box center [695, 399] width 113 height 19
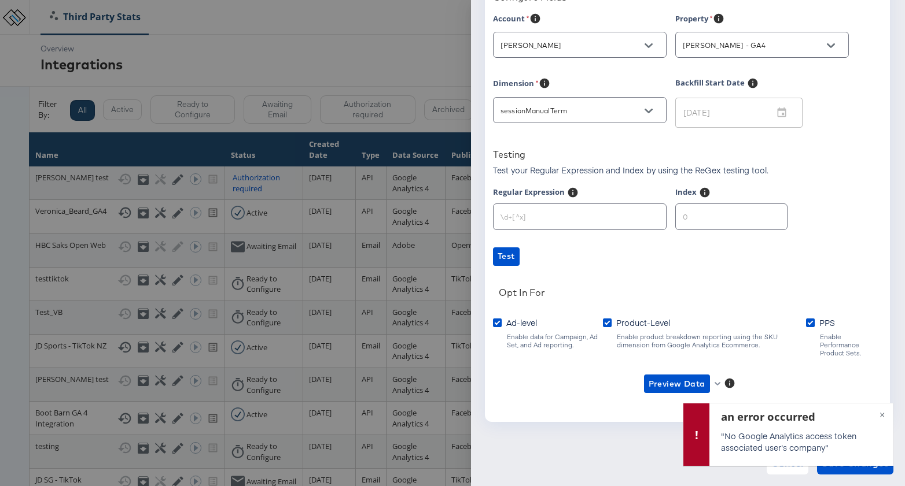
click at [858, 471] on div "an error occurred "No Google Analytics access token associated user's company" ×" at bounding box center [788, 439] width 211 height 72
click at [882, 415] on span "×" at bounding box center [881, 413] width 5 height 13
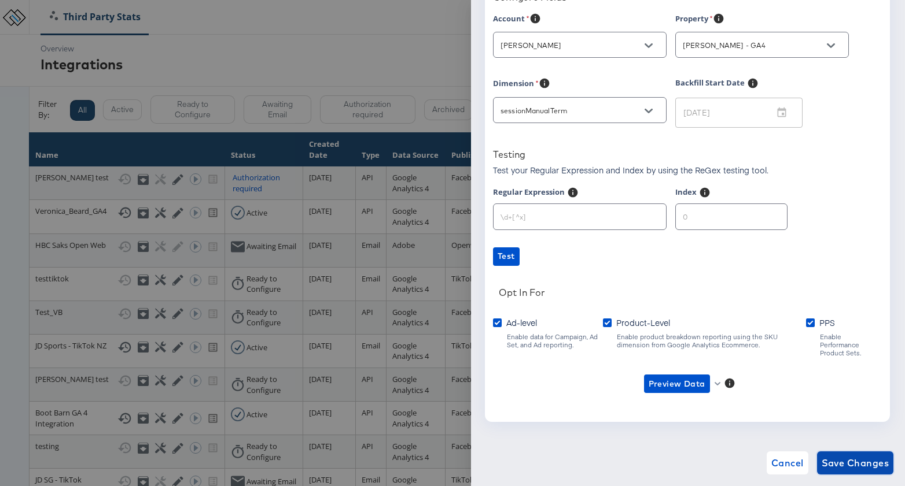
click at [846, 458] on span "Save Changes" at bounding box center [855, 463] width 68 height 16
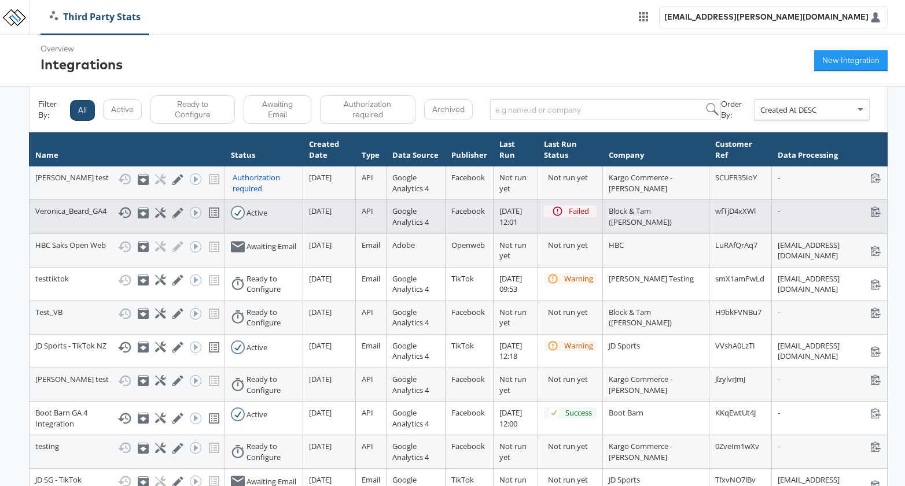
click at [117, 220] on icon at bounding box center [124, 213] width 14 height 14
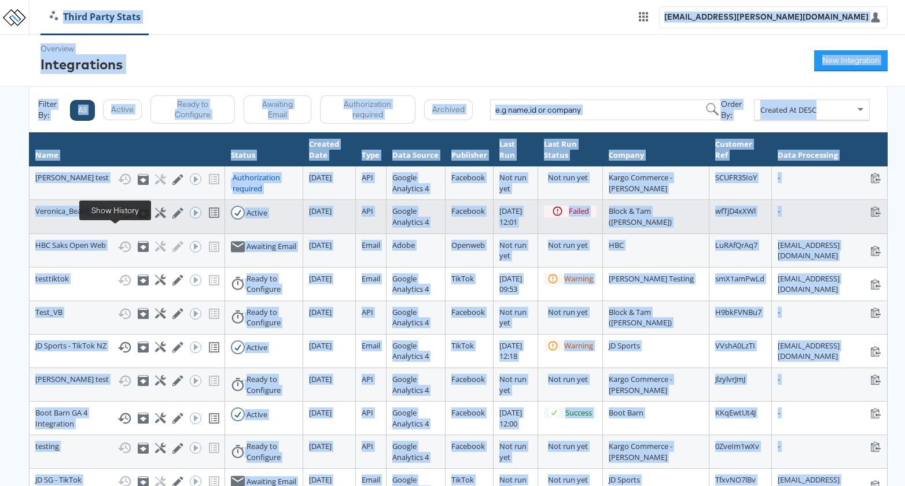
click at [117, 220] on icon at bounding box center [124, 213] width 14 height 14
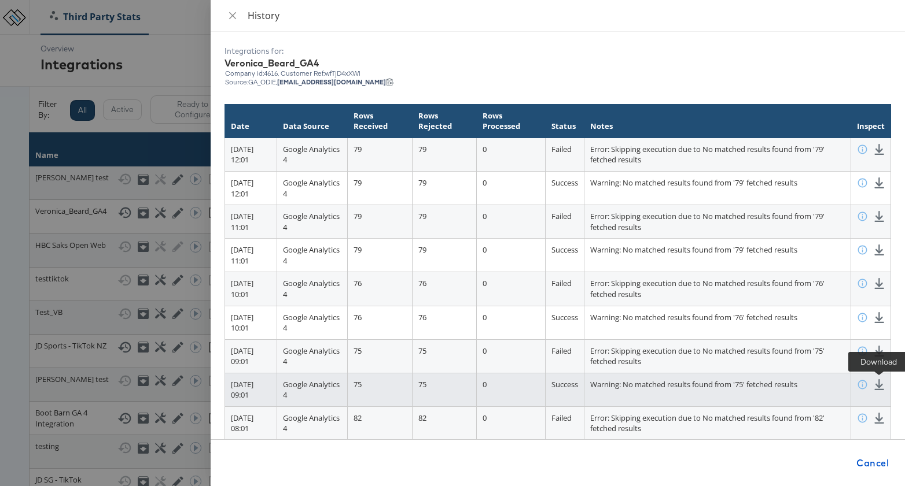
click at [880, 389] on icon at bounding box center [878, 384] width 11 height 11
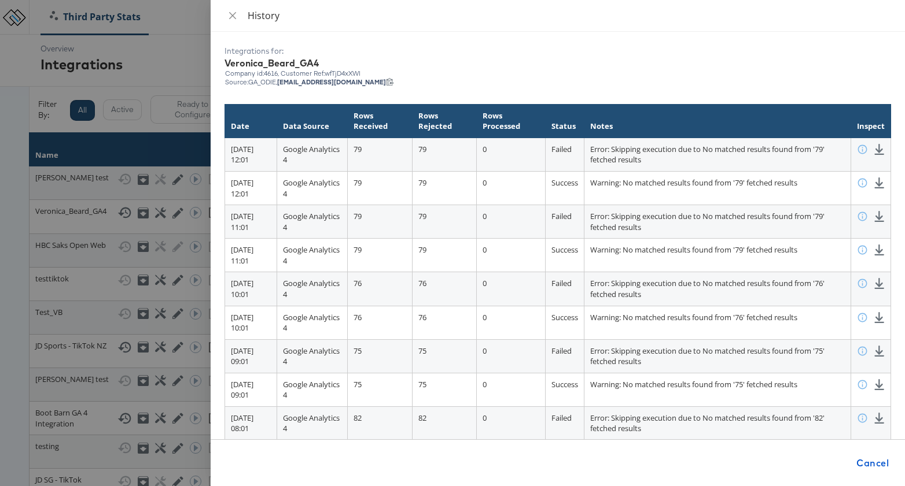
scroll to position [16, 0]
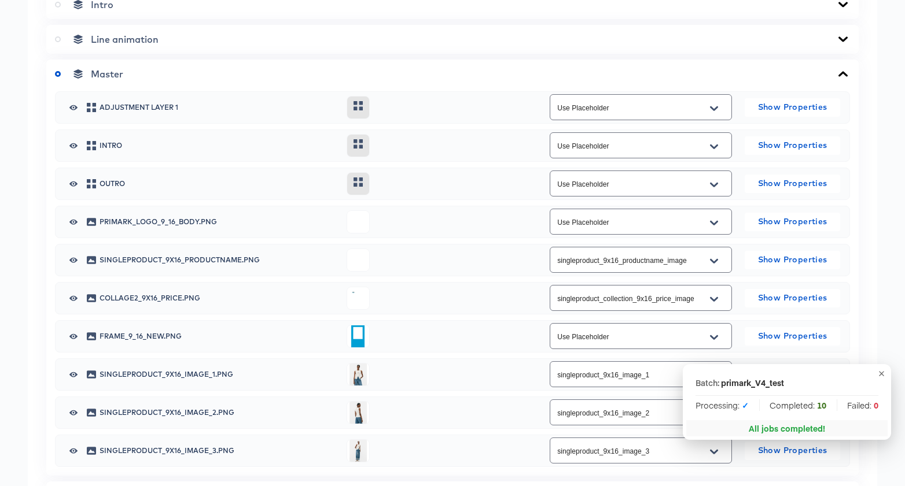
scroll to position [555, 0]
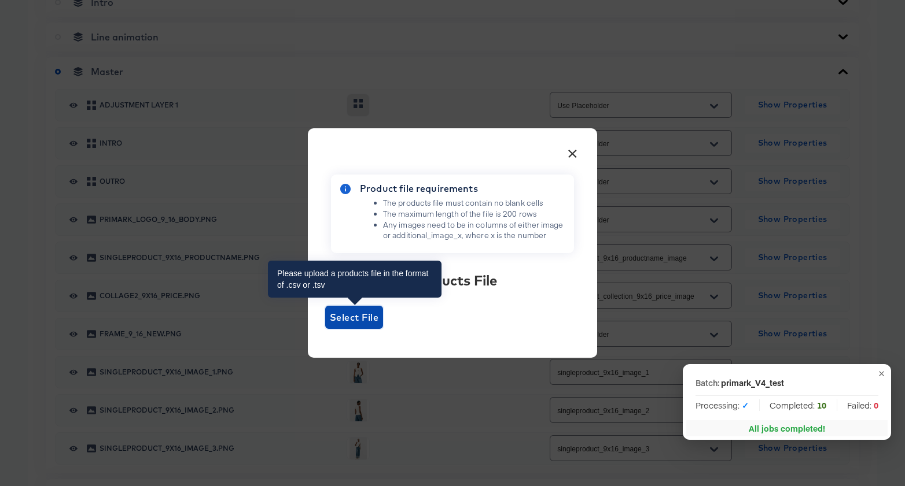
click at [344, 318] on span "Select File" at bounding box center [354, 317] width 49 height 16
click at [325, 329] on input "Select File" at bounding box center [325, 329] width 0 height 0
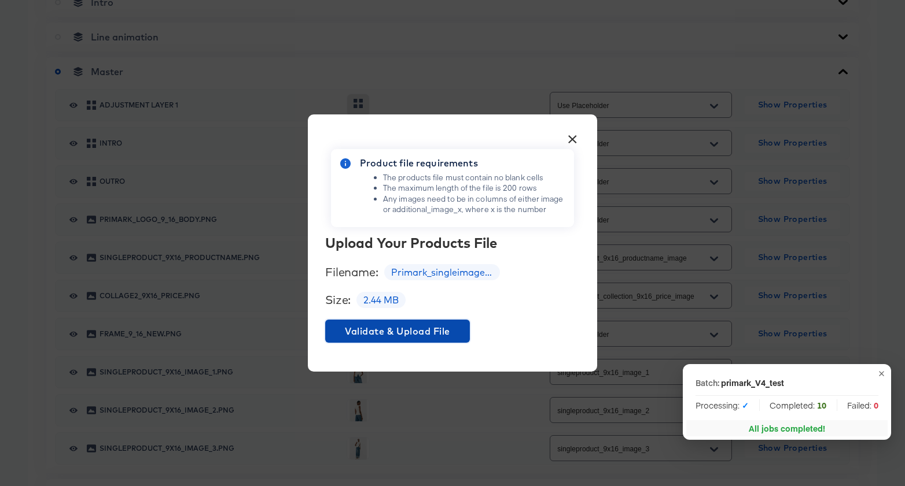
click at [443, 331] on span "Validate & Upload File" at bounding box center [397, 331] width 135 height 16
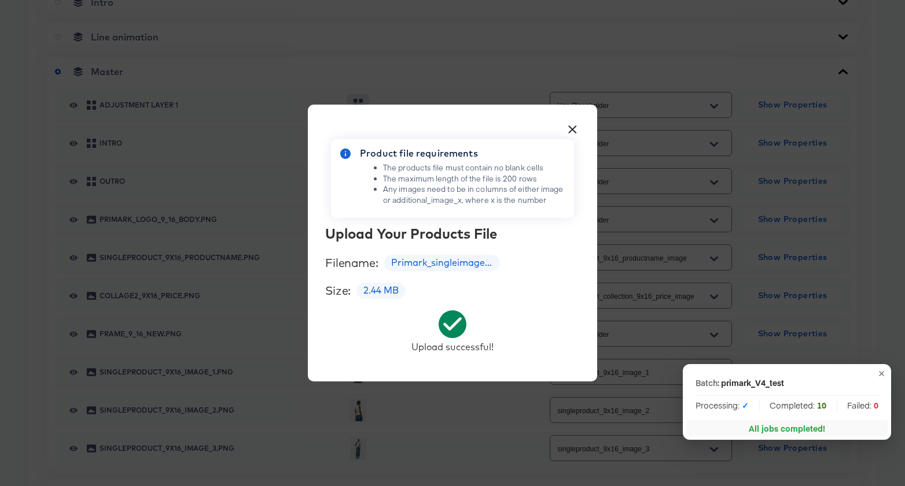
drag, startPoint x: 574, startPoint y: 126, endPoint x: 544, endPoint y: 129, distance: 30.2
click at [573, 127] on button "×" at bounding box center [572, 126] width 21 height 21
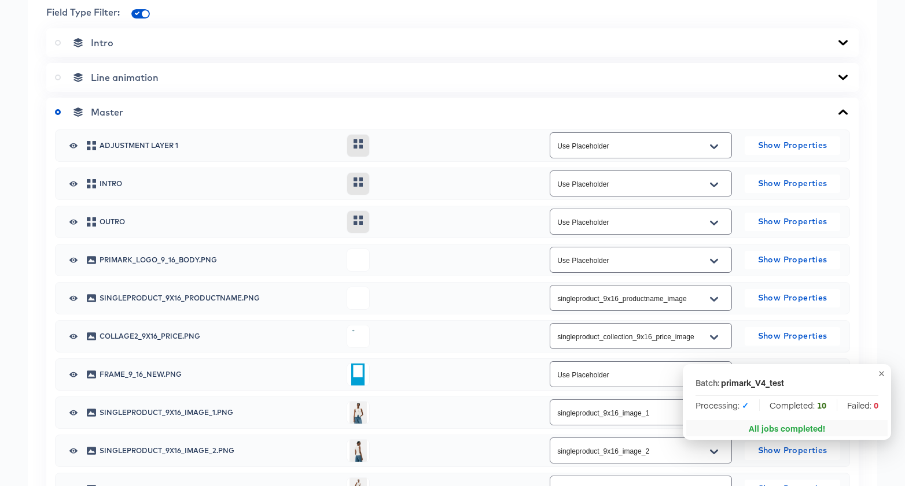
scroll to position [504, 0]
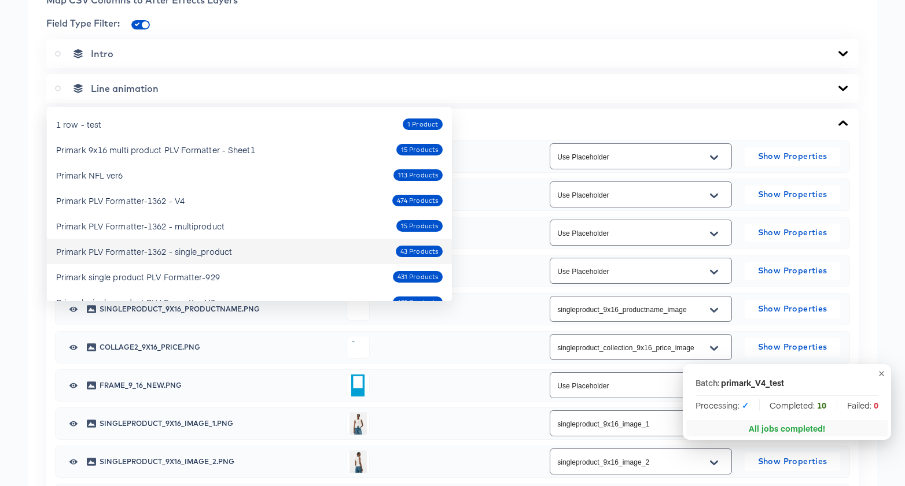
scroll to position [69, 0]
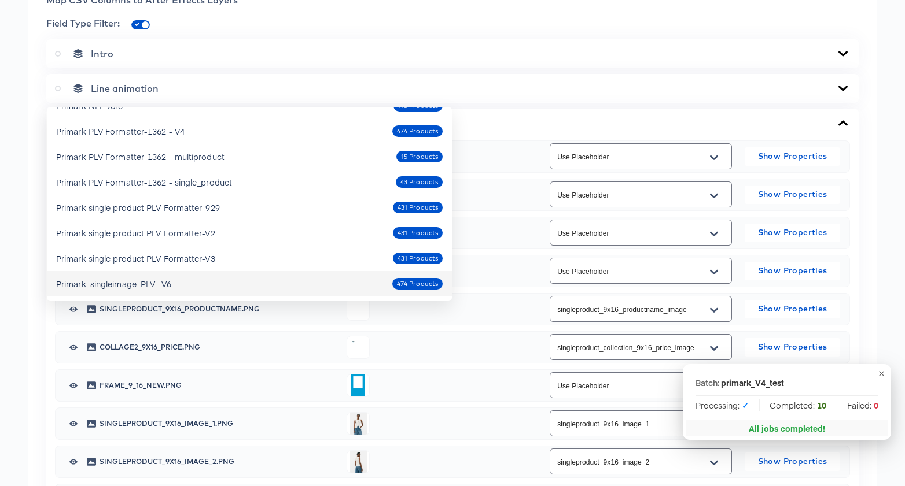
click at [264, 285] on div "Primark_singleimage_PLV _V6 474 Products" at bounding box center [249, 284] width 386 height 19
type input "Primark_singleimage_PLV _V6"
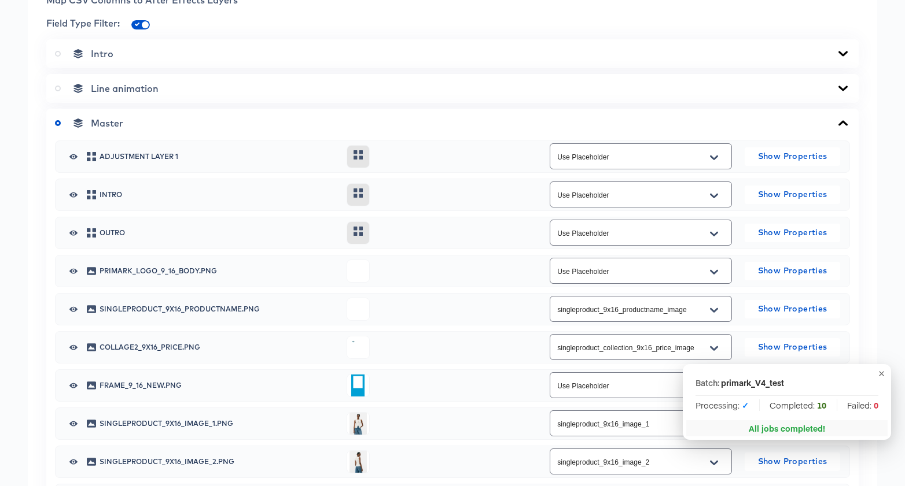
type input "Use Placeholder"
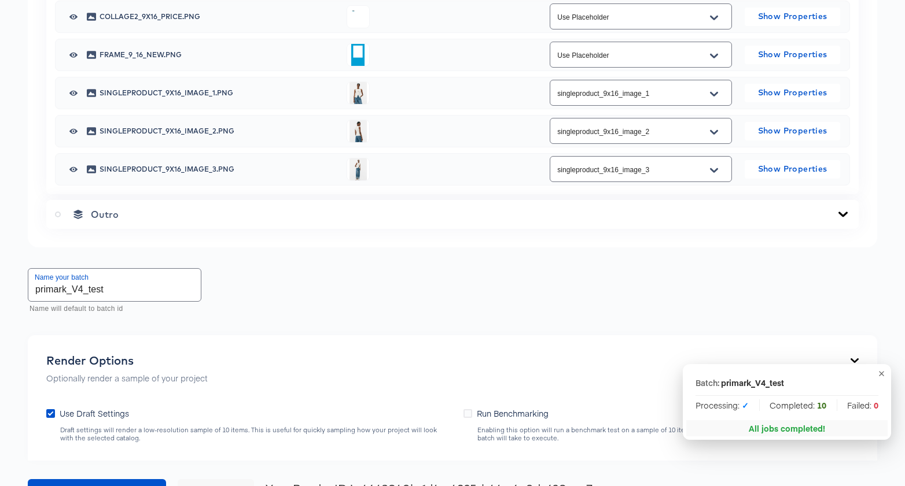
scroll to position [835, 0]
click at [715, 22] on icon "Open" at bounding box center [714, 17] width 8 height 9
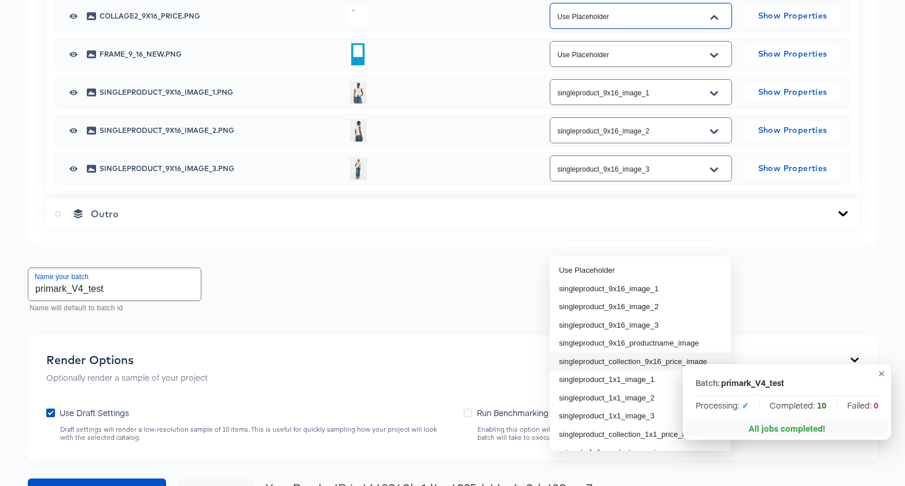
click at [650, 360] on li "singleproduct_collection_9x16_price_image" at bounding box center [640, 362] width 181 height 19
type input "singleproduct_collection_9x16_price_image"
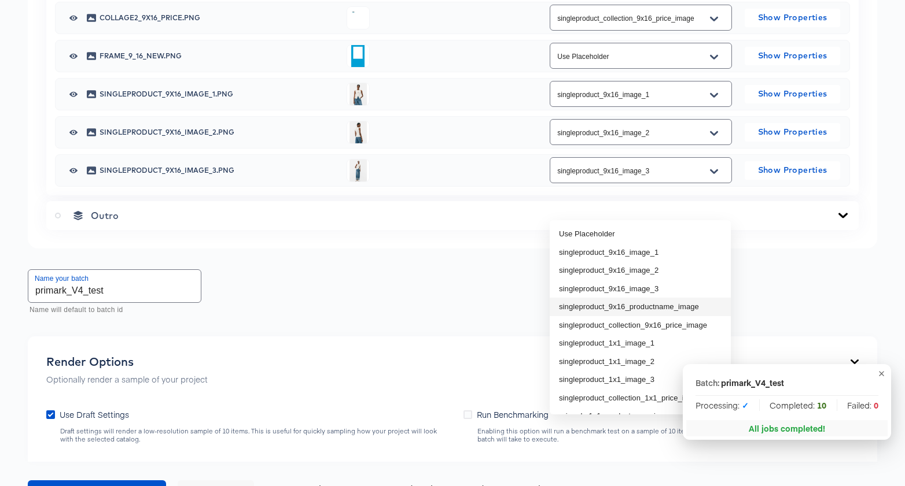
scroll to position [831, 0]
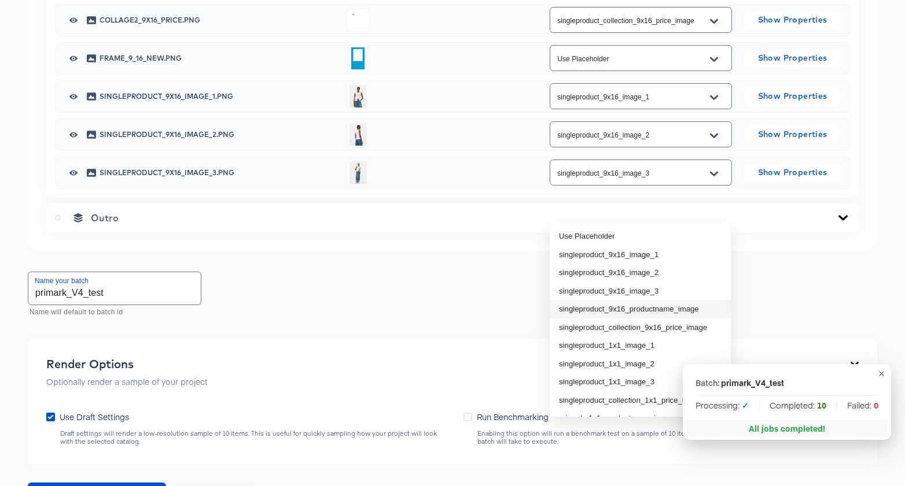
click at [672, 309] on li "singleproduct_9x16_productname_image" at bounding box center [640, 309] width 181 height 19
type input "singleproduct_9x16_productname_image"
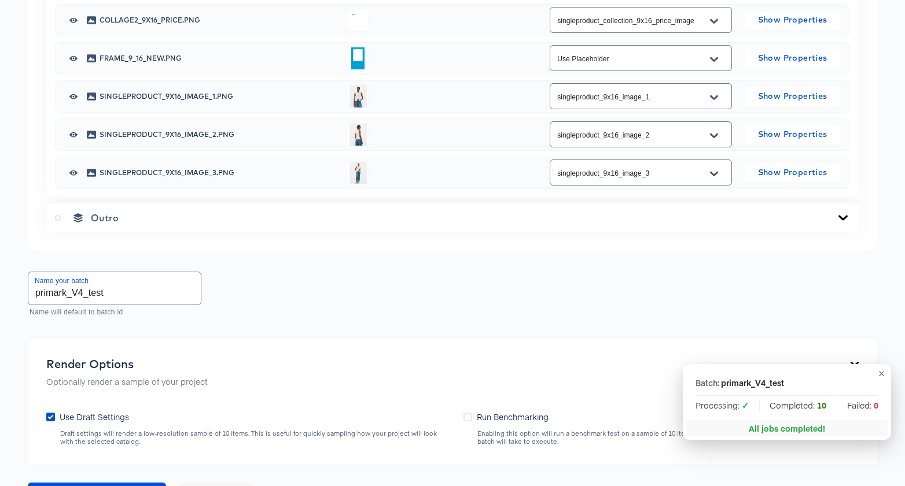
click at [882, 374] on icon "button" at bounding box center [881, 373] width 5 height 5
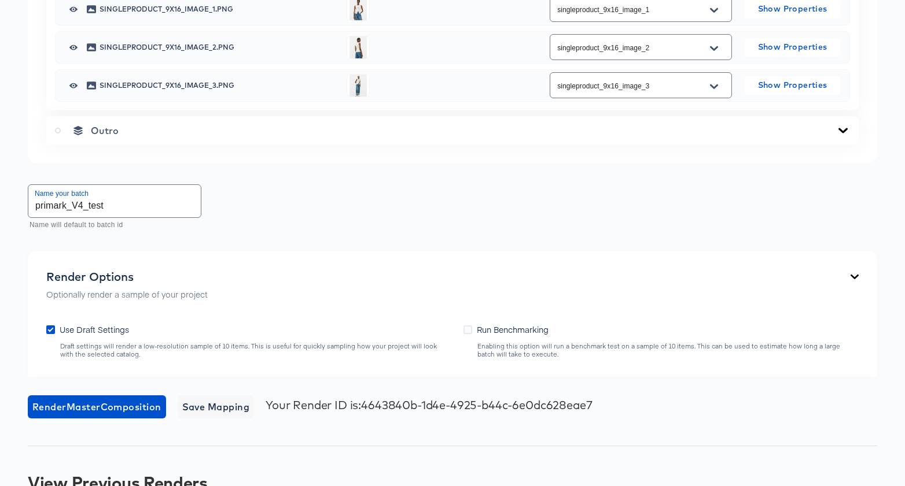
scroll to position [919, 0]
click at [714, 12] on icon "Open" at bounding box center [714, 9] width 8 height 5
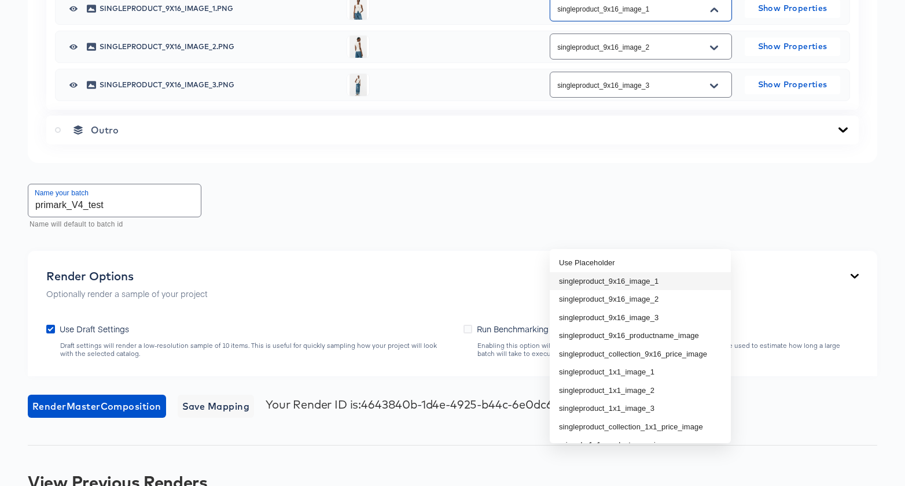
click at [652, 284] on li "singleproduct_9x16_image_1" at bounding box center [640, 281] width 181 height 19
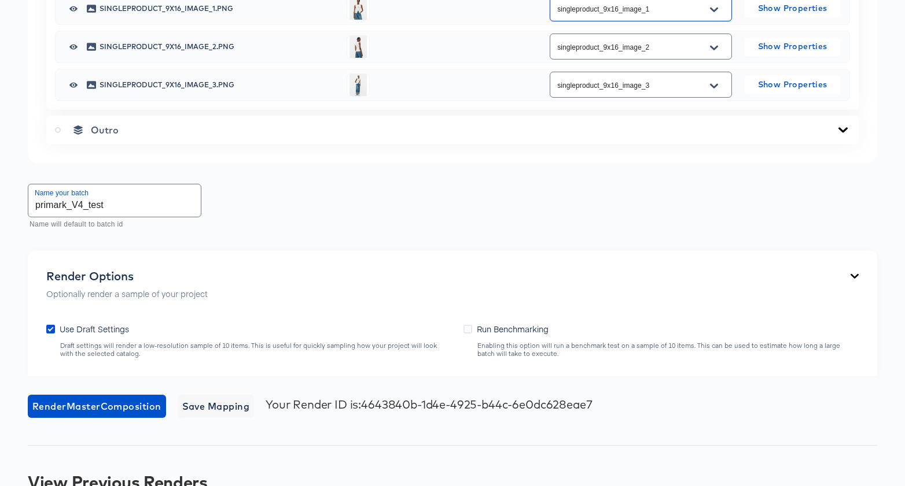
click at [714, 50] on icon "Open" at bounding box center [714, 47] width 8 height 5
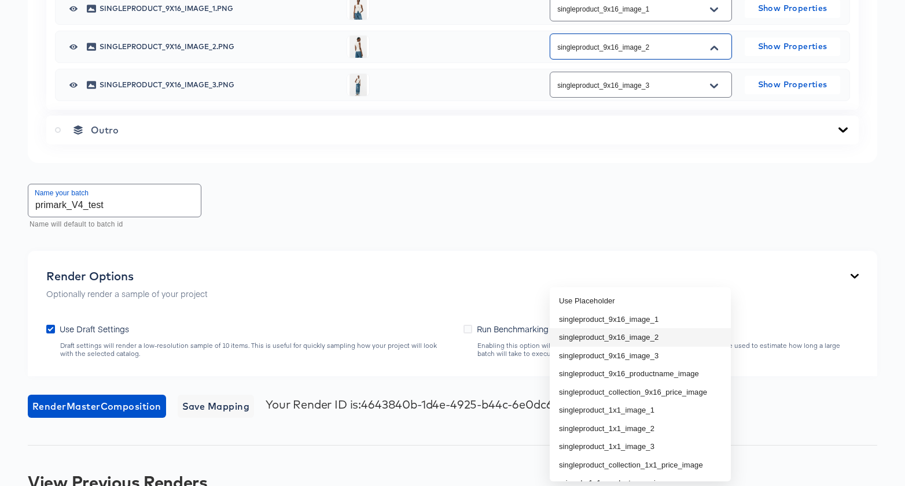
click at [628, 337] on li "singleproduct_9x16_image_2" at bounding box center [640, 338] width 181 height 19
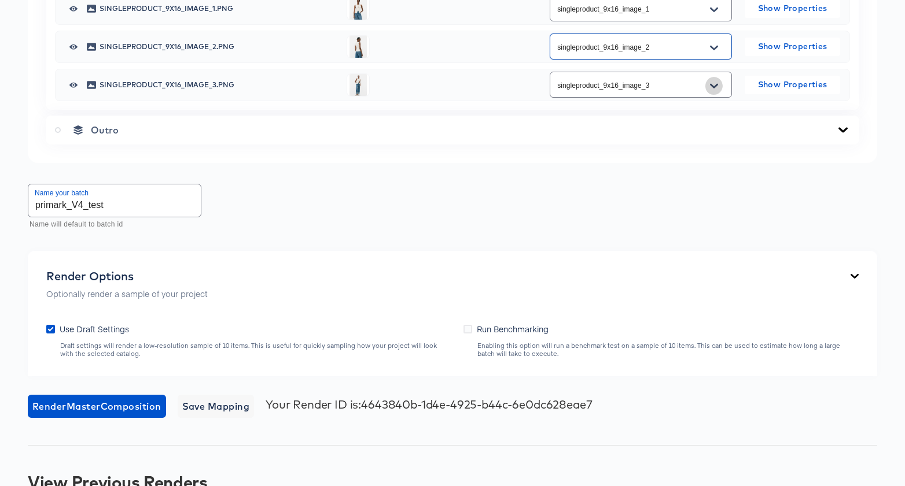
click at [714, 88] on icon "Open" at bounding box center [714, 85] width 8 height 5
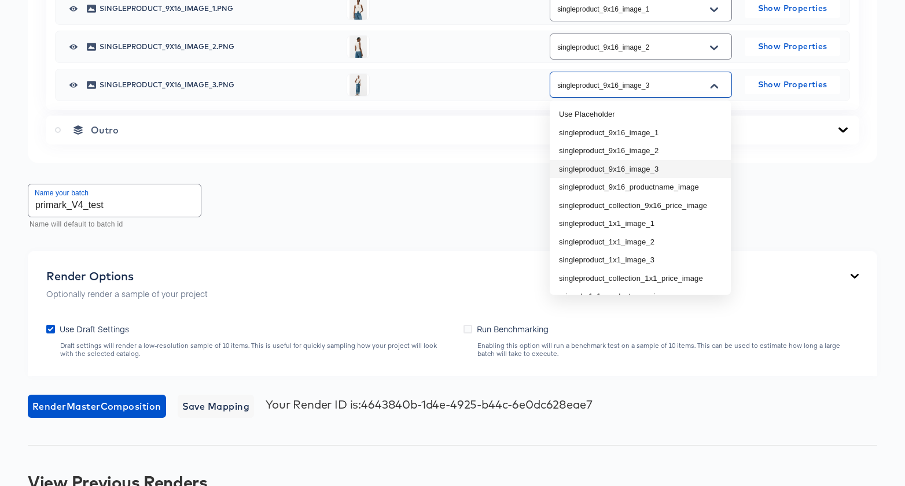
click at [653, 168] on li "singleproduct_9x16_image_3" at bounding box center [640, 169] width 181 height 19
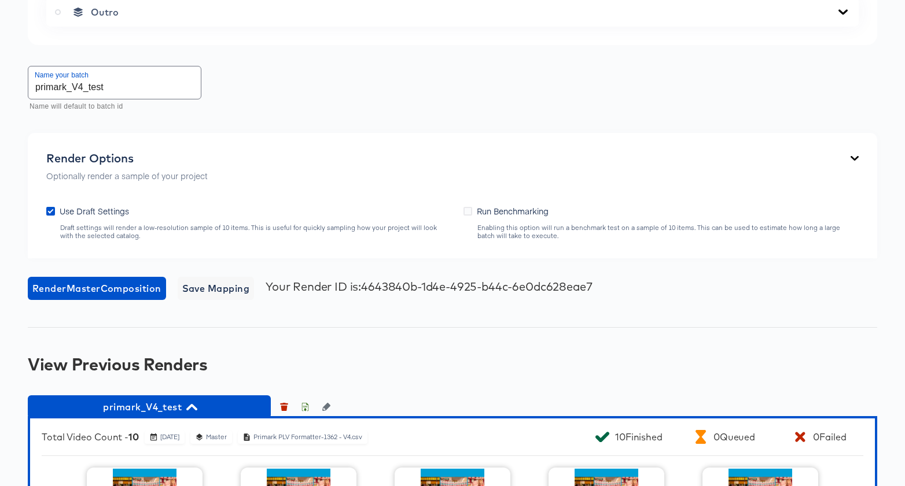
scroll to position [1039, 0]
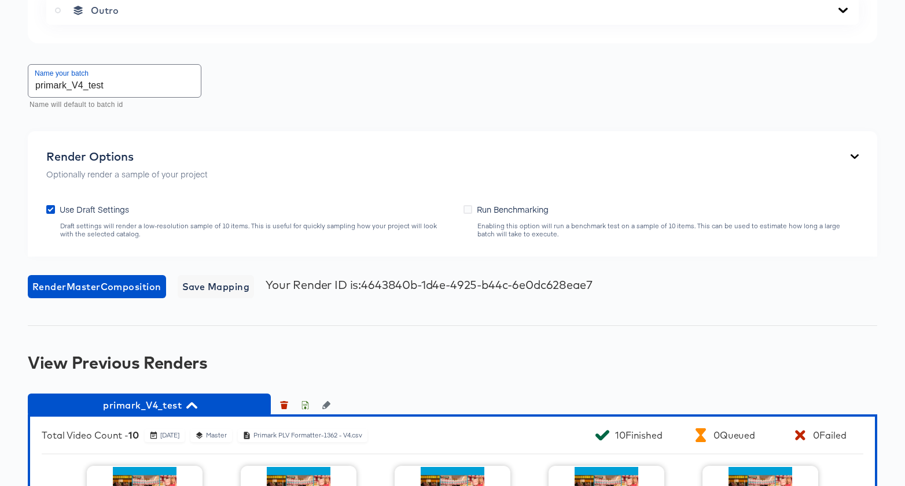
click at [120, 97] on input "primark_V4_test" at bounding box center [114, 81] width 172 height 32
drag, startPoint x: 125, startPoint y: 308, endPoint x: -87, endPoint y: 309, distance: 211.7
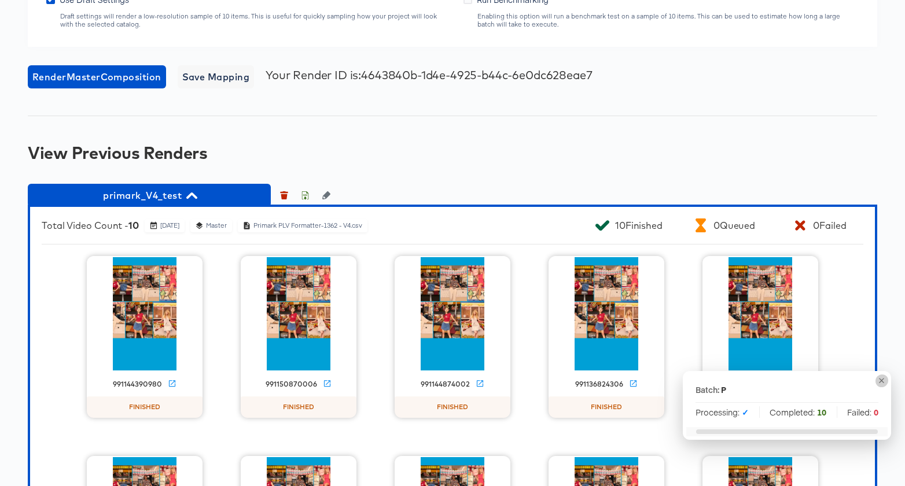
scroll to position [0, 0]
click at [880, 382] on icon "button" at bounding box center [881, 381] width 9 height 9
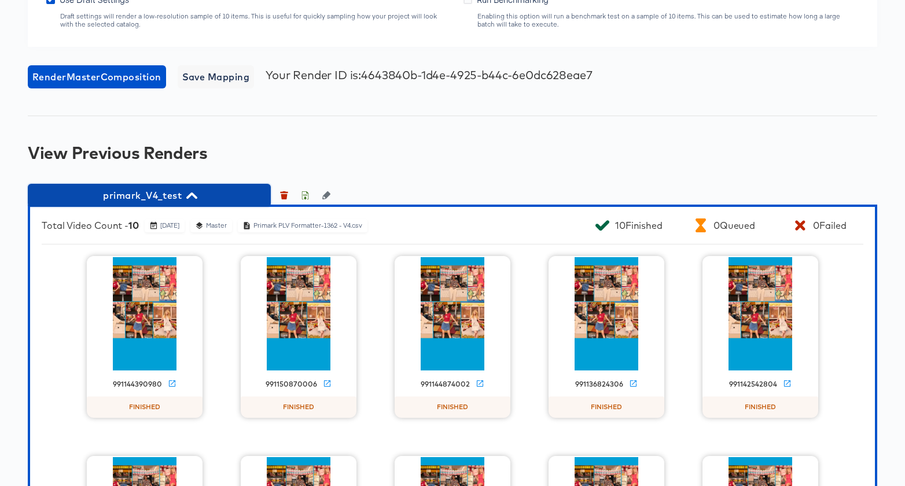
click at [190, 199] on icon "button" at bounding box center [191, 196] width 11 height 6
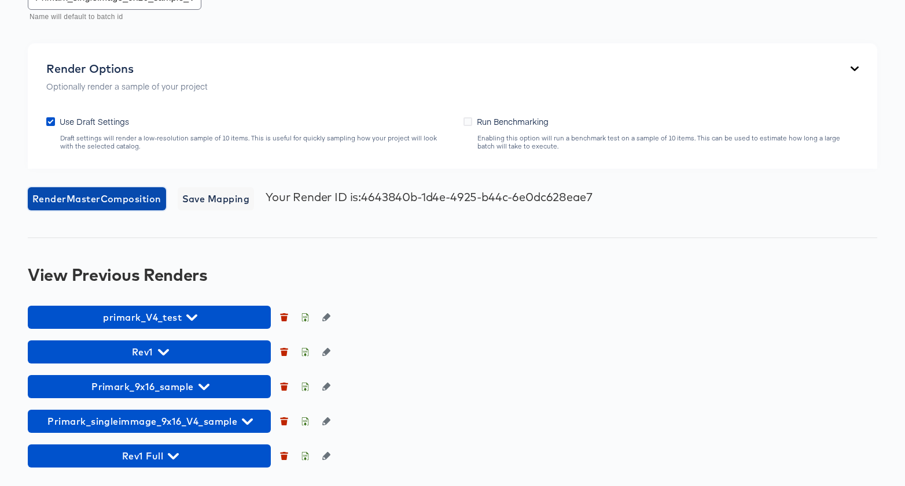
click at [115, 207] on span "Render Master Composition" at bounding box center [96, 199] width 129 height 16
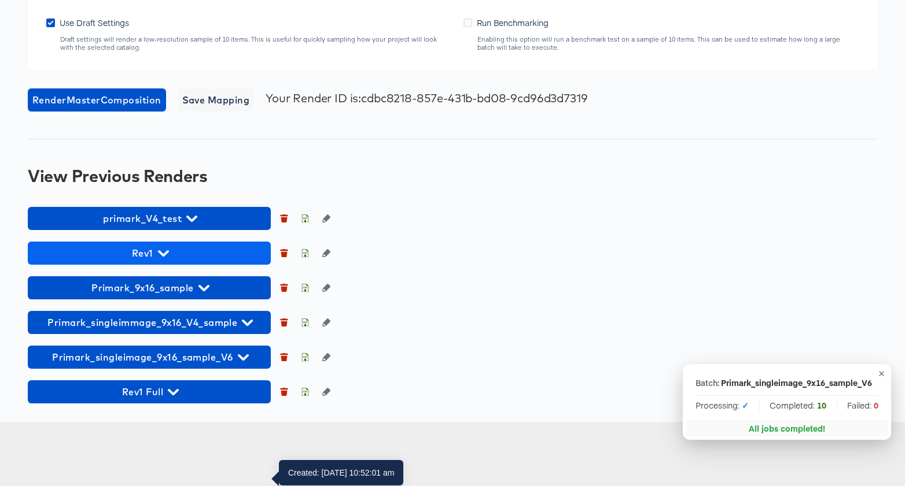
scroll to position [1387, 0]
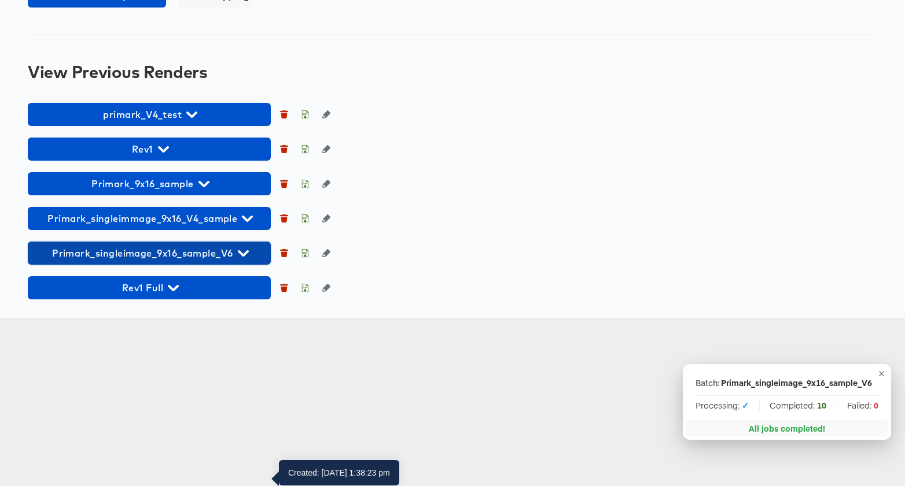
click at [248, 259] on icon "button" at bounding box center [243, 253] width 11 height 11
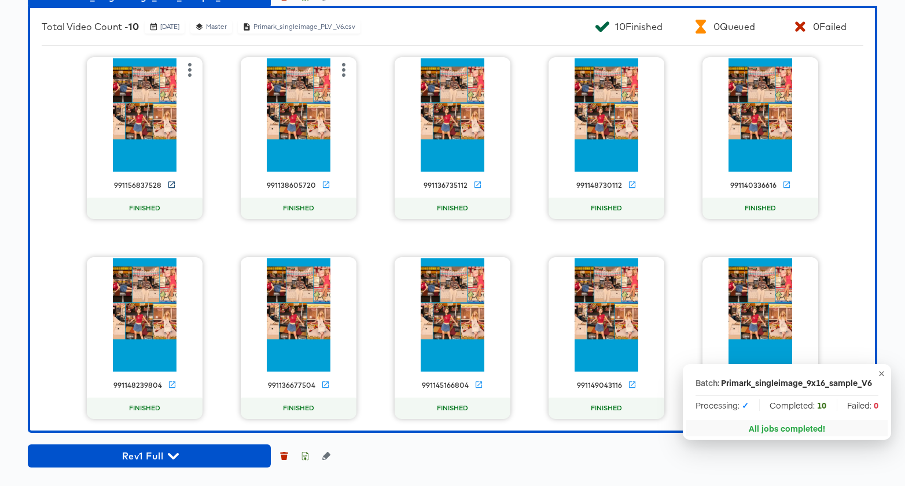
scroll to position [1614, 0]
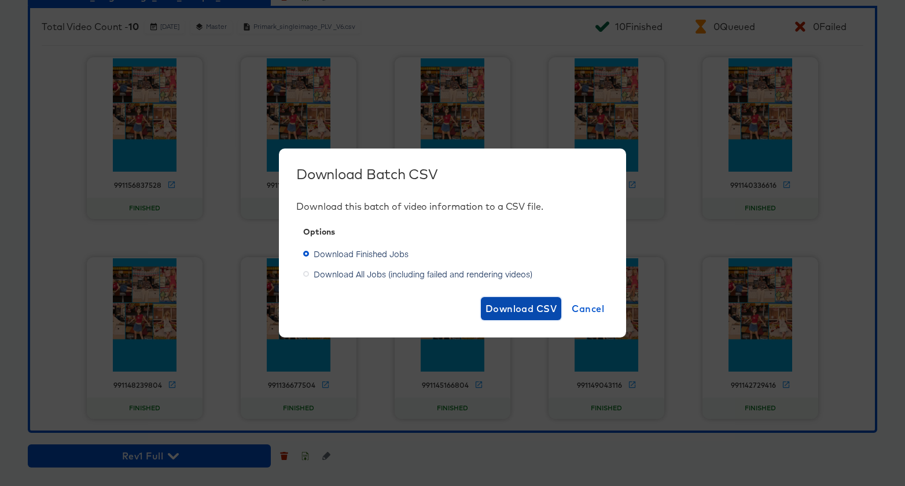
click at [527, 311] on span "Download CSV" at bounding box center [521, 309] width 72 height 16
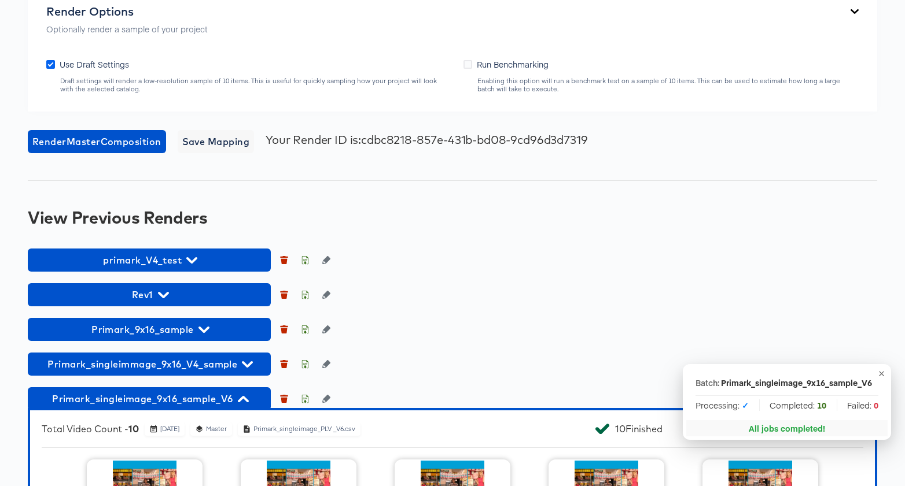
scroll to position [1188, 0]
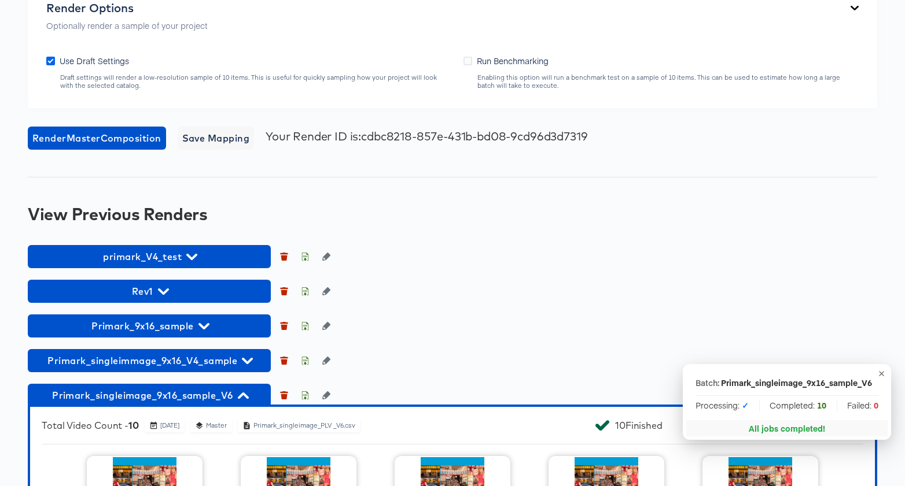
click at [49, 65] on icon at bounding box center [50, 61] width 9 height 9
click at [0, 0] on input "Use Draft Settings" at bounding box center [0, 0] width 0 height 0
drag, startPoint x: 177, startPoint y: 161, endPoint x: 146, endPoint y: 162, distance: 30.7
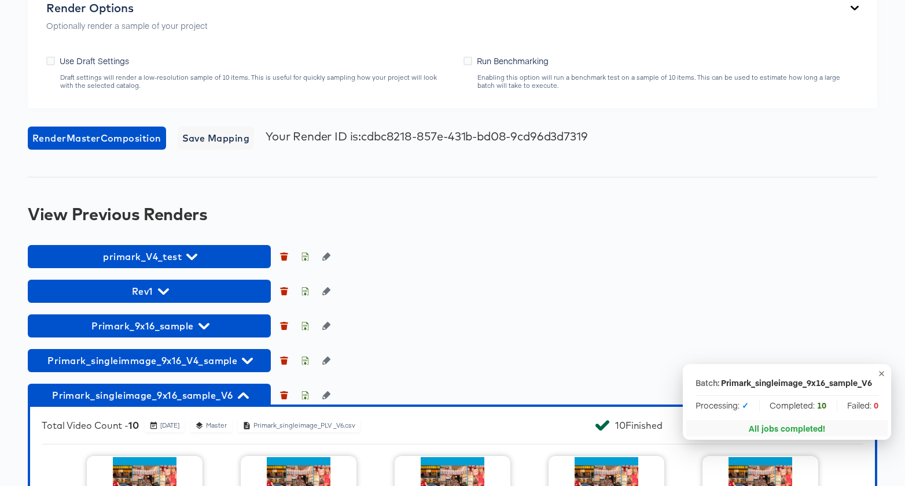
type input "Primark_singleimage_9x16_full_V6"
click at [128, 146] on span "Render Master Composition" at bounding box center [96, 138] width 129 height 16
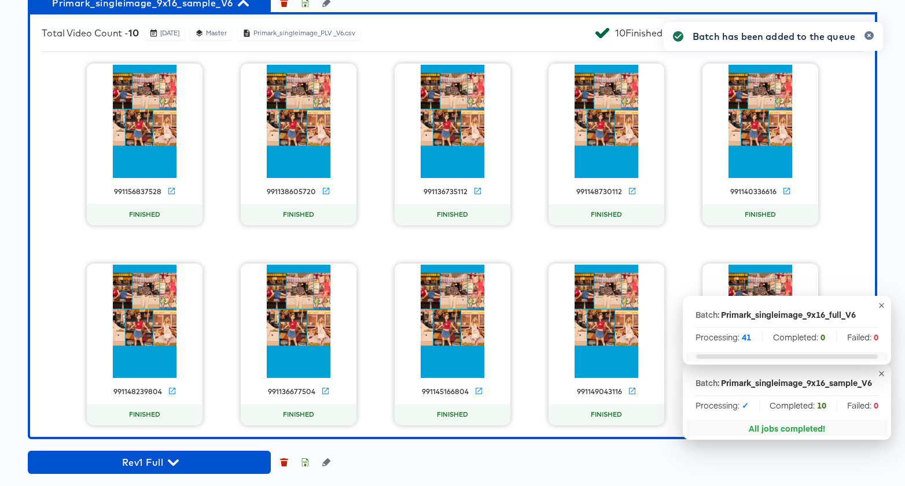
scroll to position [1616, 0]
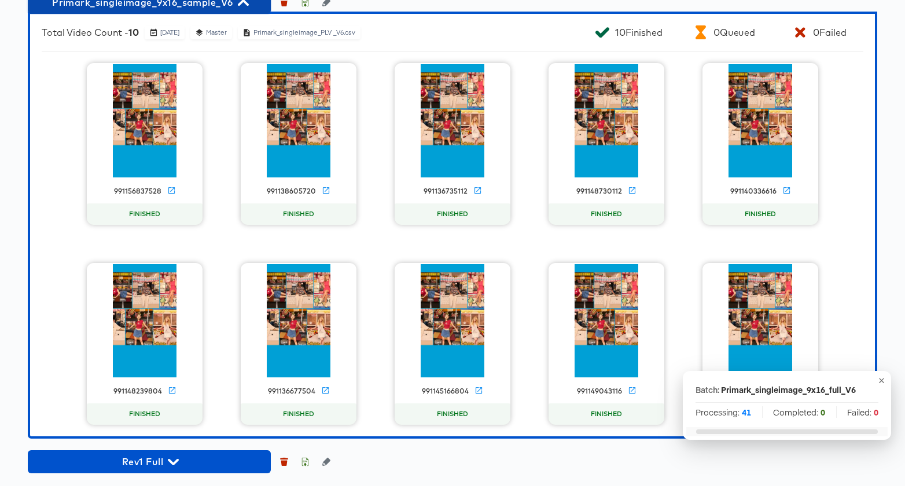
click at [243, 8] on icon "button" at bounding box center [243, 2] width 11 height 11
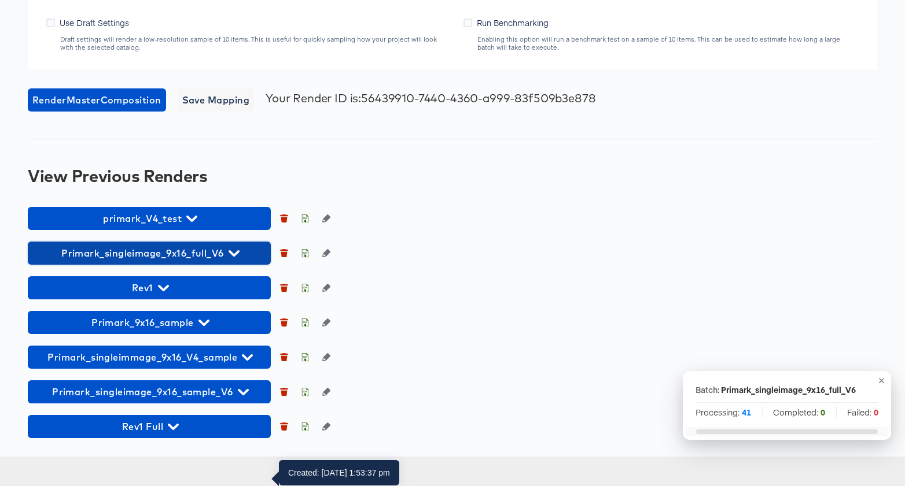
click at [235, 257] on icon "button" at bounding box center [233, 253] width 11 height 6
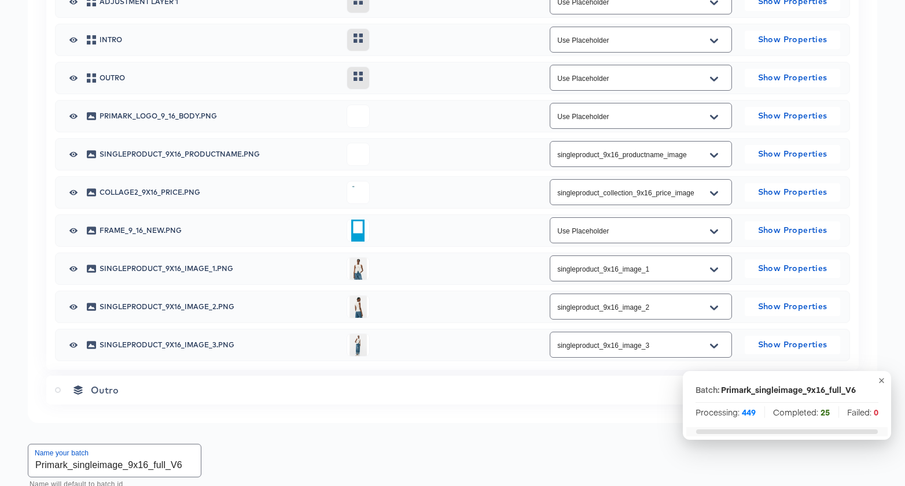
scroll to position [0, 0]
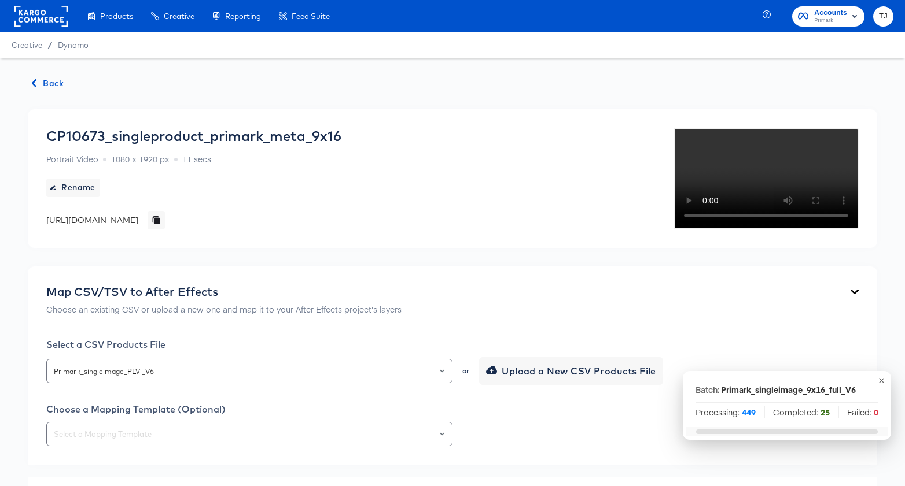
drag, startPoint x: 56, startPoint y: 30, endPoint x: 56, endPoint y: 51, distance: 20.8
click at [54, 82] on span "Back" at bounding box center [47, 83] width 31 height 14
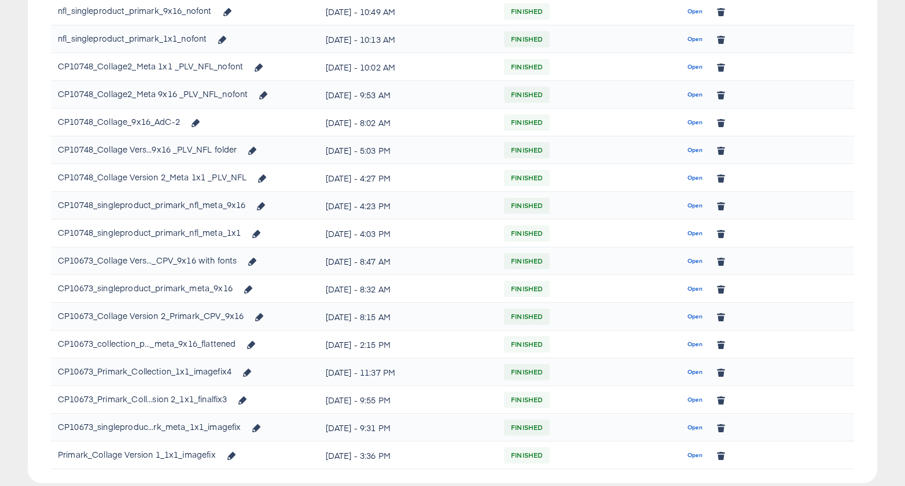
scroll to position [333, 0]
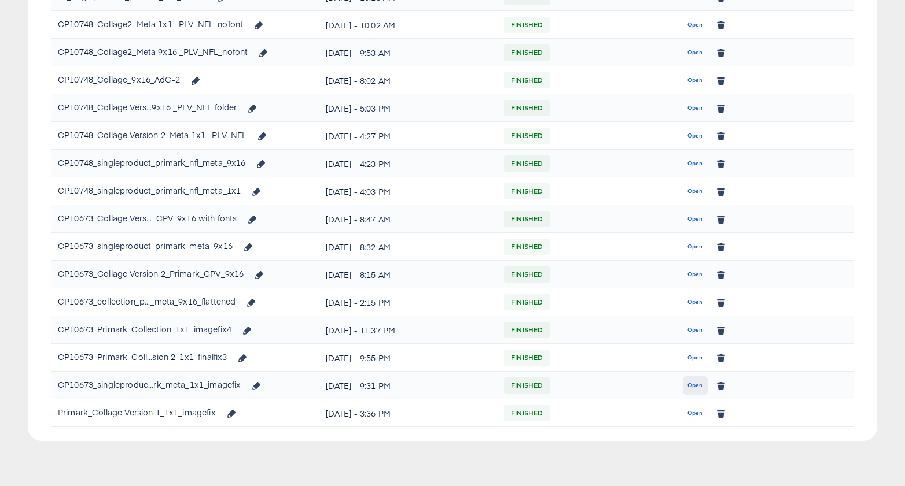
click at [696, 385] on span "Open" at bounding box center [695, 386] width 16 height 10
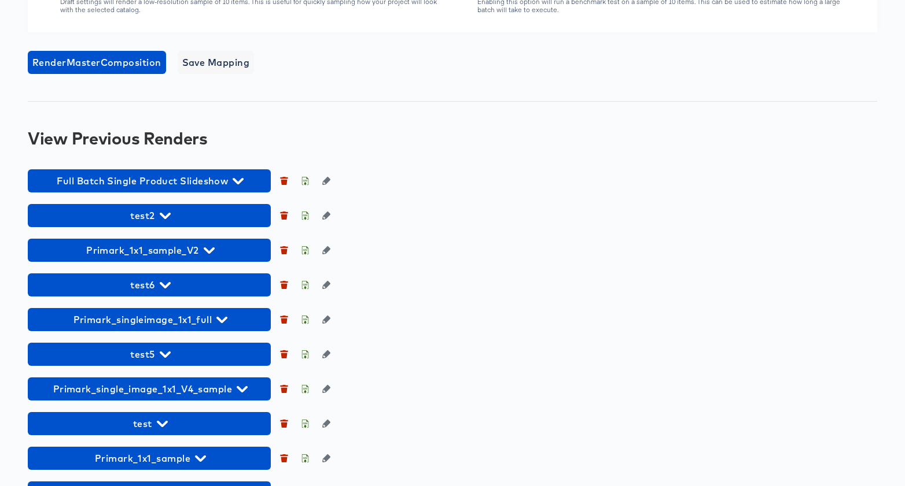
scroll to position [996, 0]
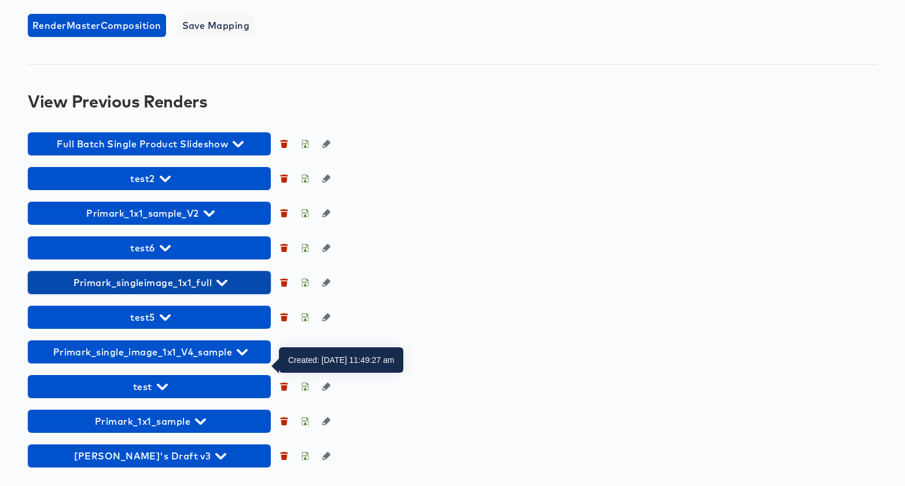
click at [219, 283] on icon "button" at bounding box center [221, 283] width 11 height 6
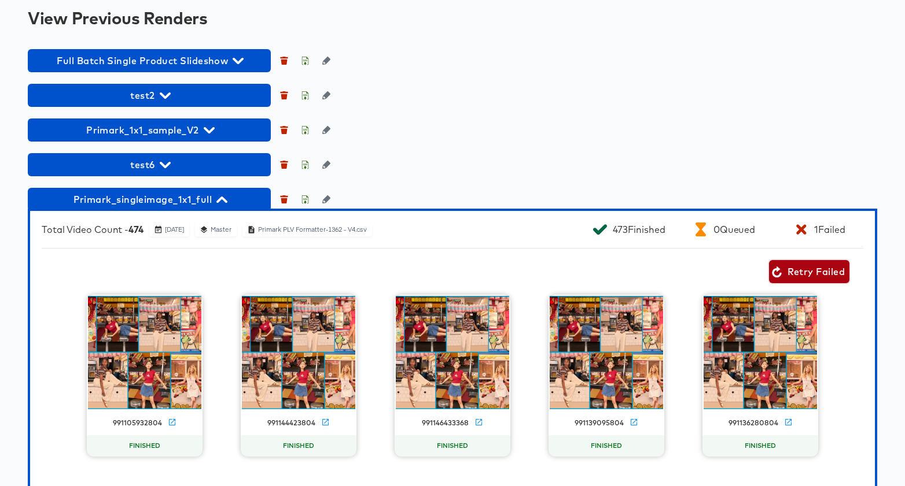
click at [816, 280] on span "Retry Failed" at bounding box center [808, 272] width 71 height 16
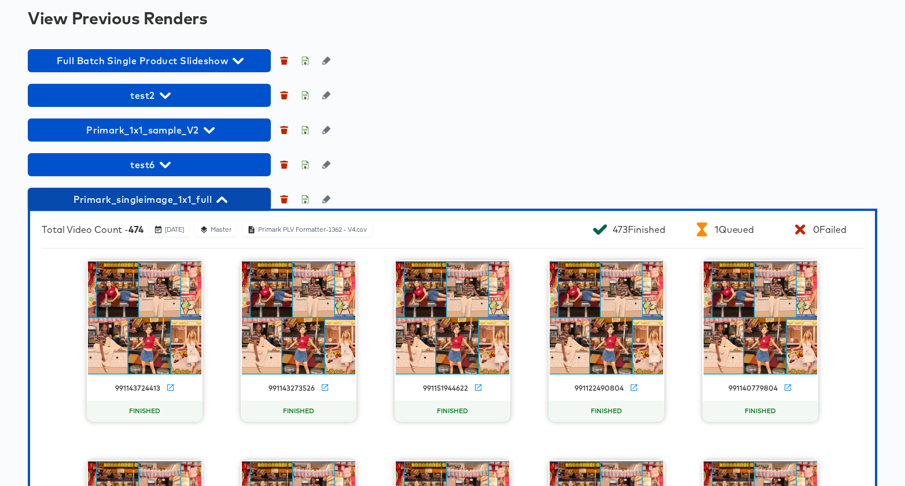
click at [219, 208] on span "Primark_singleimage_1x1_full" at bounding box center [149, 199] width 231 height 16
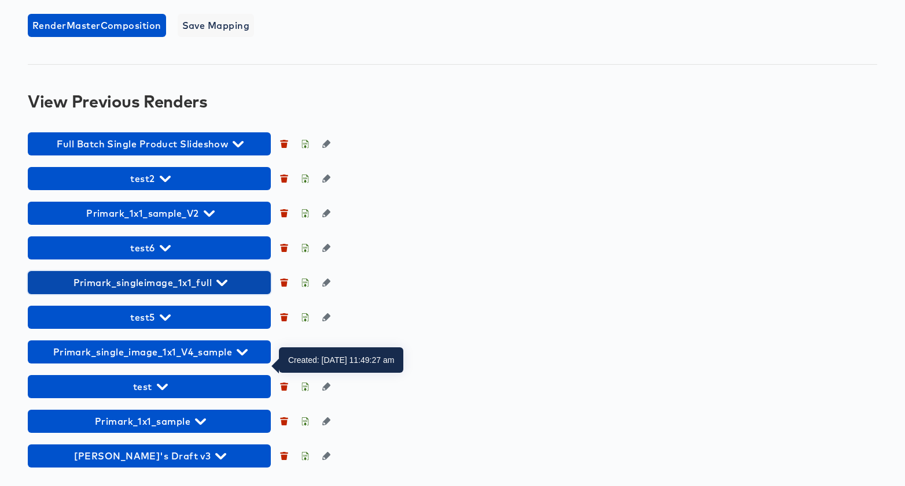
click at [223, 281] on icon "button" at bounding box center [221, 283] width 11 height 11
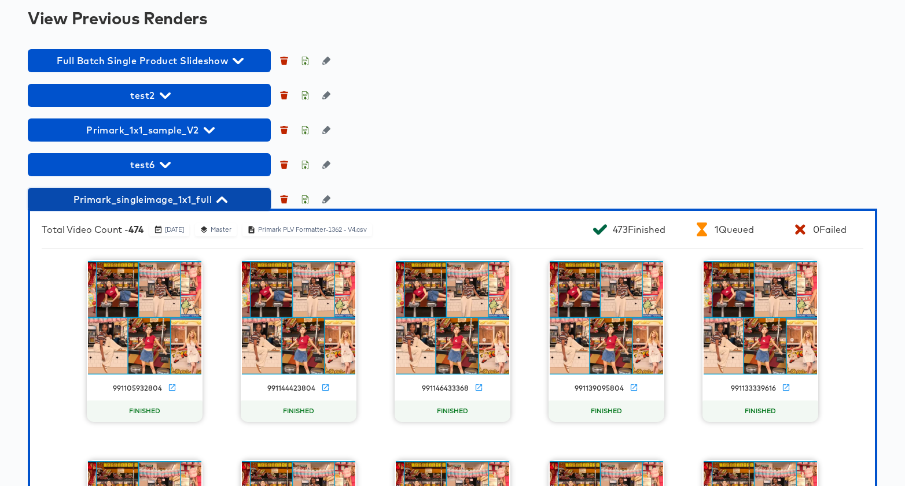
click at [188, 208] on span "Primark_singleimage_1x1_full" at bounding box center [149, 199] width 231 height 16
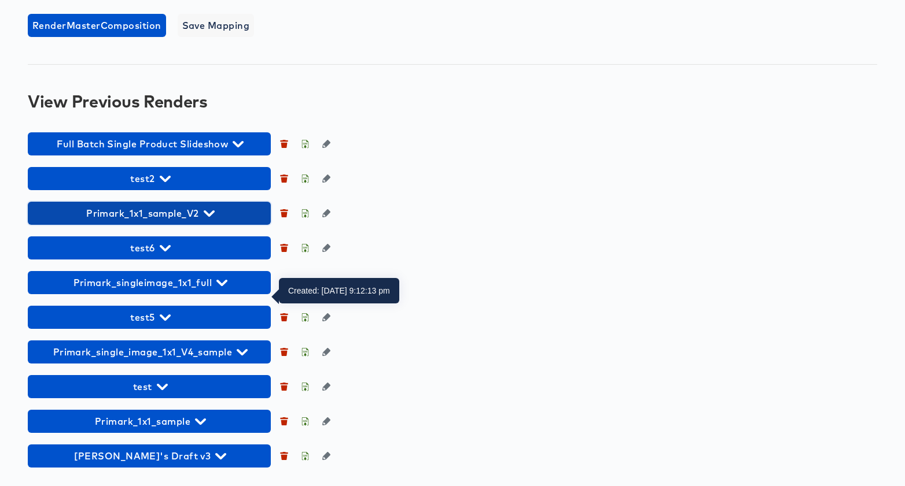
click at [208, 208] on icon "button" at bounding box center [209, 213] width 11 height 11
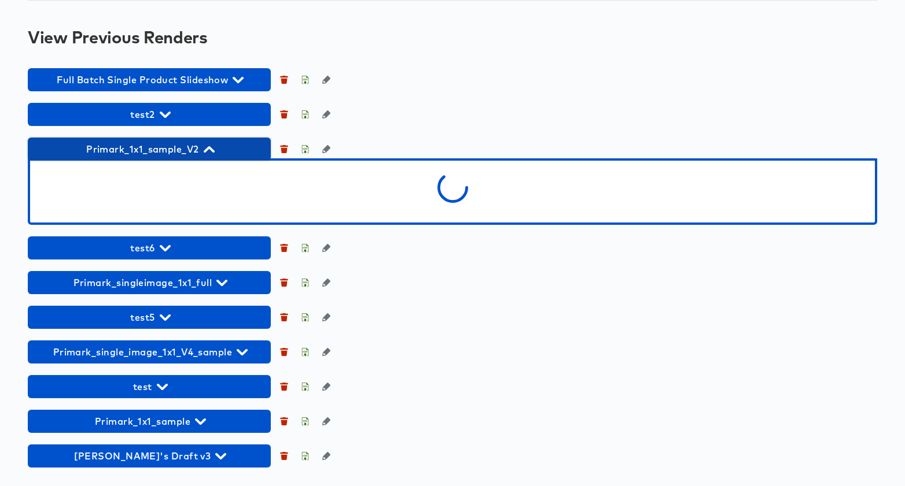
click at [208, 153] on icon "button" at bounding box center [209, 149] width 11 height 6
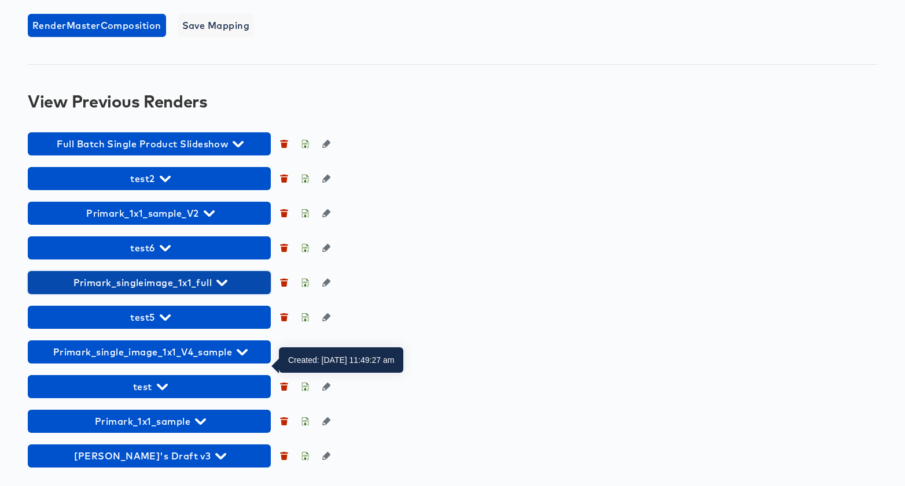
click at [226, 280] on icon "button" at bounding box center [221, 283] width 11 height 11
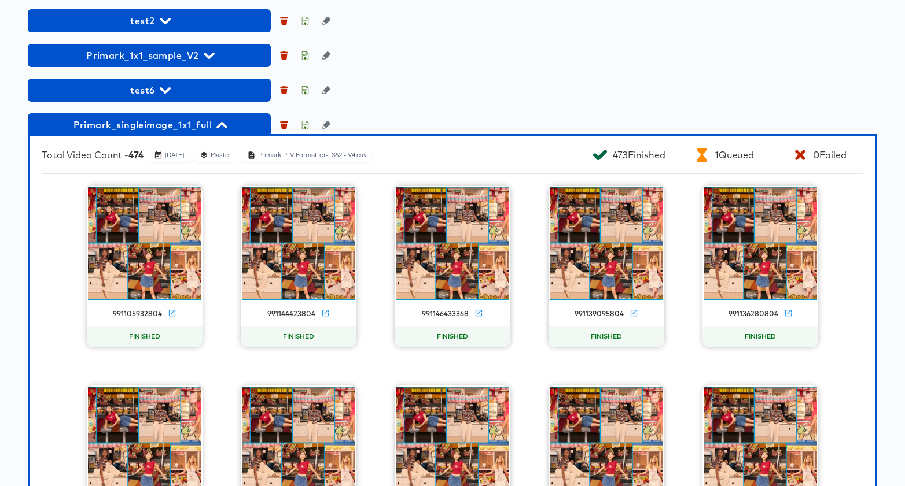
scroll to position [1071, 0]
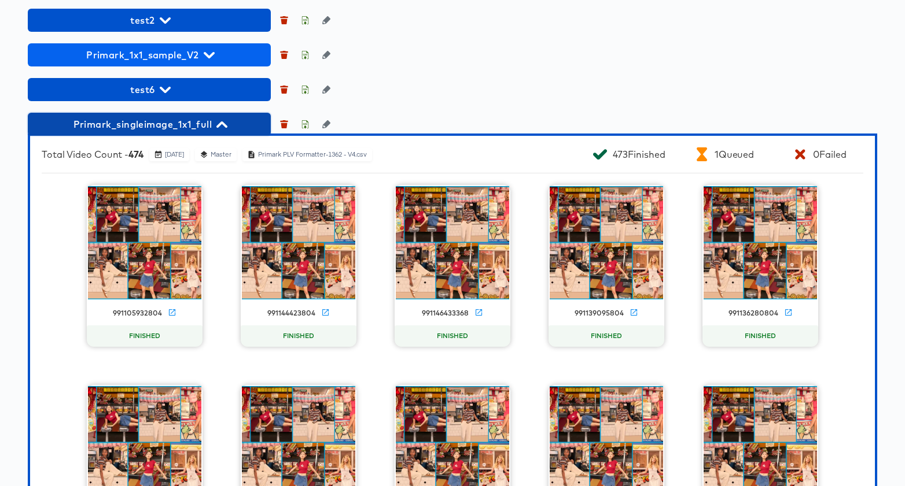
click at [217, 130] on icon "button" at bounding box center [221, 124] width 11 height 11
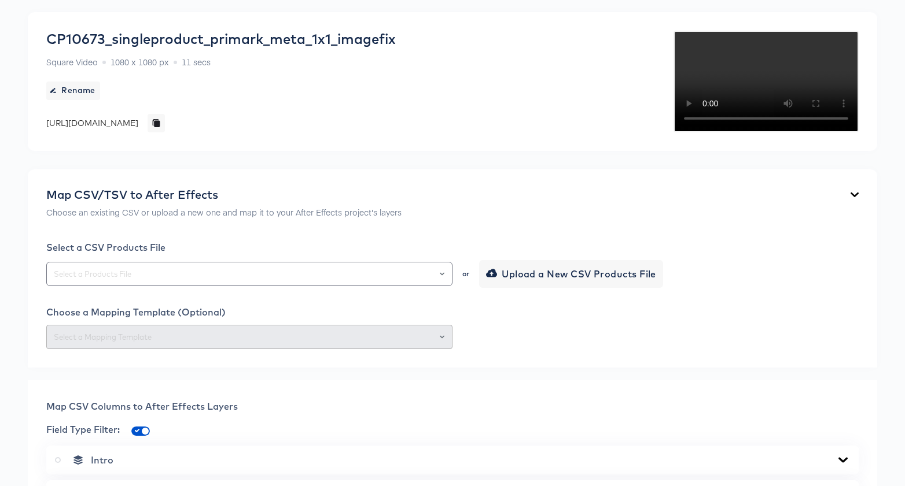
scroll to position [0, 0]
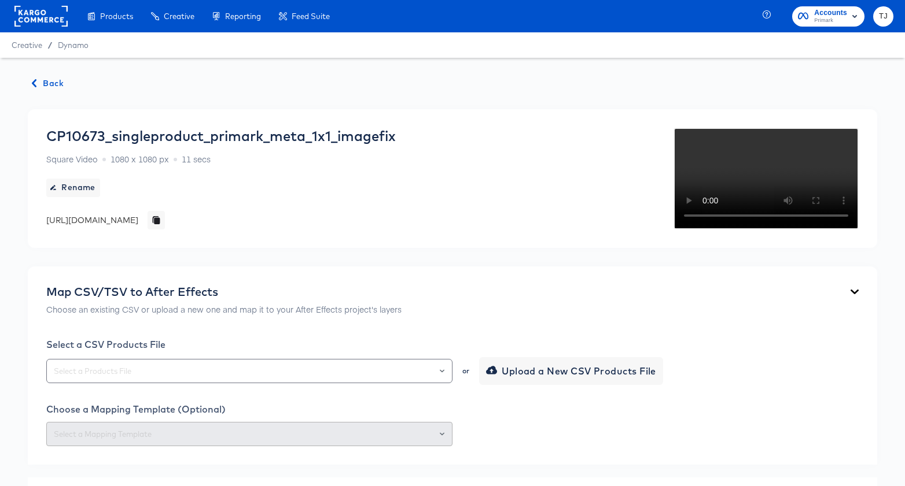
drag, startPoint x: 43, startPoint y: 69, endPoint x: 43, endPoint y: 80, distance: 11.0
click at [46, 78] on span "Back" at bounding box center [47, 83] width 31 height 14
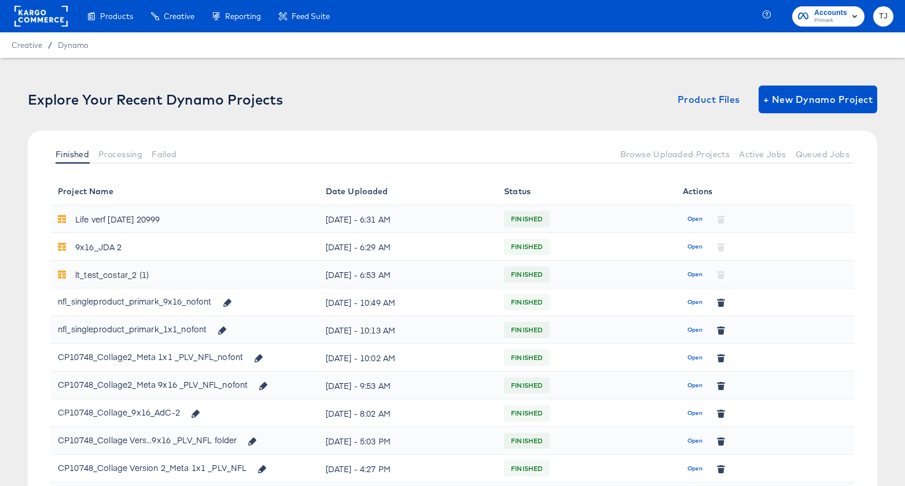
scroll to position [333, 0]
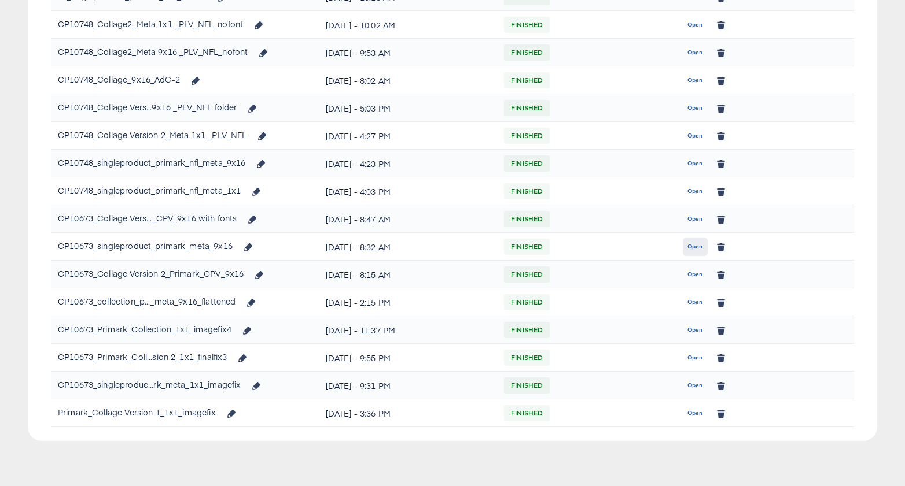
click at [696, 248] on span "Open" at bounding box center [695, 247] width 16 height 10
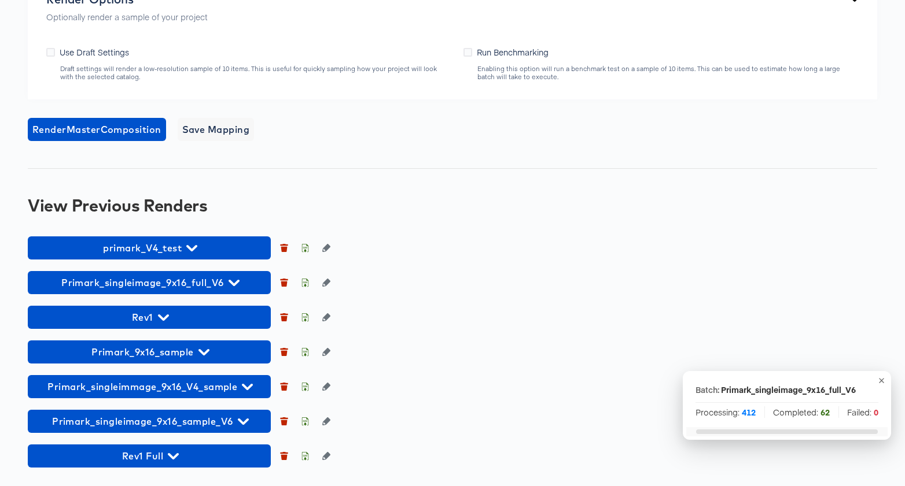
scroll to position [1034, 0]
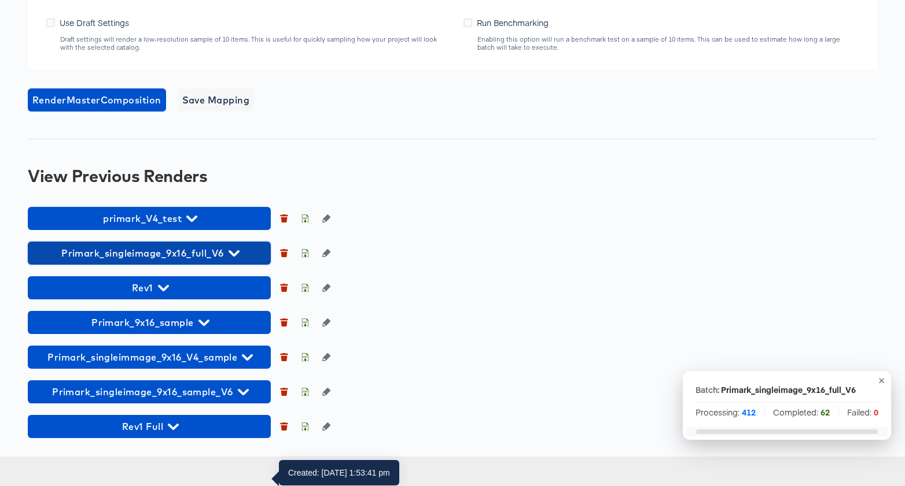
click at [231, 259] on icon "button" at bounding box center [233, 253] width 11 height 11
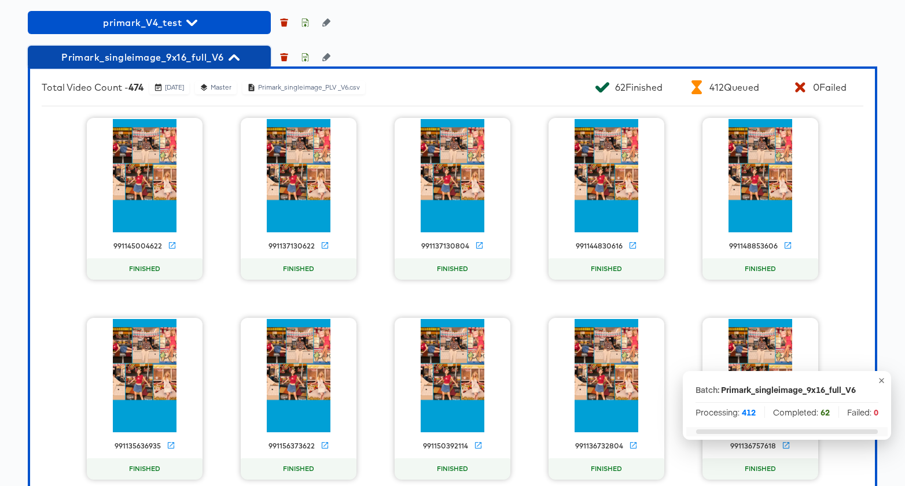
click at [233, 63] on icon "button" at bounding box center [233, 57] width 11 height 11
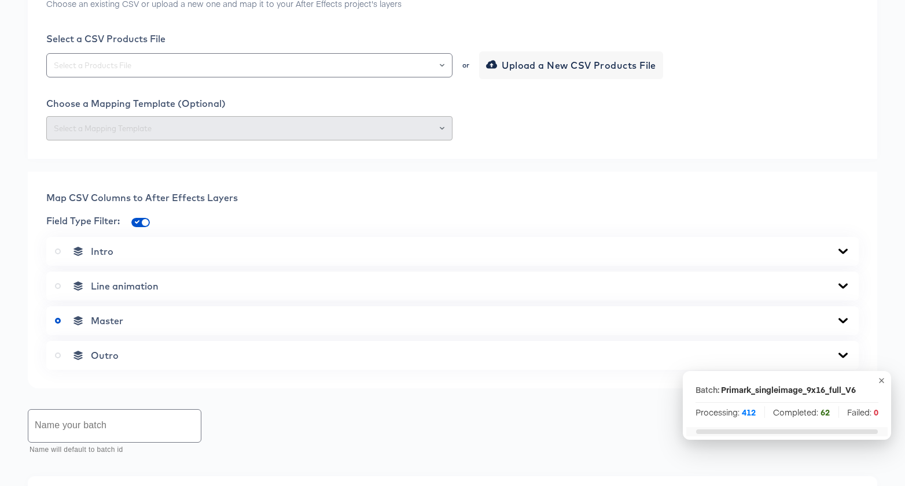
scroll to position [0, 0]
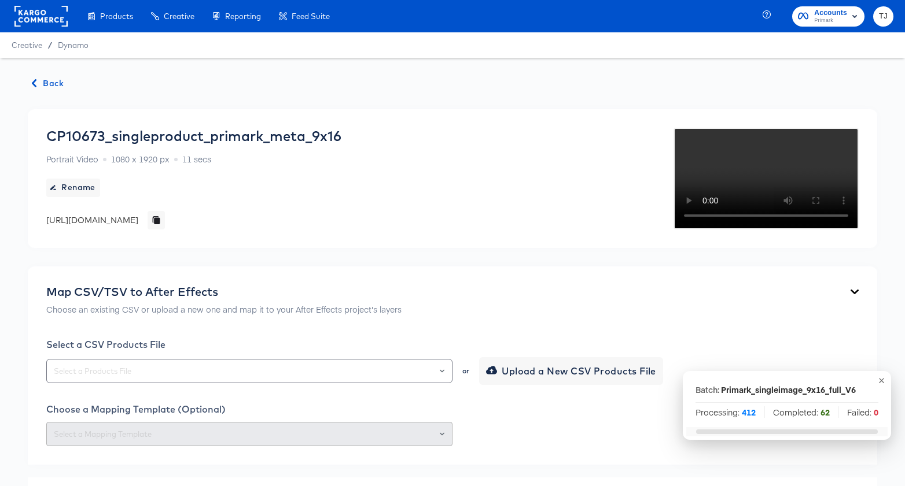
click at [51, 83] on span "Back" at bounding box center [47, 83] width 31 height 14
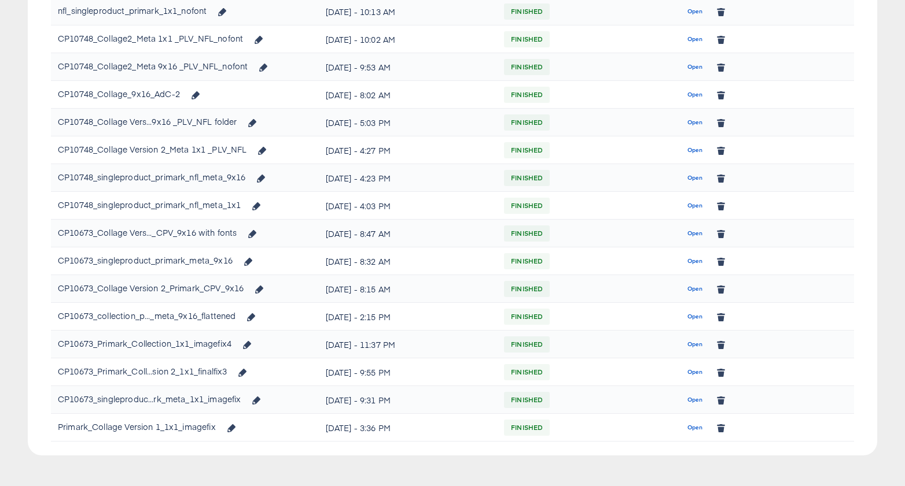
scroll to position [333, 0]
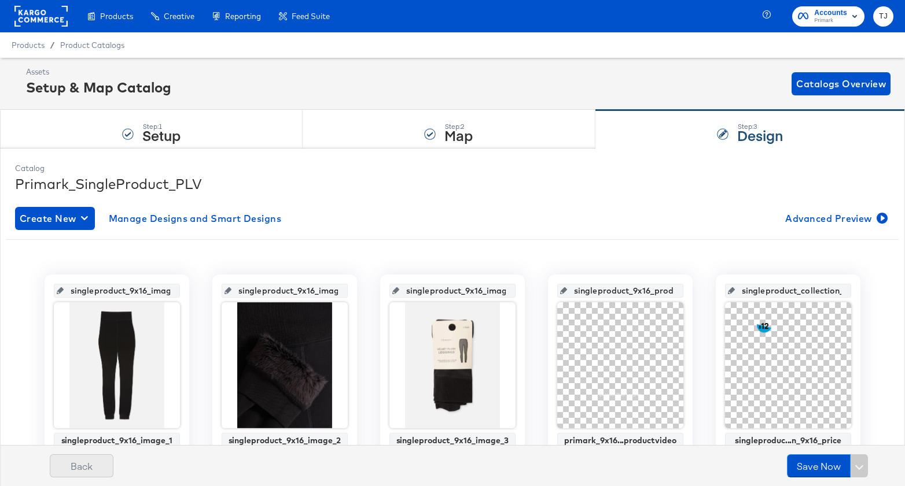
click at [81, 471] on button "Back" at bounding box center [82, 466] width 64 height 23
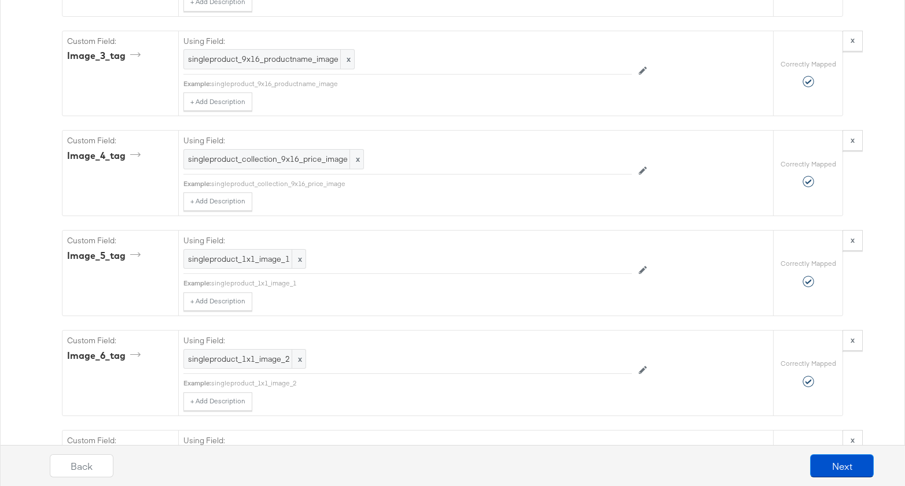
scroll to position [1437, 0]
click at [847, 462] on button "Next" at bounding box center [842, 466] width 64 height 23
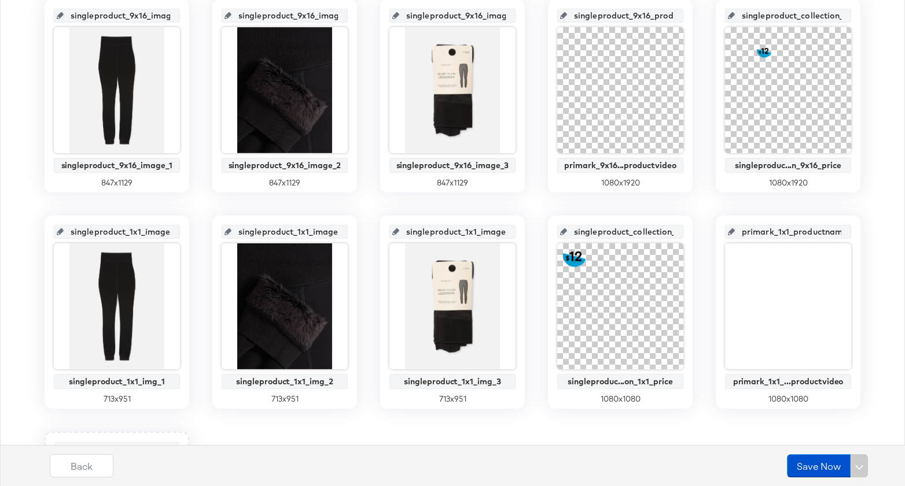
scroll to position [275, 0]
click at [78, 466] on button "Back" at bounding box center [82, 466] width 64 height 23
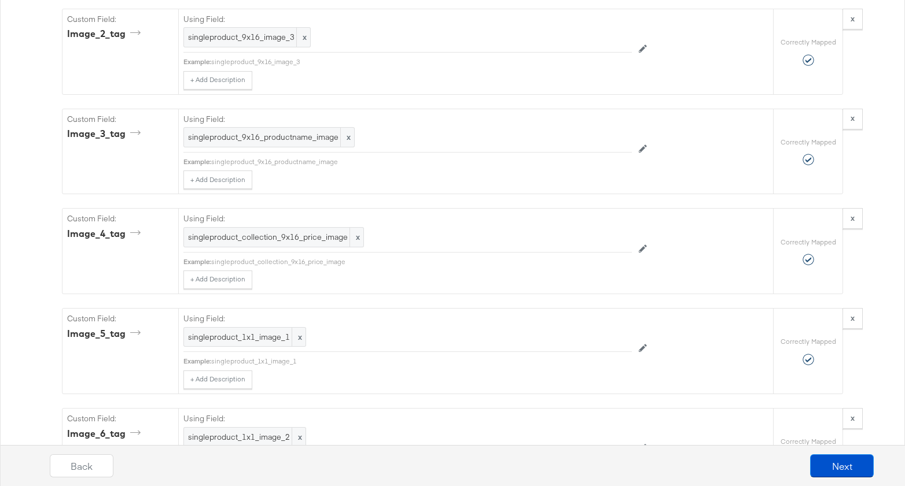
scroll to position [1366, 0]
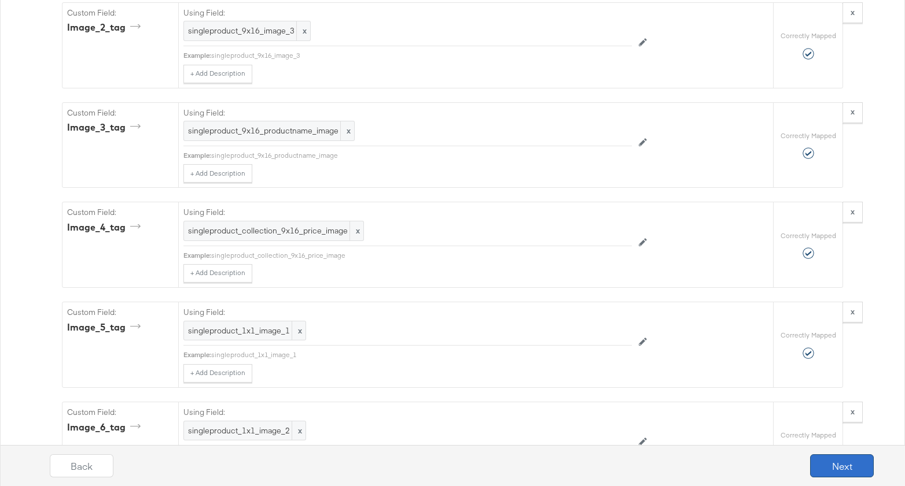
click at [849, 459] on button "Next" at bounding box center [842, 466] width 64 height 23
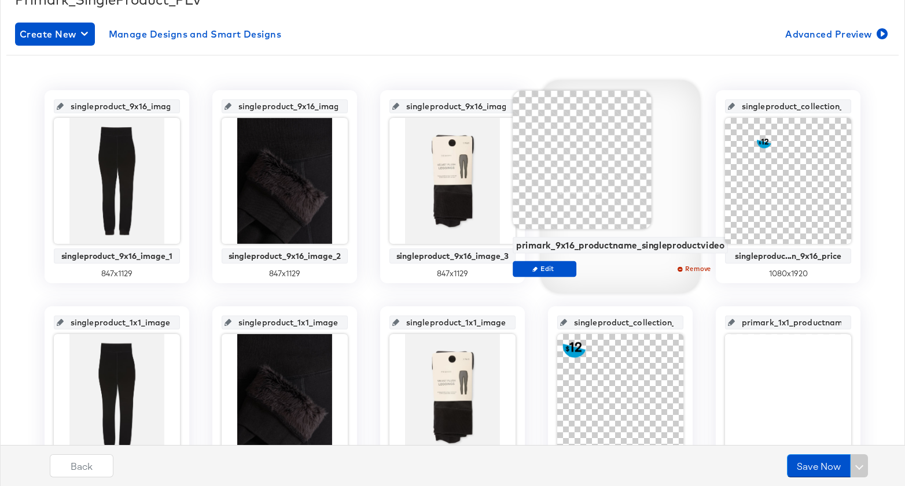
scroll to position [187, 0]
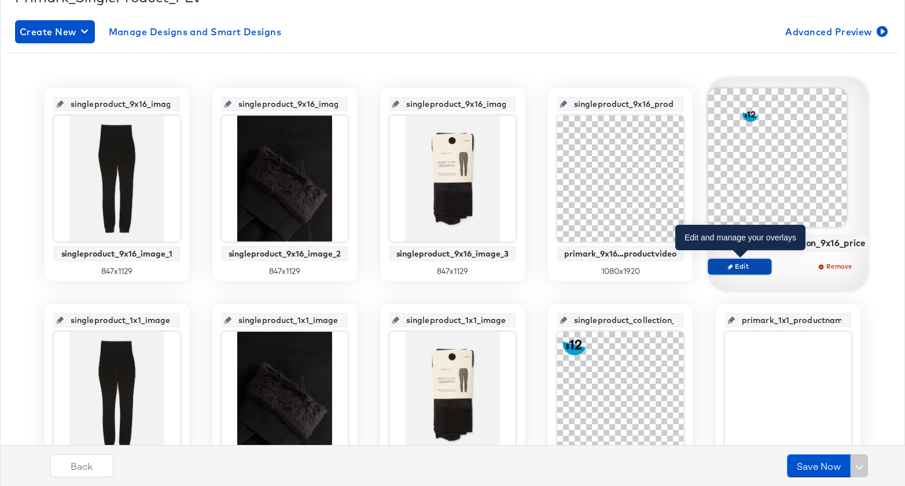
click at [747, 266] on span "Edit" at bounding box center [739, 266] width 53 height 9
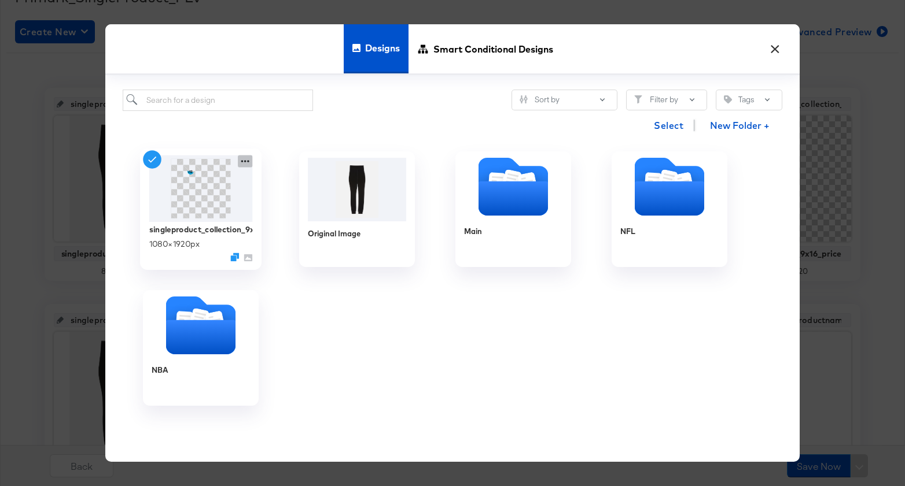
click at [245, 162] on icon at bounding box center [245, 162] width 8 height 2
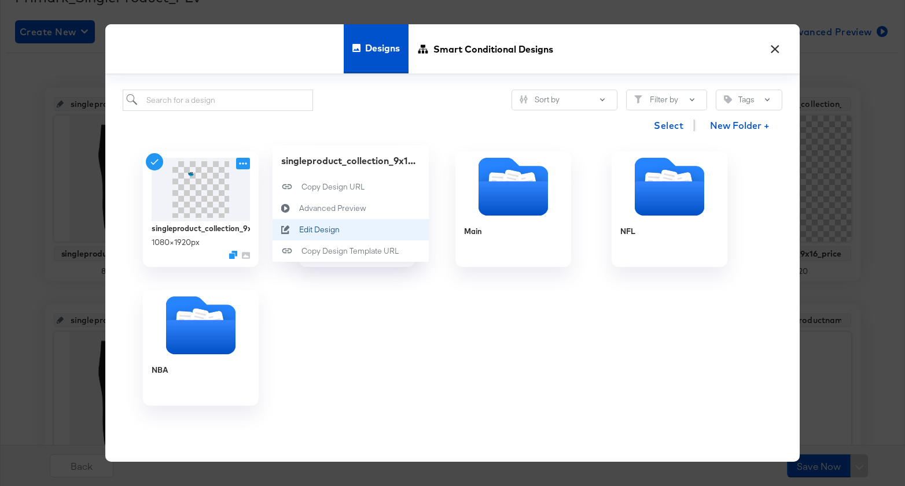
click at [299, 230] on div "Edit Design Edit Design" at bounding box center [299, 230] width 0 height 0
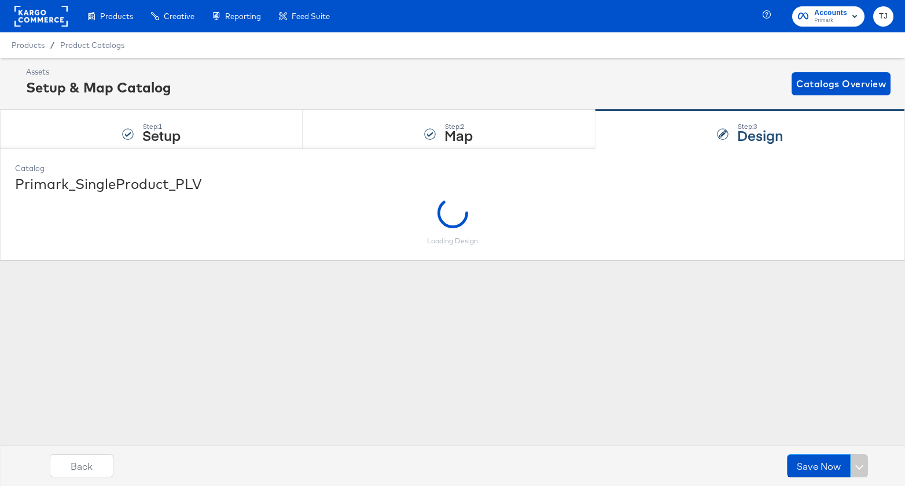
scroll to position [0, 0]
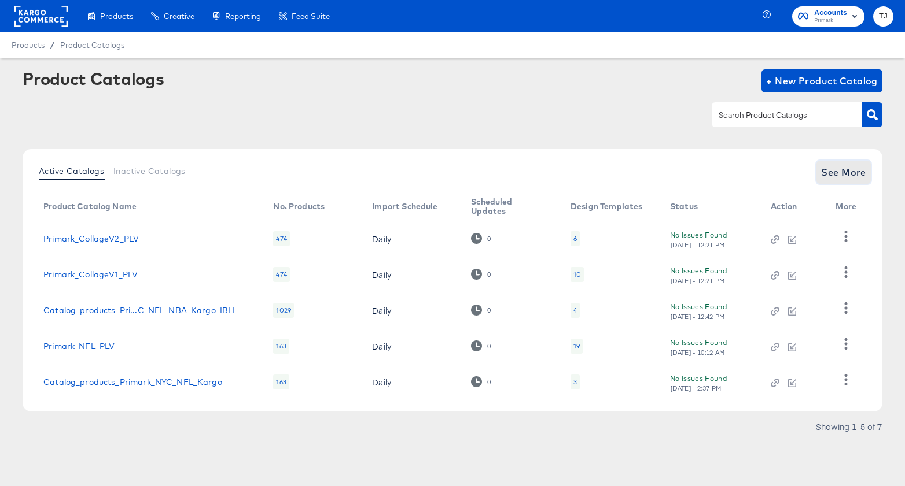
click at [851, 168] on span "See More" at bounding box center [843, 172] width 45 height 16
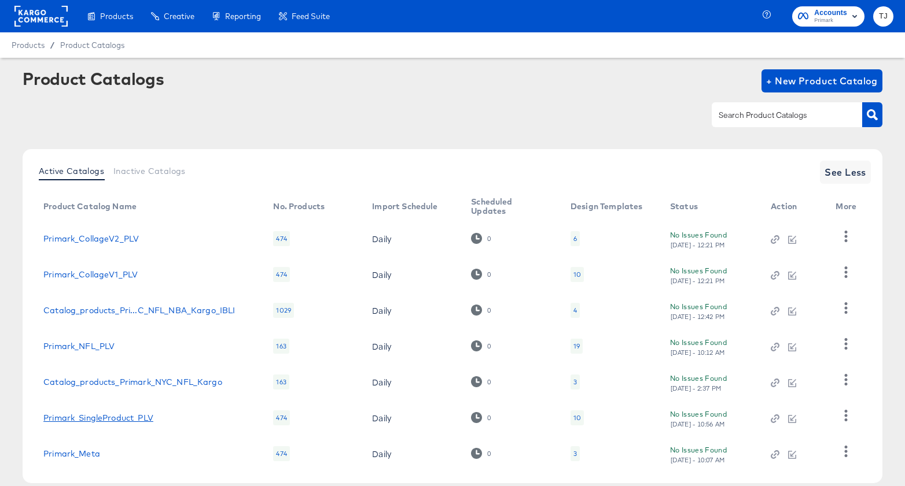
click at [109, 418] on link "Primark_SingleProduct_PLV" at bounding box center [98, 418] width 110 height 9
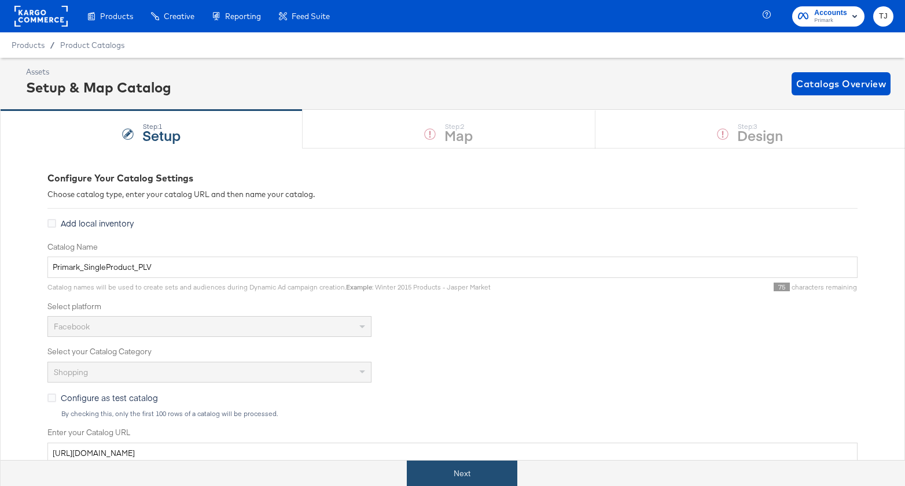
click at [508, 476] on button "Next" at bounding box center [462, 474] width 110 height 26
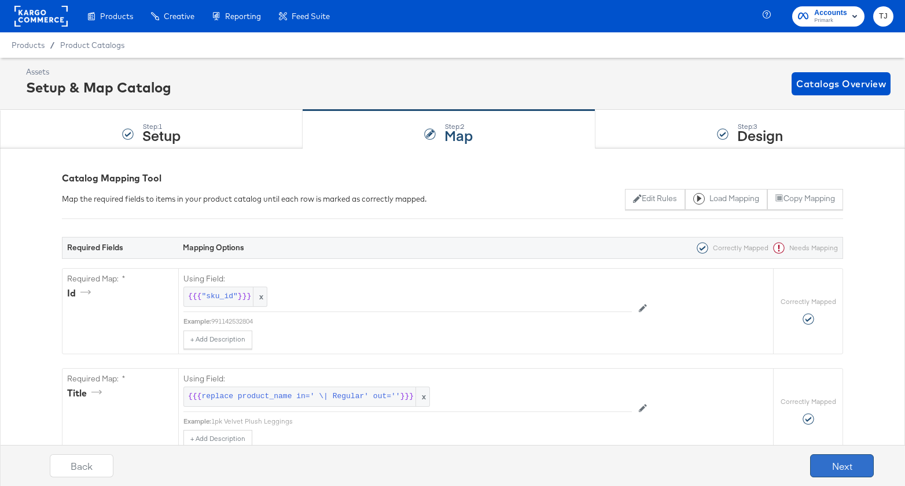
click at [843, 464] on button "Next" at bounding box center [842, 466] width 64 height 23
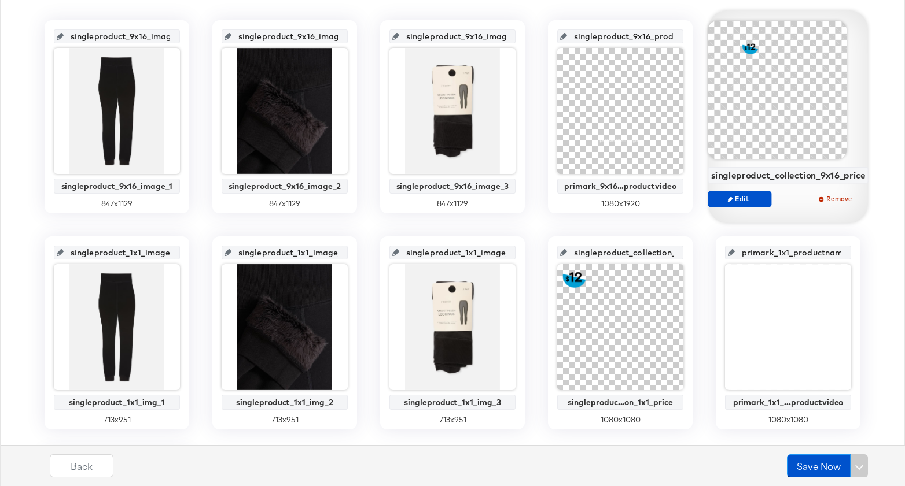
scroll to position [254, 0]
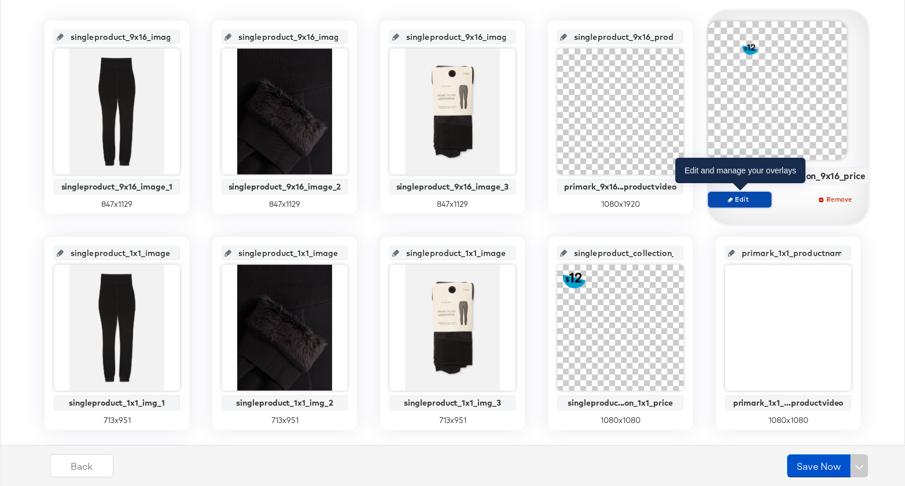
click at [757, 199] on span "Edit" at bounding box center [739, 199] width 53 height 9
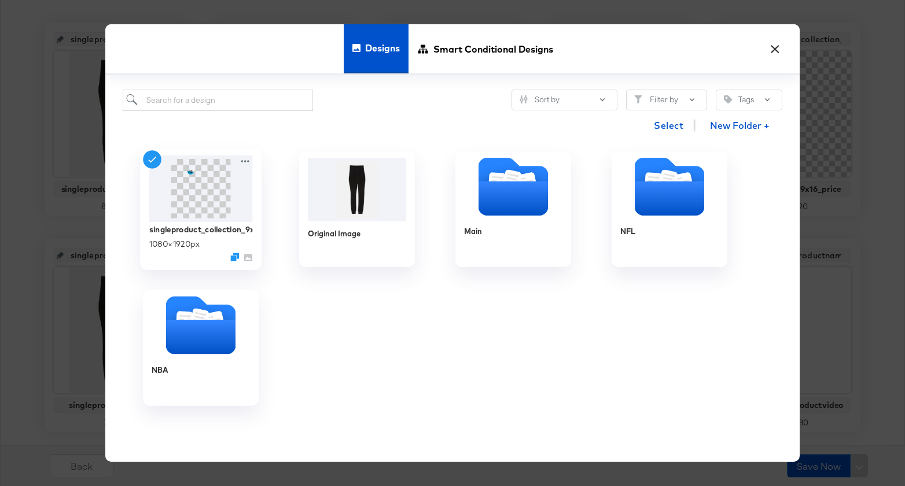
scroll to position [252, 0]
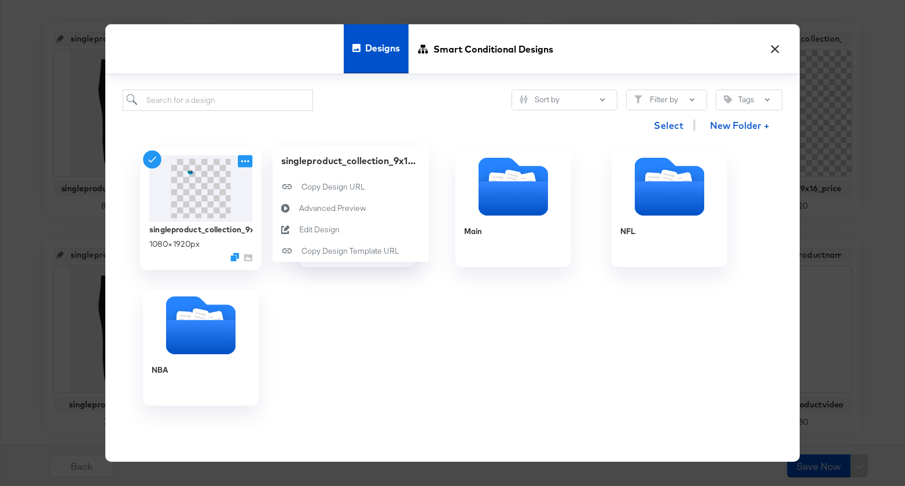
click at [242, 163] on icon at bounding box center [245, 162] width 14 height 12
click at [299, 230] on div "Edit Design Edit Design" at bounding box center [299, 230] width 0 height 0
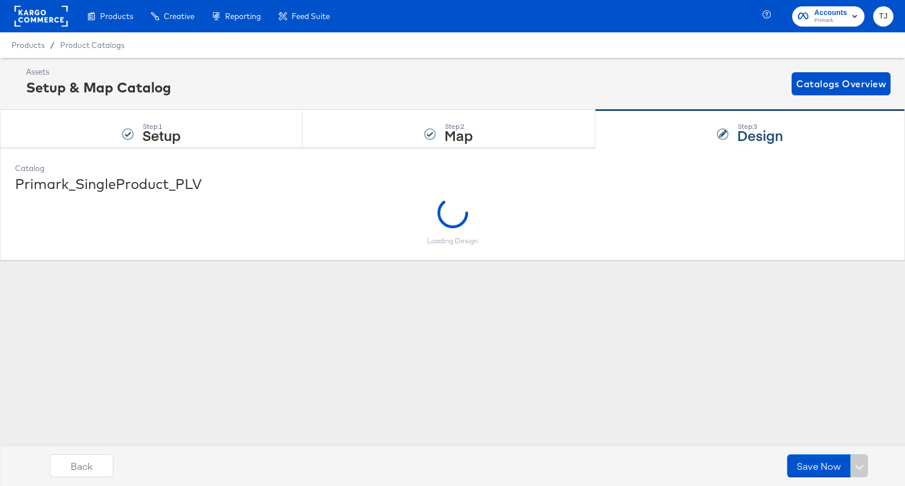
scroll to position [0, 0]
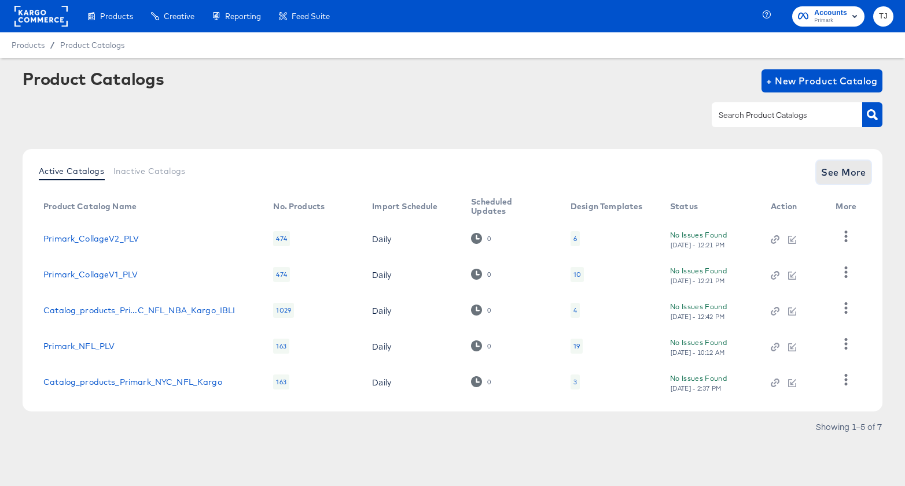
click at [829, 177] on span "See More" at bounding box center [843, 172] width 45 height 16
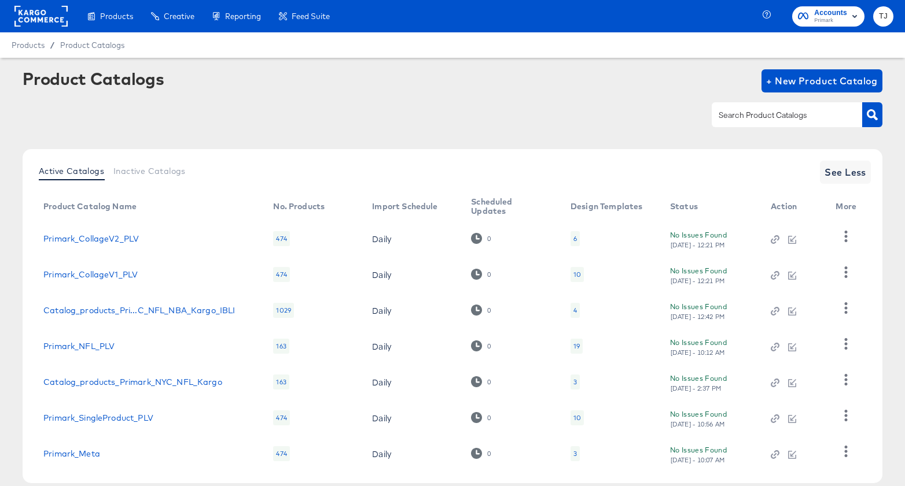
scroll to position [62, 0]
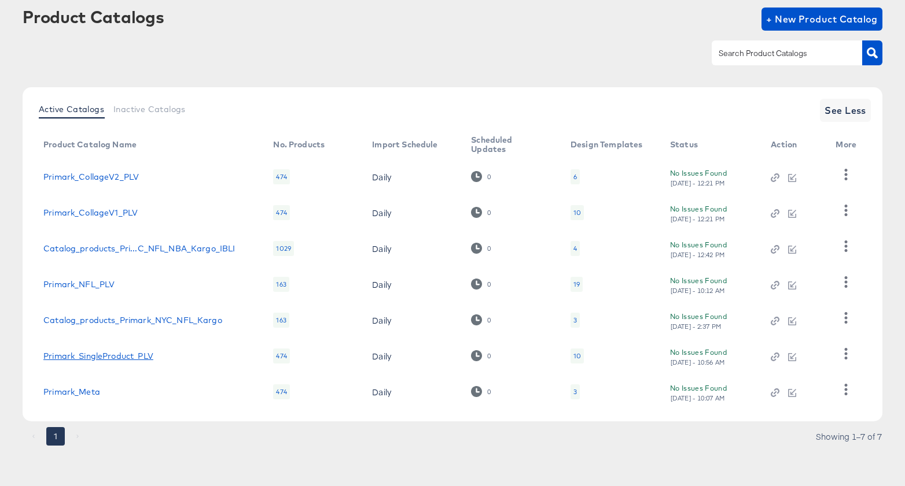
click at [119, 355] on link "Primark_SingleProduct_PLV" at bounding box center [98, 356] width 110 height 9
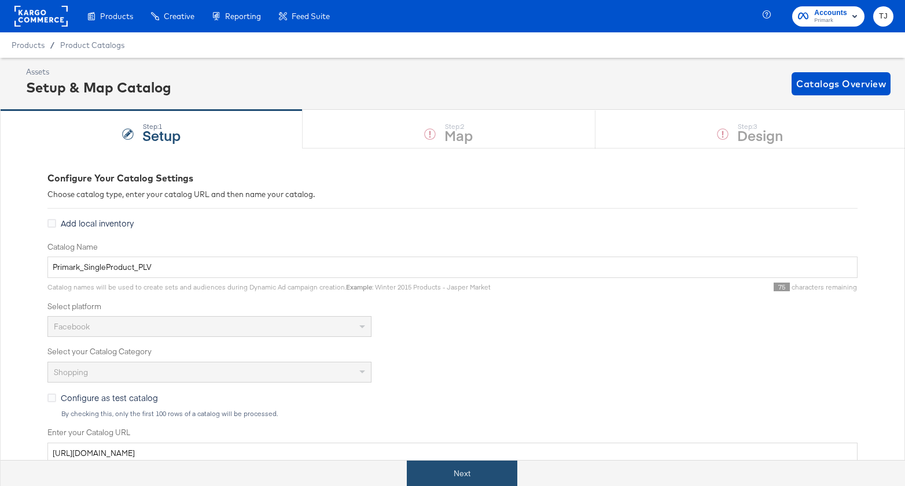
click at [459, 469] on button "Next" at bounding box center [462, 474] width 110 height 26
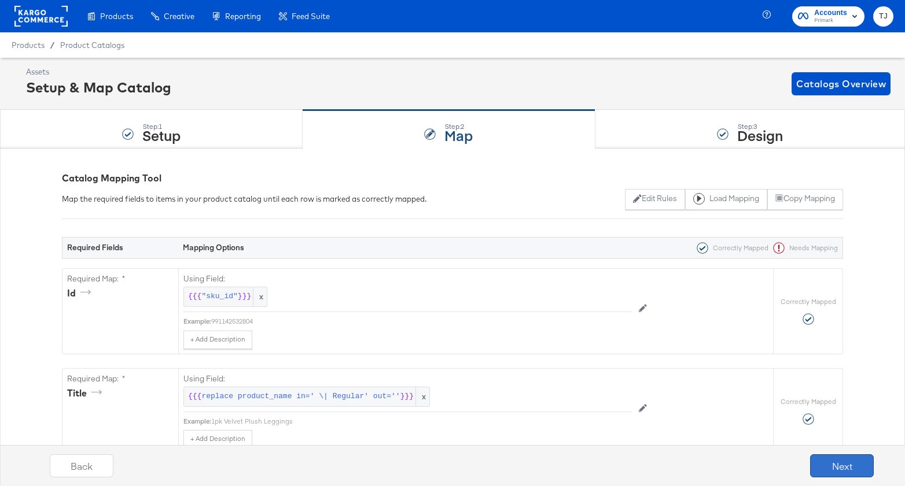
click at [832, 466] on button "Next" at bounding box center [842, 466] width 64 height 23
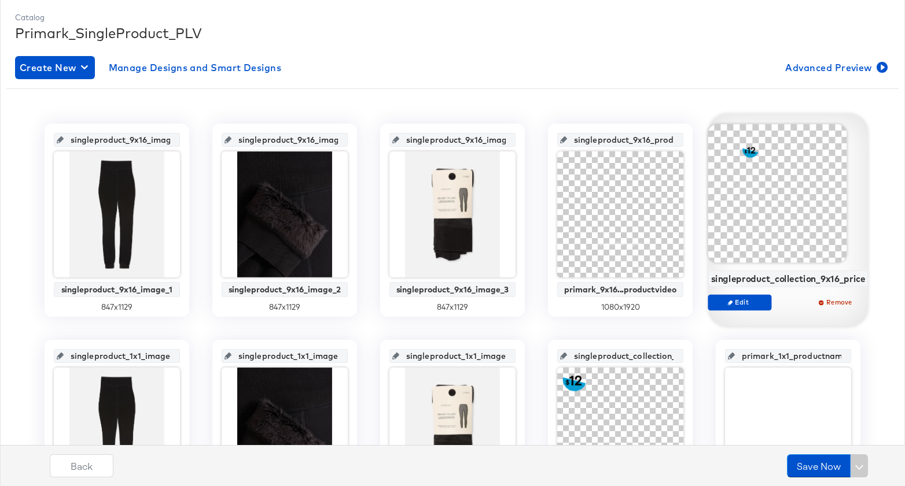
scroll to position [163, 0]
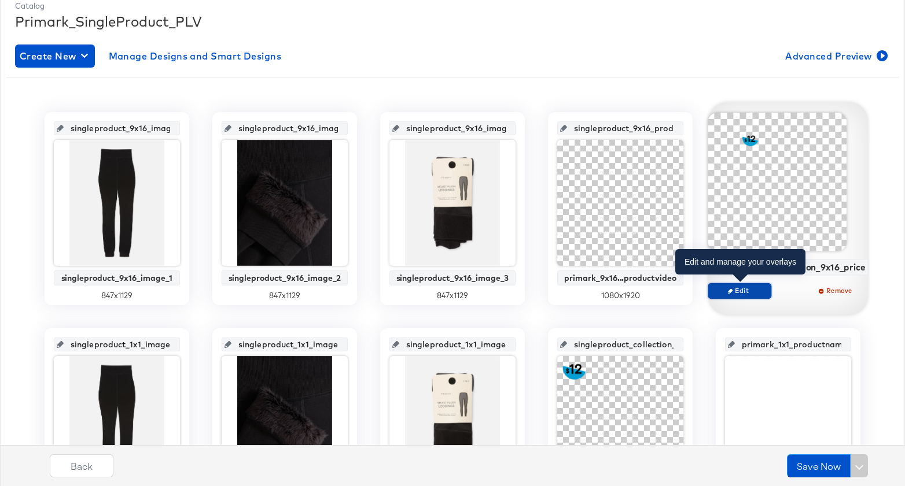
click at [742, 287] on span "Edit" at bounding box center [739, 290] width 53 height 9
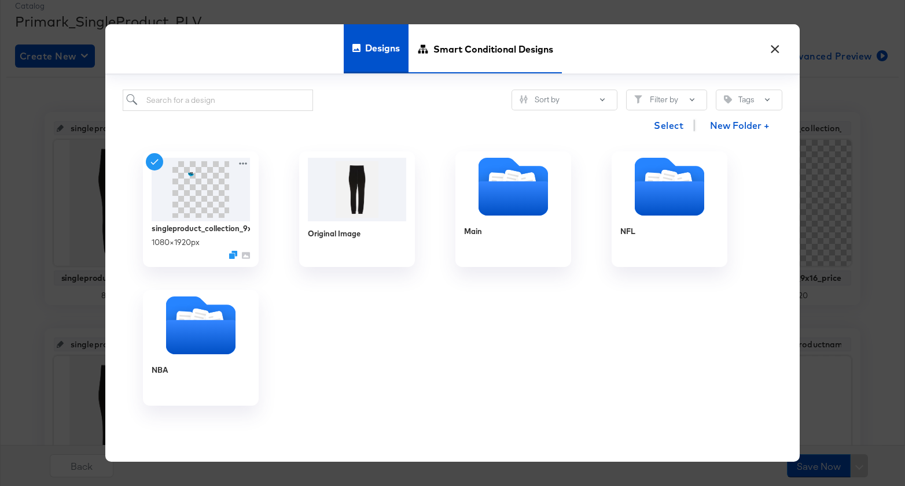
click at [507, 55] on span "Smart Conditional Designs" at bounding box center [493, 49] width 120 height 51
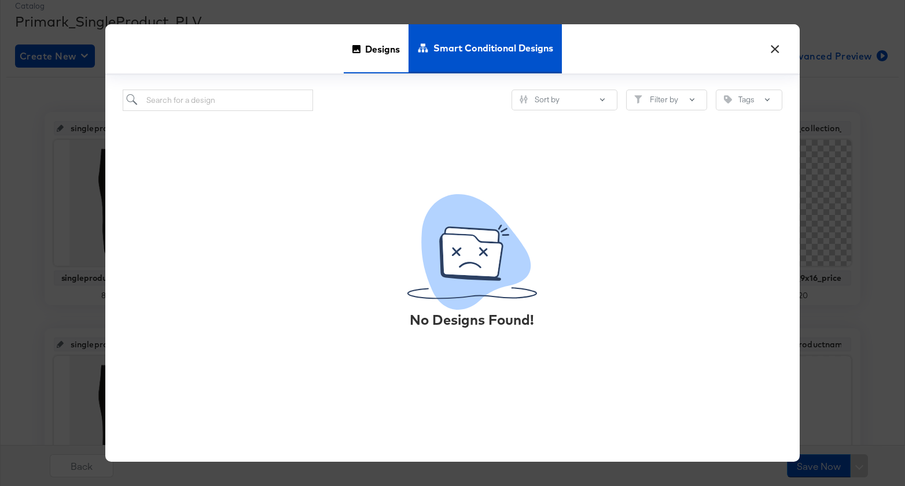
click at [386, 53] on span "Designs" at bounding box center [382, 49] width 35 height 51
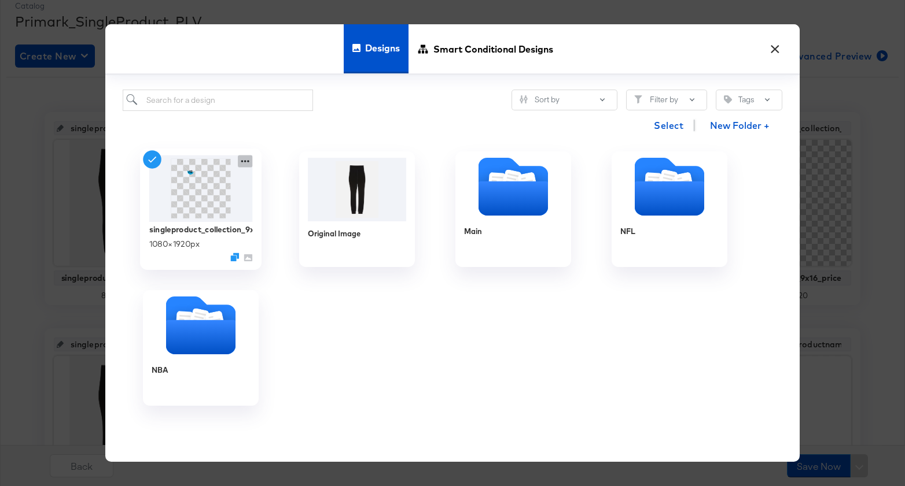
click at [243, 161] on icon at bounding box center [245, 162] width 14 height 12
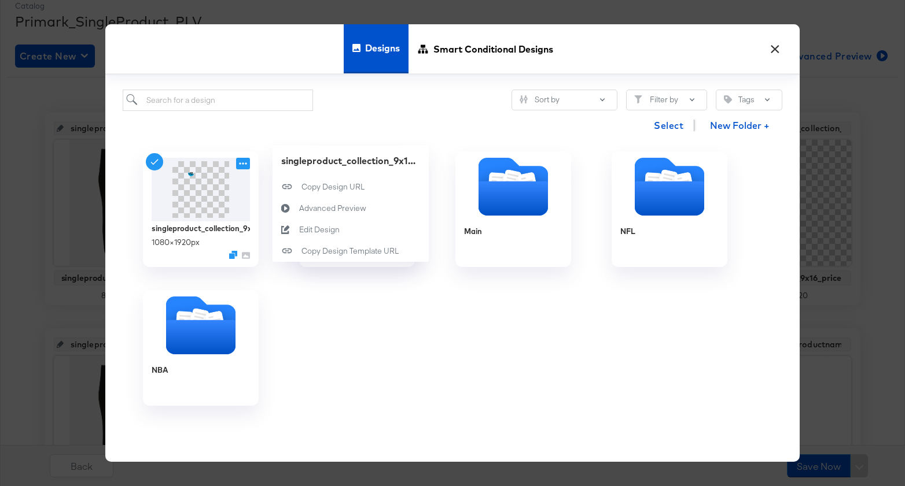
click at [263, 136] on div "Select New Folder +" at bounding box center [452, 126] width 659 height 30
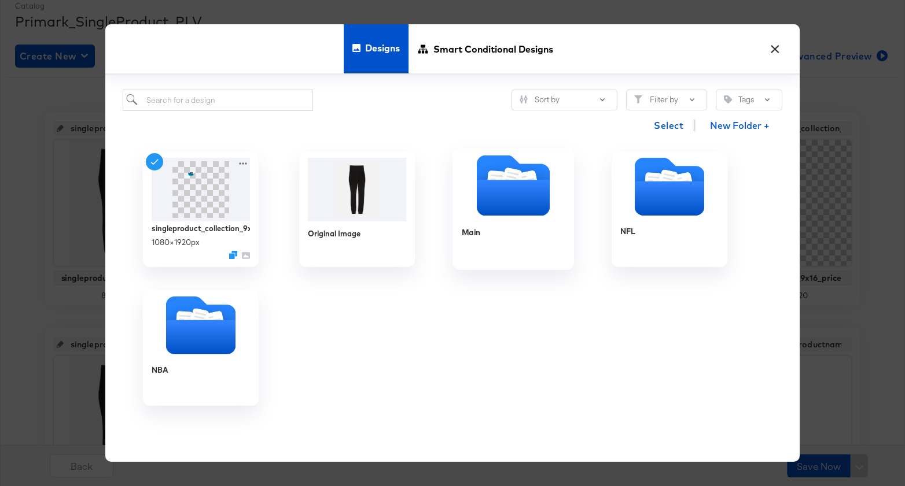
click at [509, 189] on icon "Folder" at bounding box center [513, 198] width 73 height 36
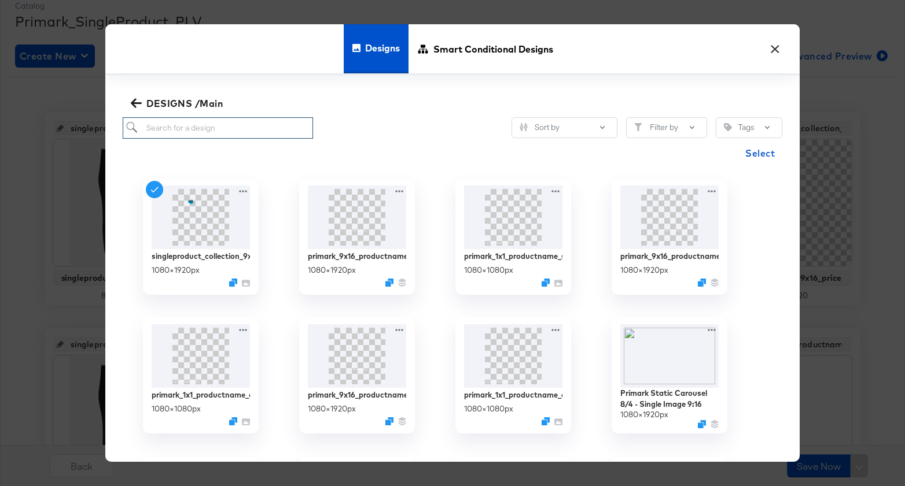
click at [263, 131] on input "search" at bounding box center [218, 127] width 190 height 21
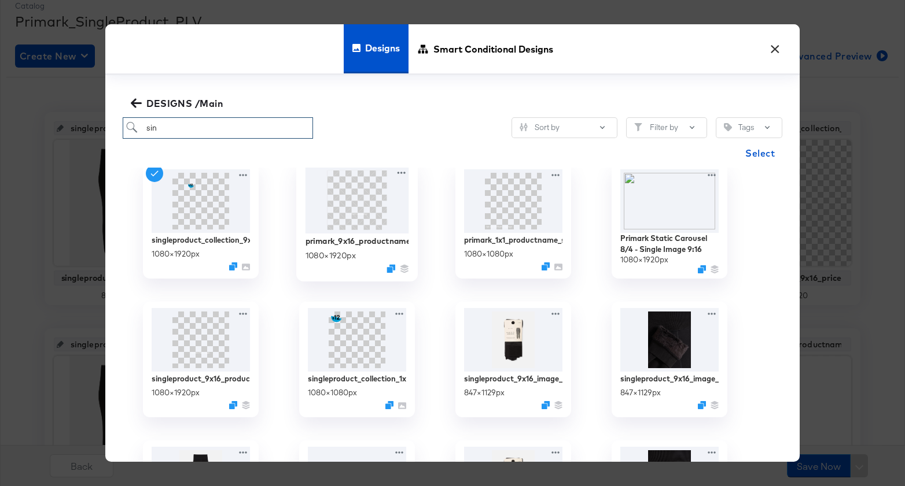
scroll to position [9, 0]
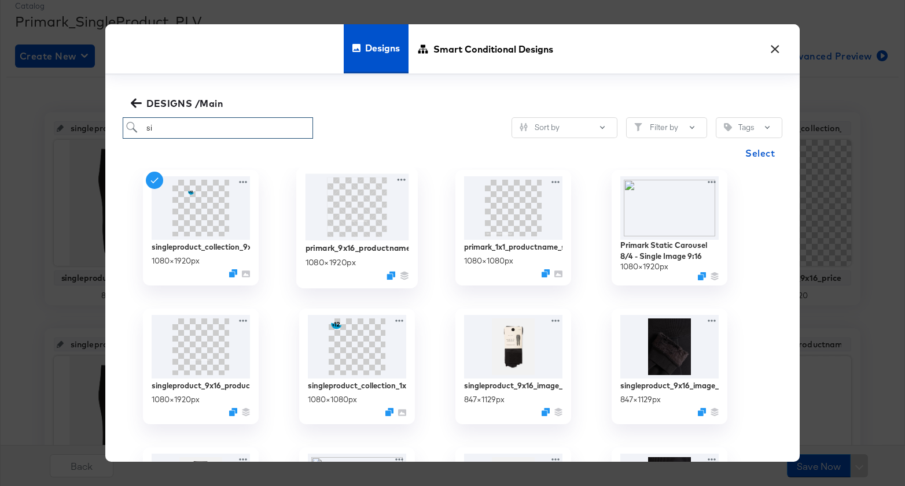
type input "s"
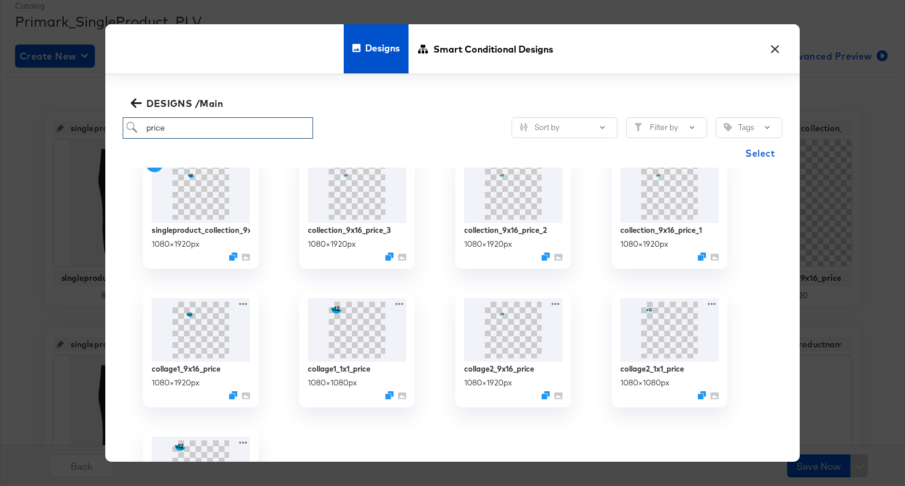
scroll to position [35, 0]
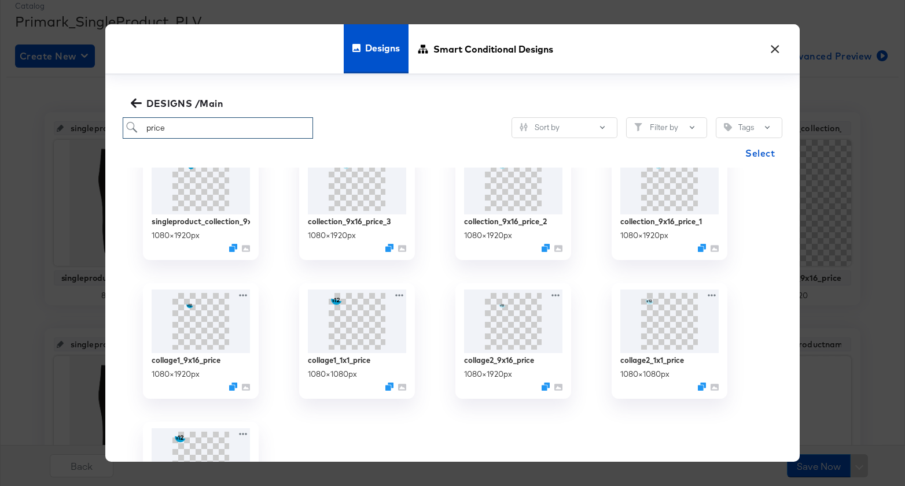
type input "price"
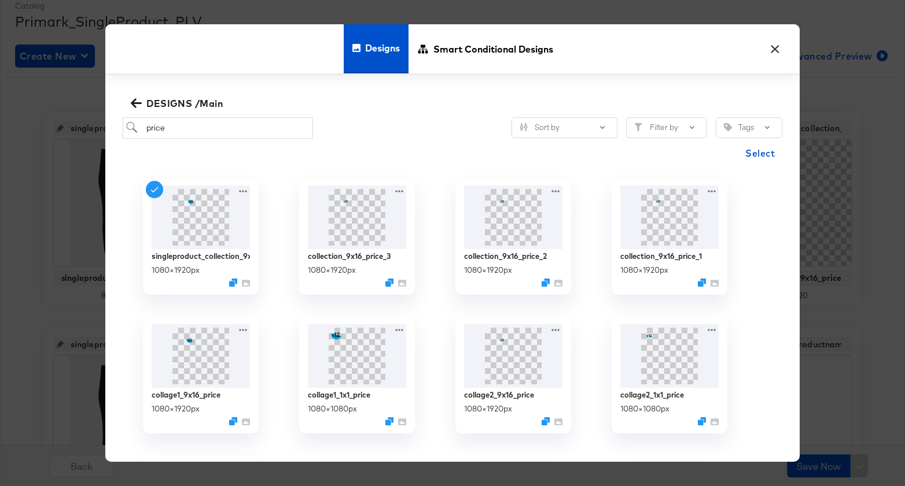
click at [772, 47] on button "×" at bounding box center [774, 46] width 21 height 21
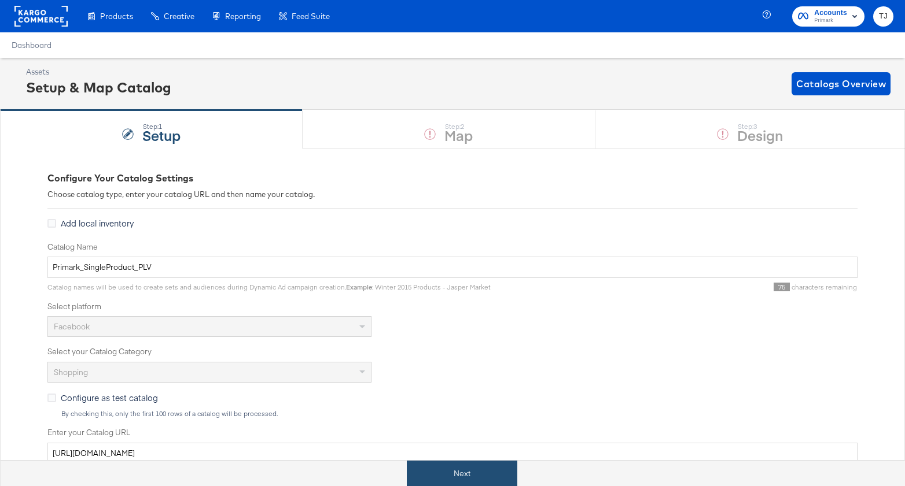
click at [481, 472] on button "Next" at bounding box center [462, 474] width 110 height 26
